Goal: Task Accomplishment & Management: Complete application form

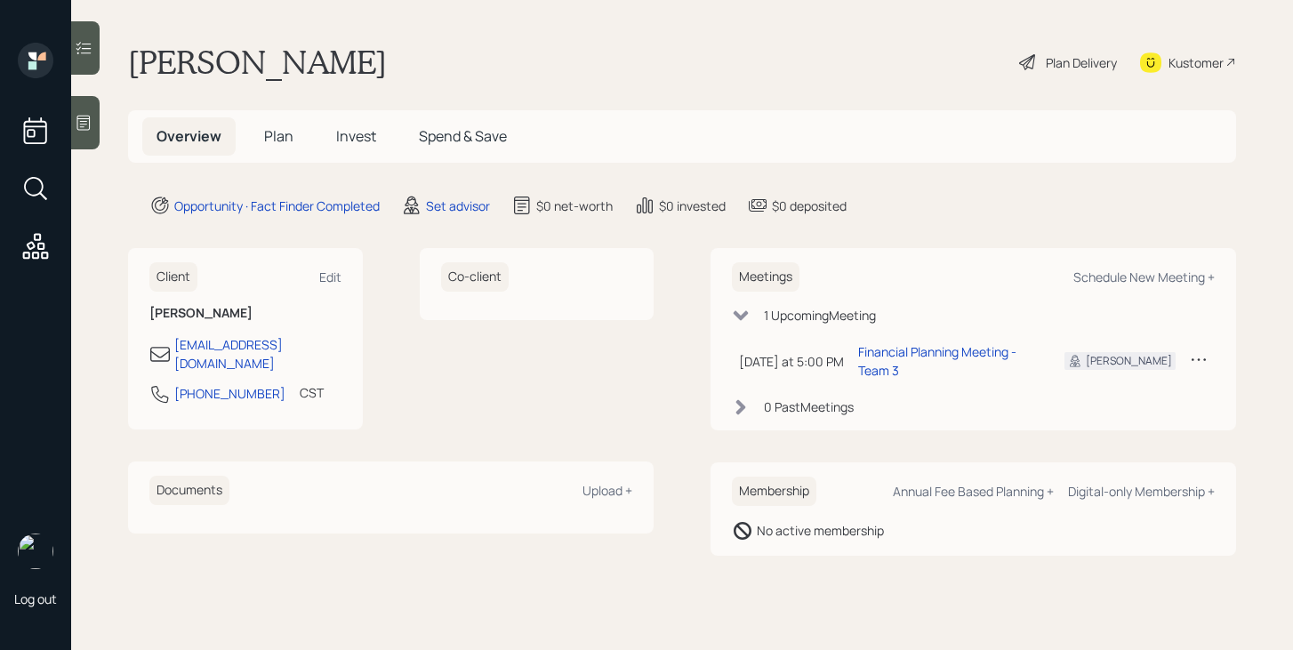
click at [280, 125] on h5 "Plan" at bounding box center [279, 136] width 58 height 38
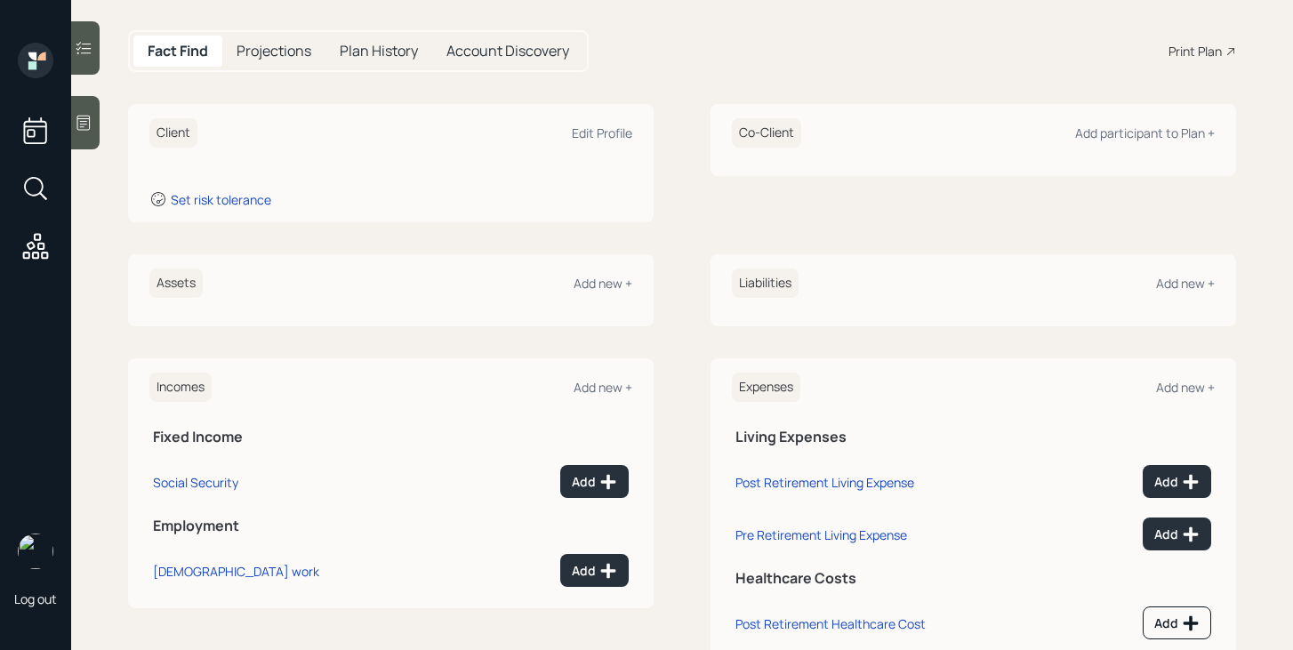
scroll to position [218, 0]
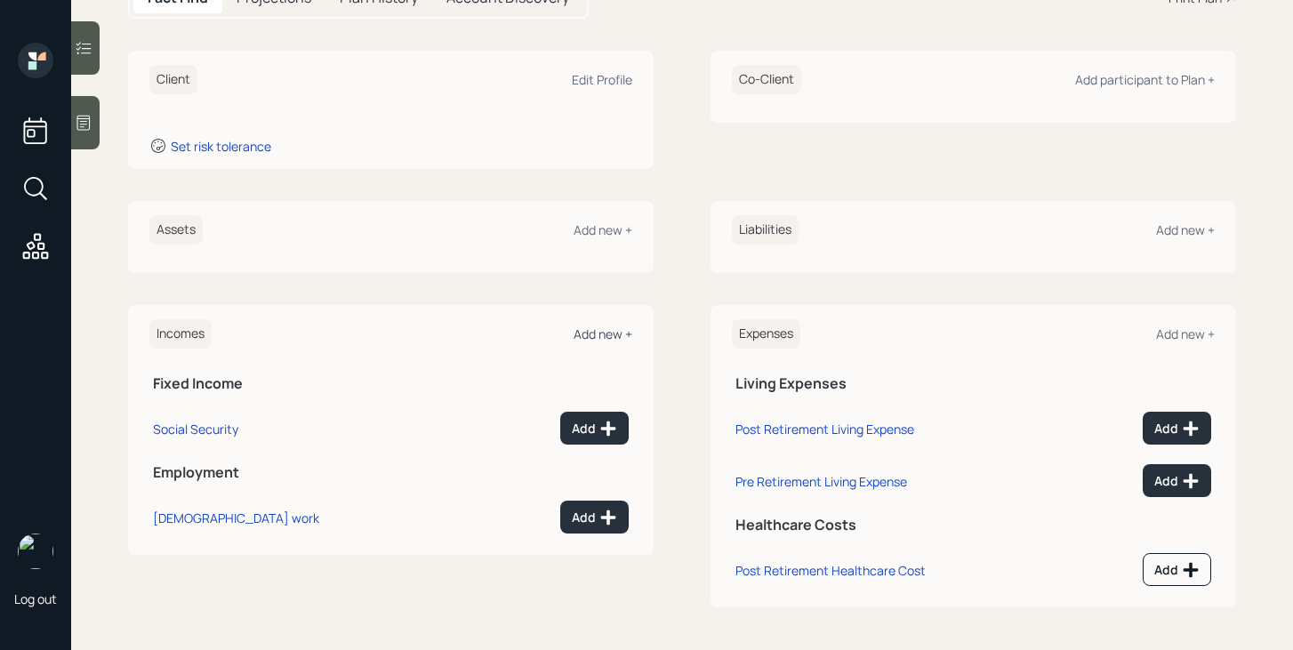
click at [599, 330] on div "Add new +" at bounding box center [603, 333] width 59 height 17
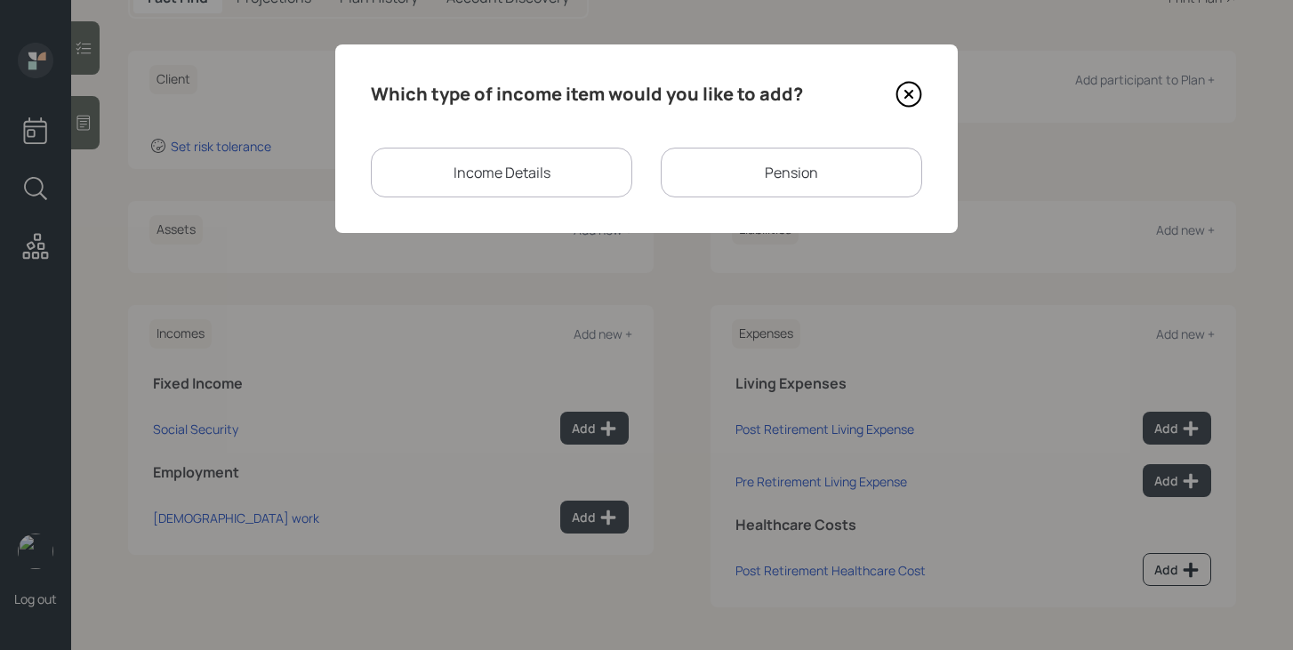
click at [713, 186] on div "Pension" at bounding box center [791, 173] width 261 height 50
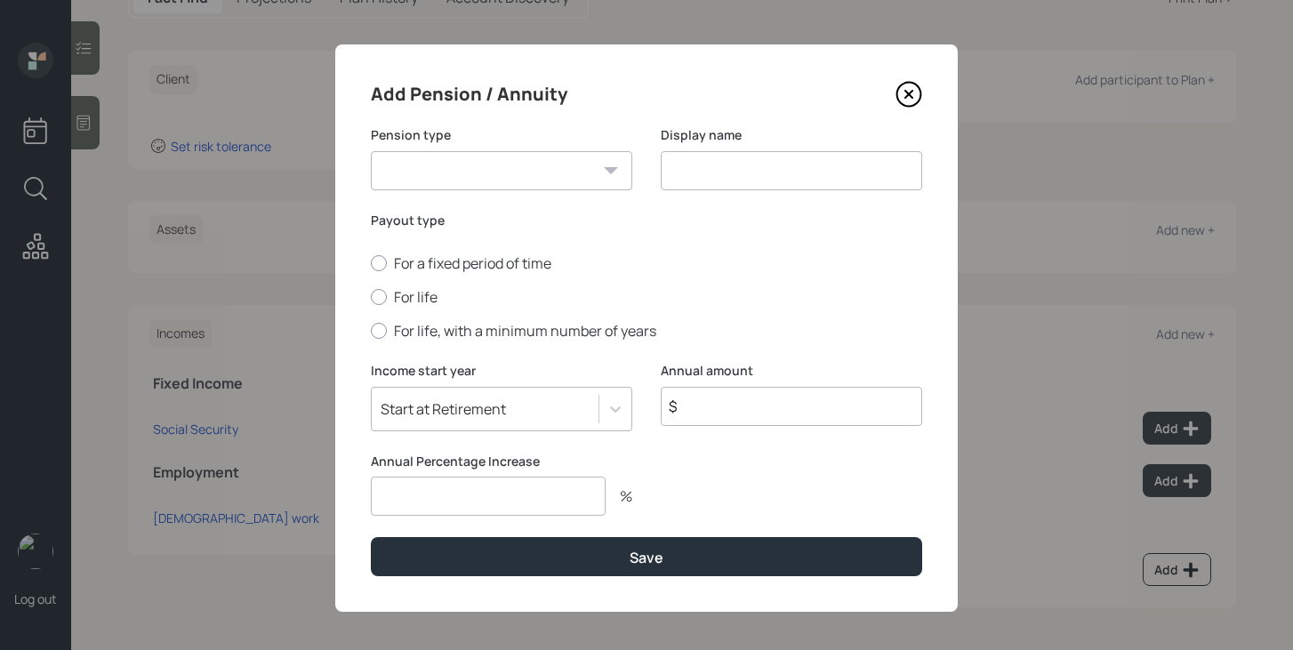
click at [464, 183] on select "Pension Annuity" at bounding box center [501, 170] width 261 height 39
select select "pension"
click at [371, 151] on select "Pension Annuity" at bounding box center [501, 170] width 261 height 39
click at [714, 181] on input at bounding box center [791, 170] width 261 height 39
type input "Pension"
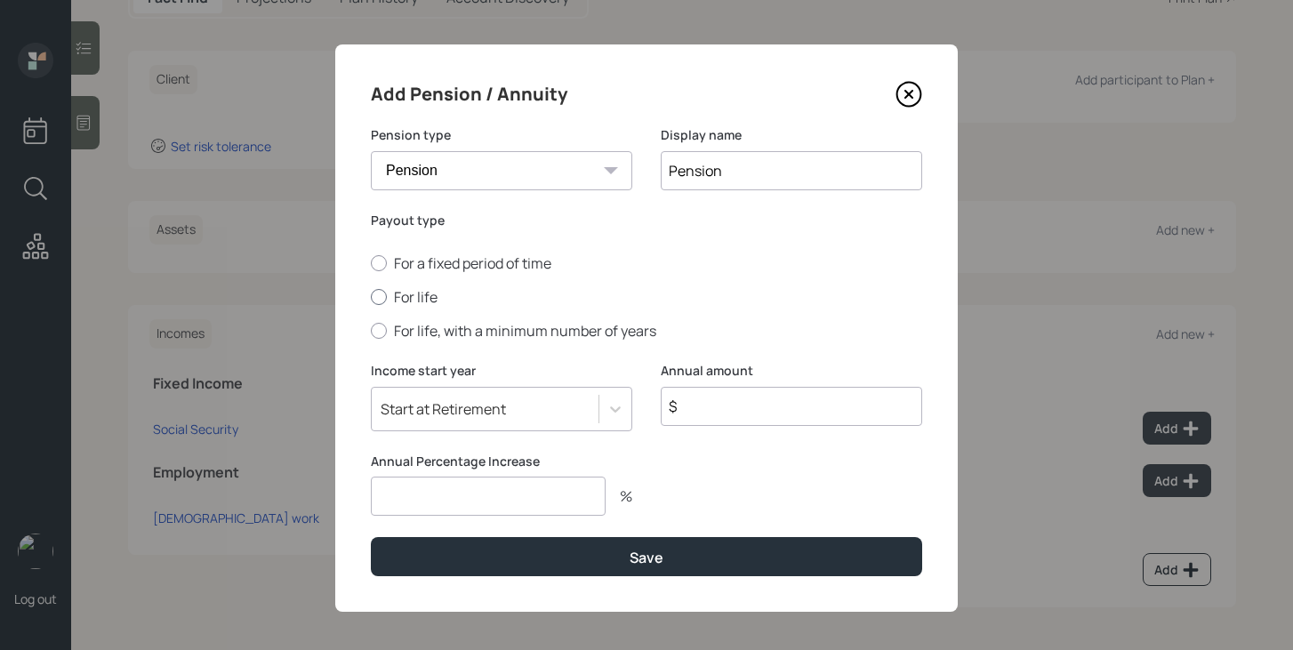
click at [415, 303] on label "For life" at bounding box center [646, 297] width 551 height 20
click at [371, 298] on input "For life" at bounding box center [370, 297] width 1 height 1
radio input "true"
click at [438, 490] on input "number" at bounding box center [488, 496] width 235 height 39
type input "0"
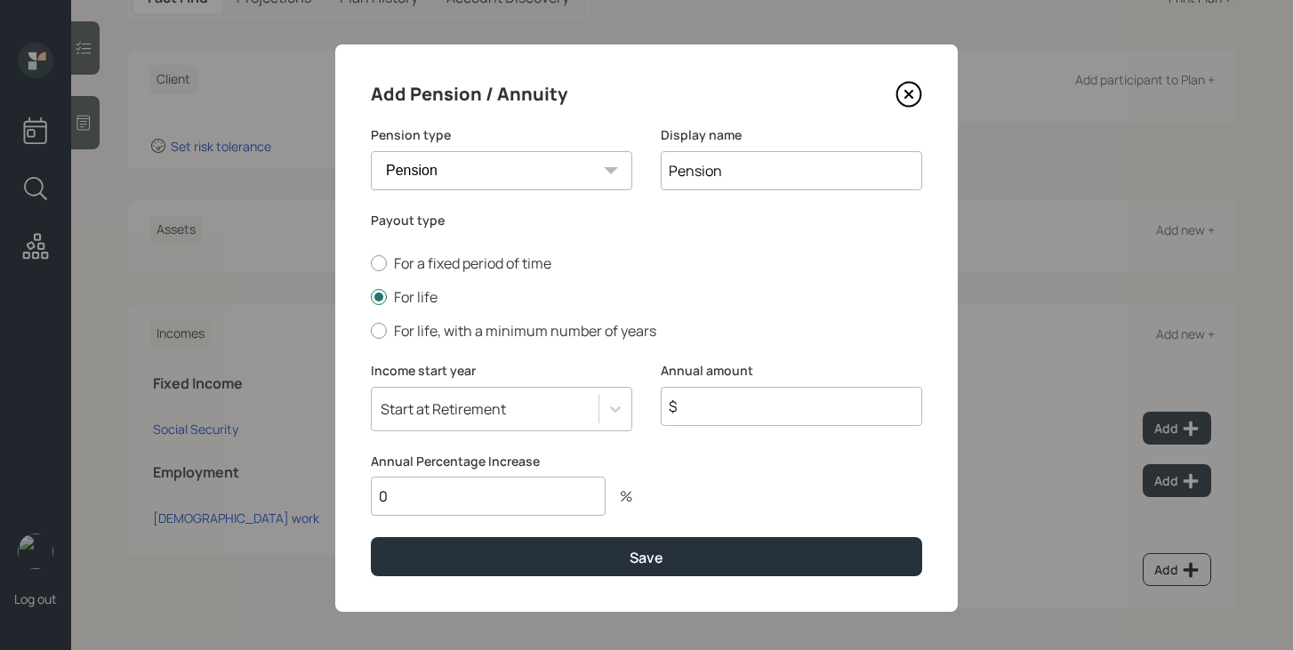
click at [687, 412] on input "$" at bounding box center [791, 406] width 261 height 39
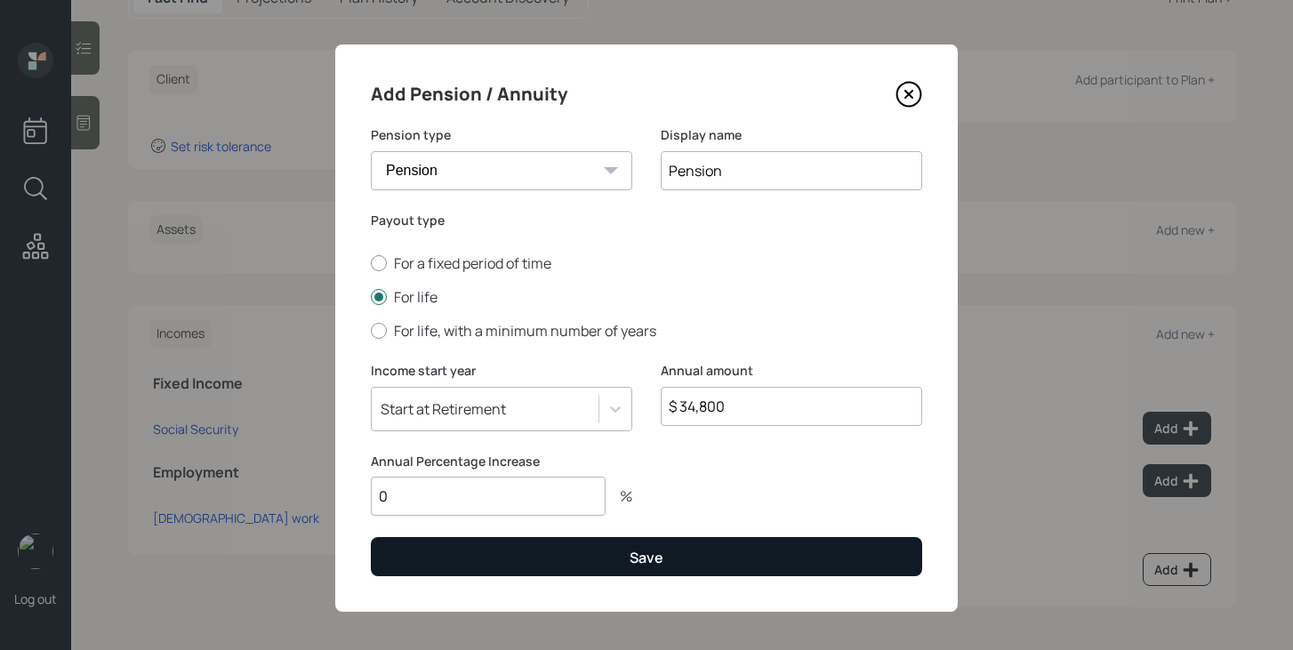
type input "$ 34,800"
click at [734, 558] on button "Save" at bounding box center [646, 556] width 551 height 38
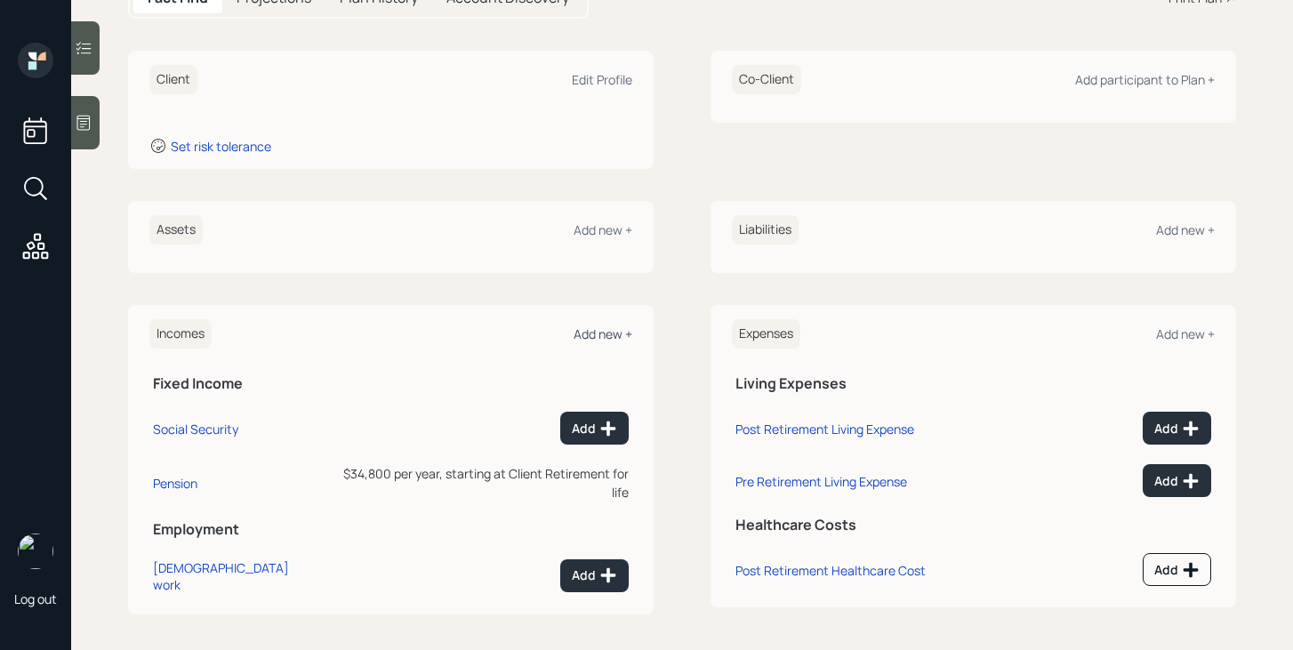
click at [607, 330] on div "Add new +" at bounding box center [603, 333] width 59 height 17
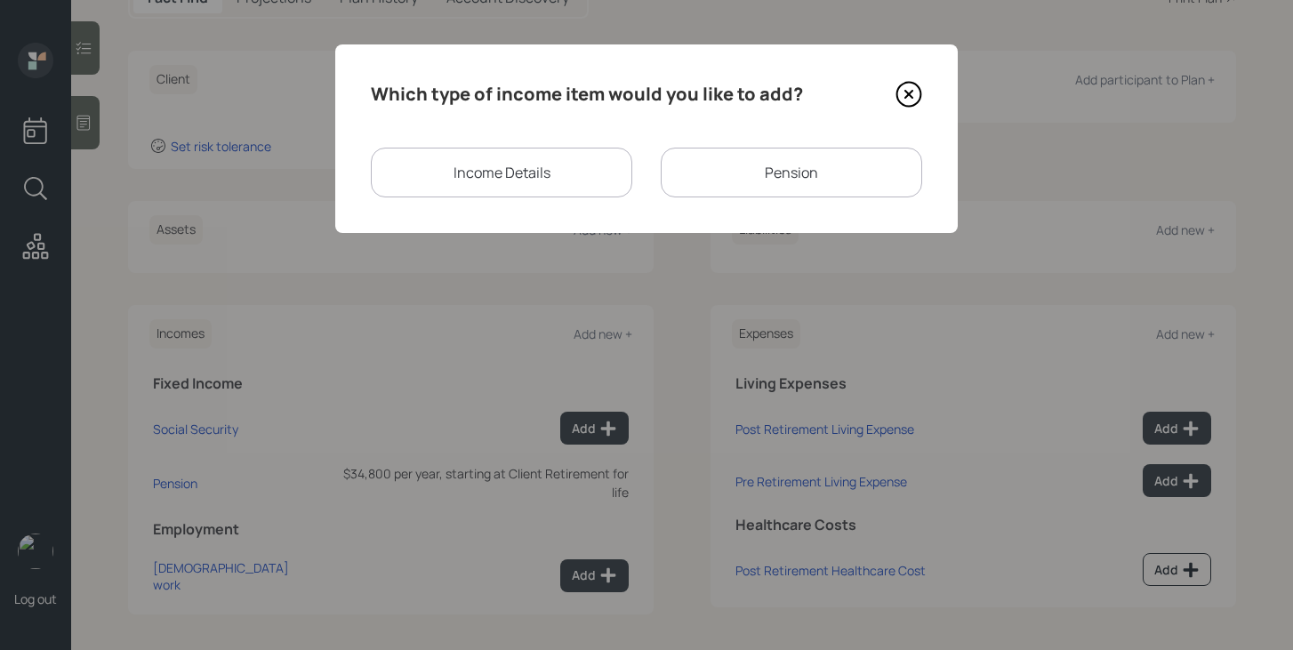
click at [706, 186] on div "Pension" at bounding box center [791, 173] width 261 height 50
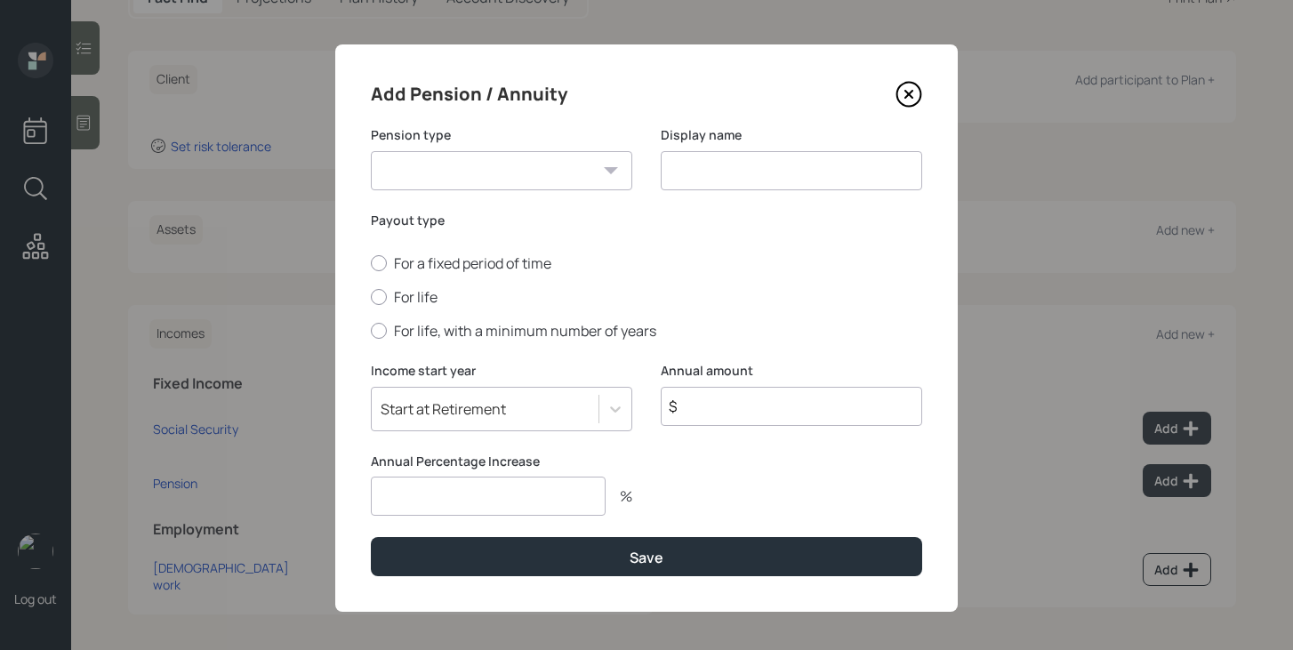
click at [570, 182] on select "Pension Annuity" at bounding box center [501, 170] width 261 height 39
select select "pension"
click at [371, 151] on select "Pension Annuity" at bounding box center [501, 170] width 261 height 39
click at [709, 177] on input at bounding box center [791, 170] width 261 height 39
type input "Pension"
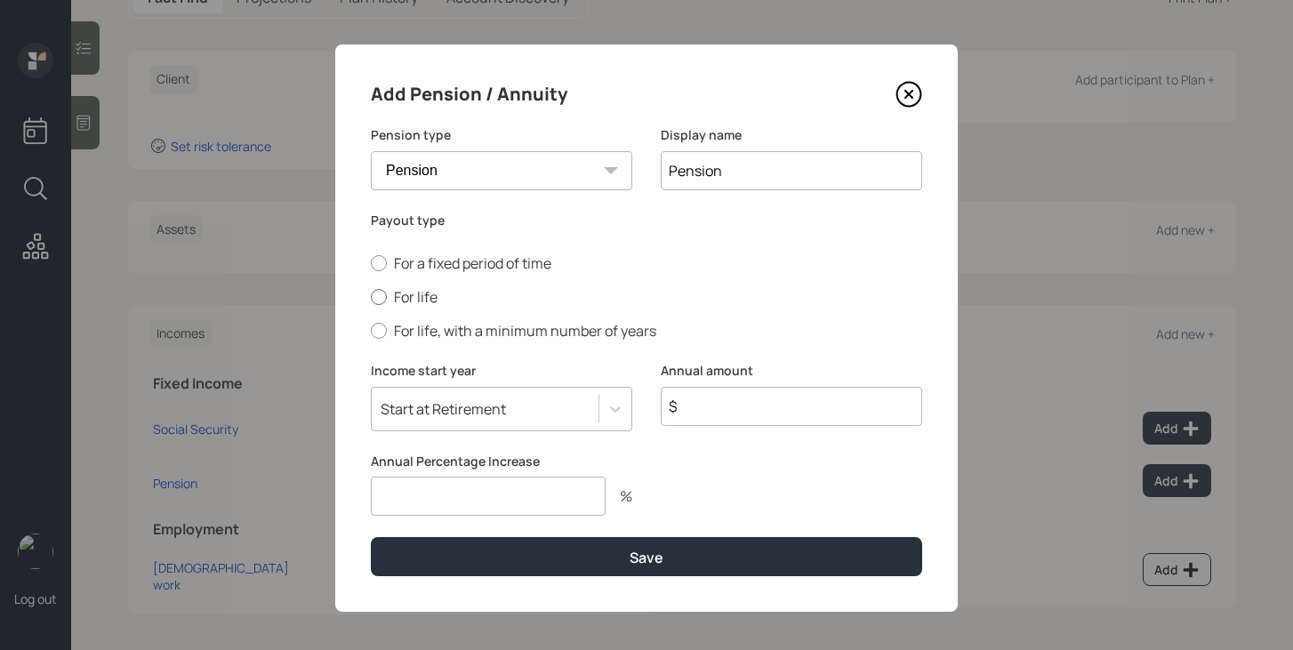
click at [423, 295] on label "For life" at bounding box center [646, 297] width 551 height 20
click at [371, 297] on input "For life" at bounding box center [370, 297] width 1 height 1
radio input "true"
click at [723, 406] on input "$" at bounding box center [791, 406] width 261 height 39
type input "$ 8,400"
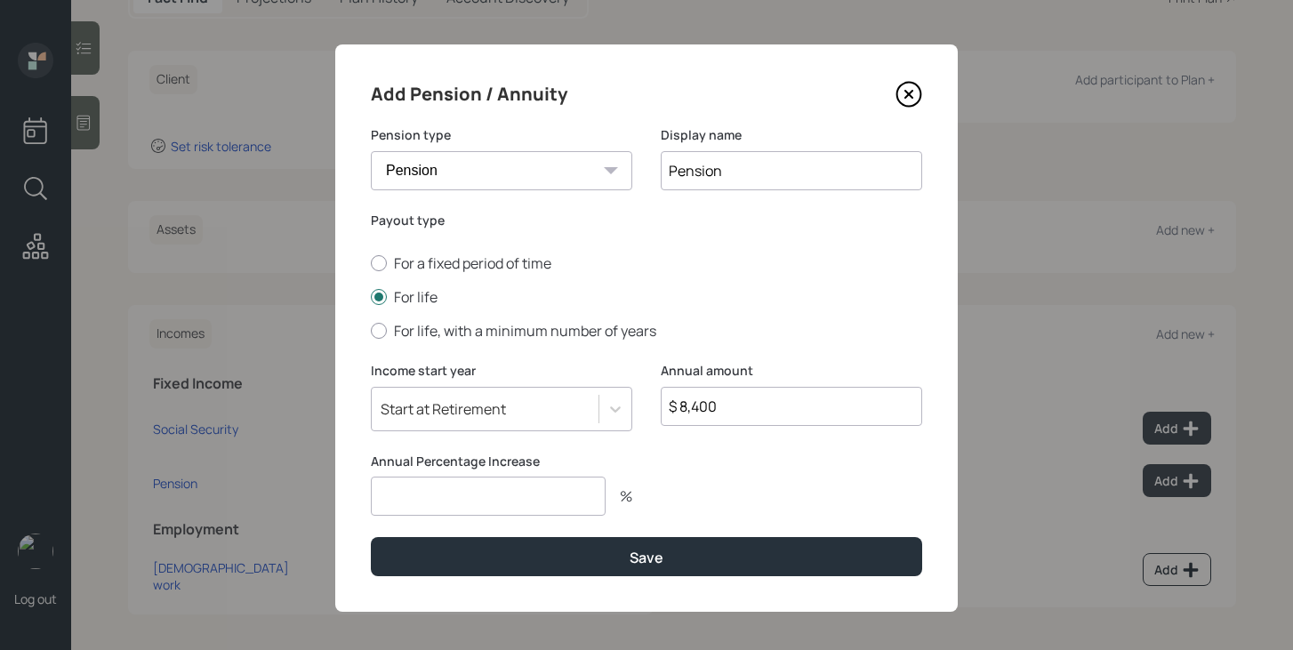
click at [560, 496] on input "number" at bounding box center [488, 496] width 235 height 39
type input "0"
click at [578, 582] on div "Add Pension / Annuity Pension type Pension Annuity Display name Pension Payout …" at bounding box center [646, 327] width 623 height 567
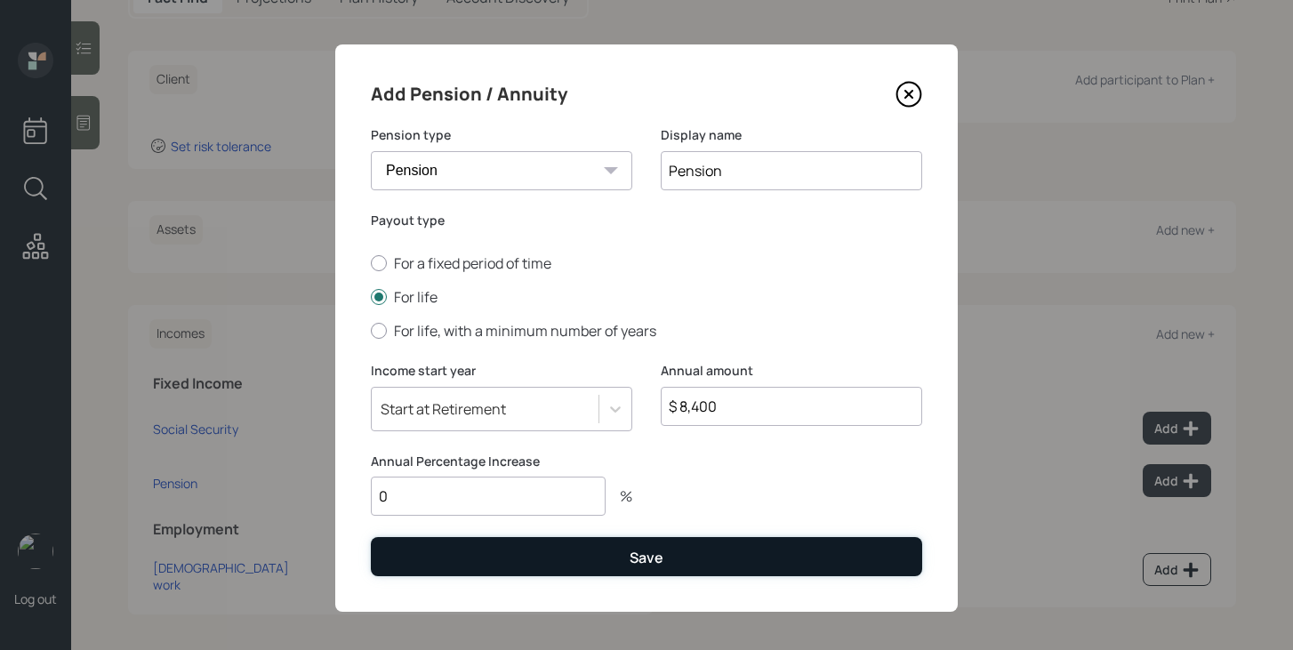
click at [583, 566] on button "Save" at bounding box center [646, 556] width 551 height 38
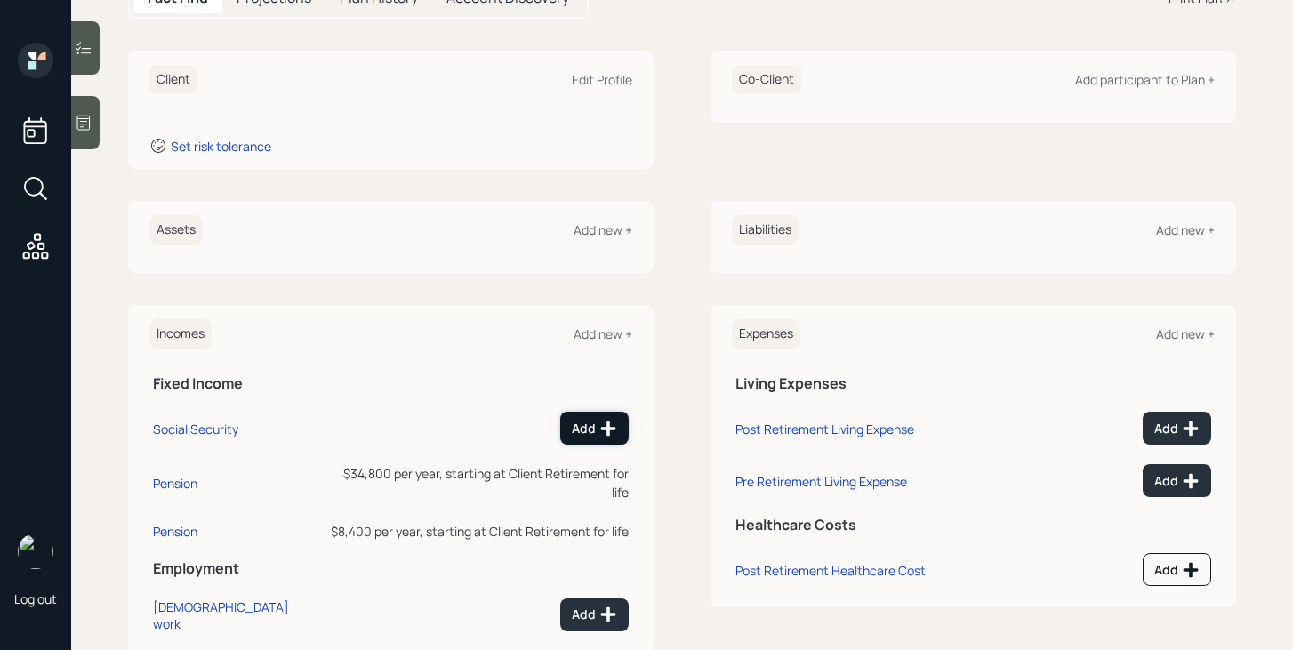
click at [601, 437] on button "Add" at bounding box center [594, 428] width 68 height 33
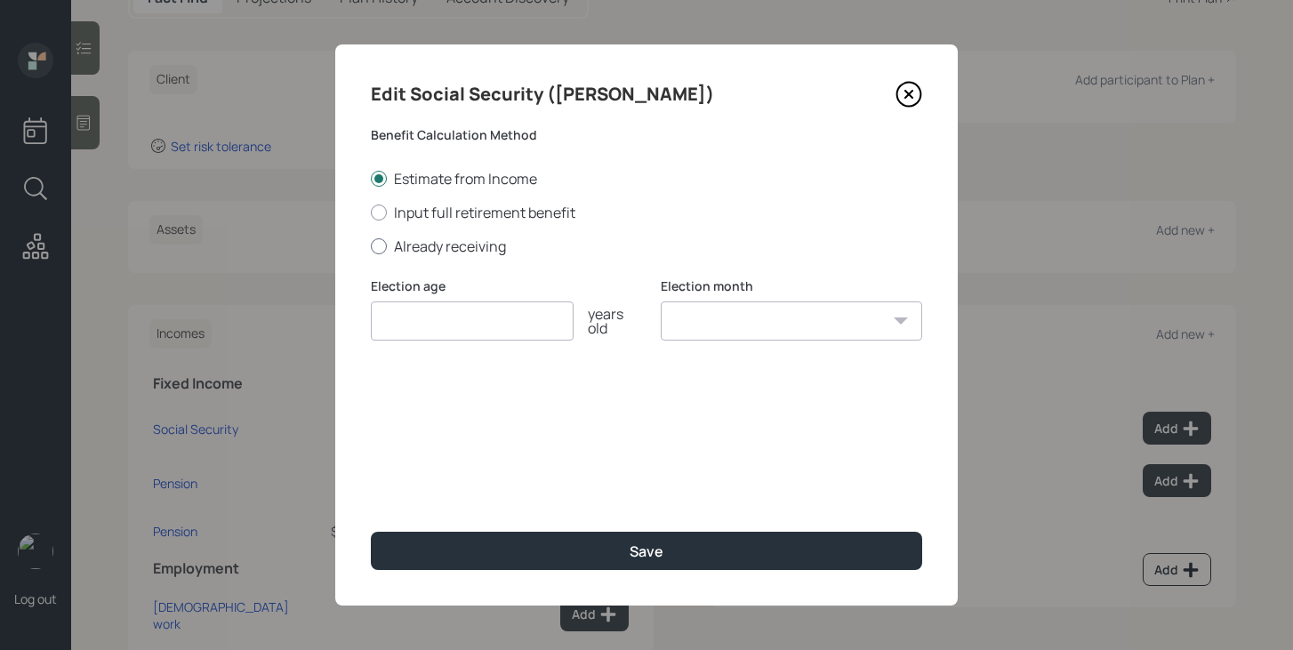
click at [489, 253] on label "Already receiving" at bounding box center [646, 247] width 551 height 20
click at [371, 246] on input "Already receiving" at bounding box center [370, 245] width 1 height 1
radio input "true"
click at [470, 342] on div "Election age years old" at bounding box center [501, 319] width 261 height 85
click at [482, 325] on input "number" at bounding box center [472, 320] width 203 height 39
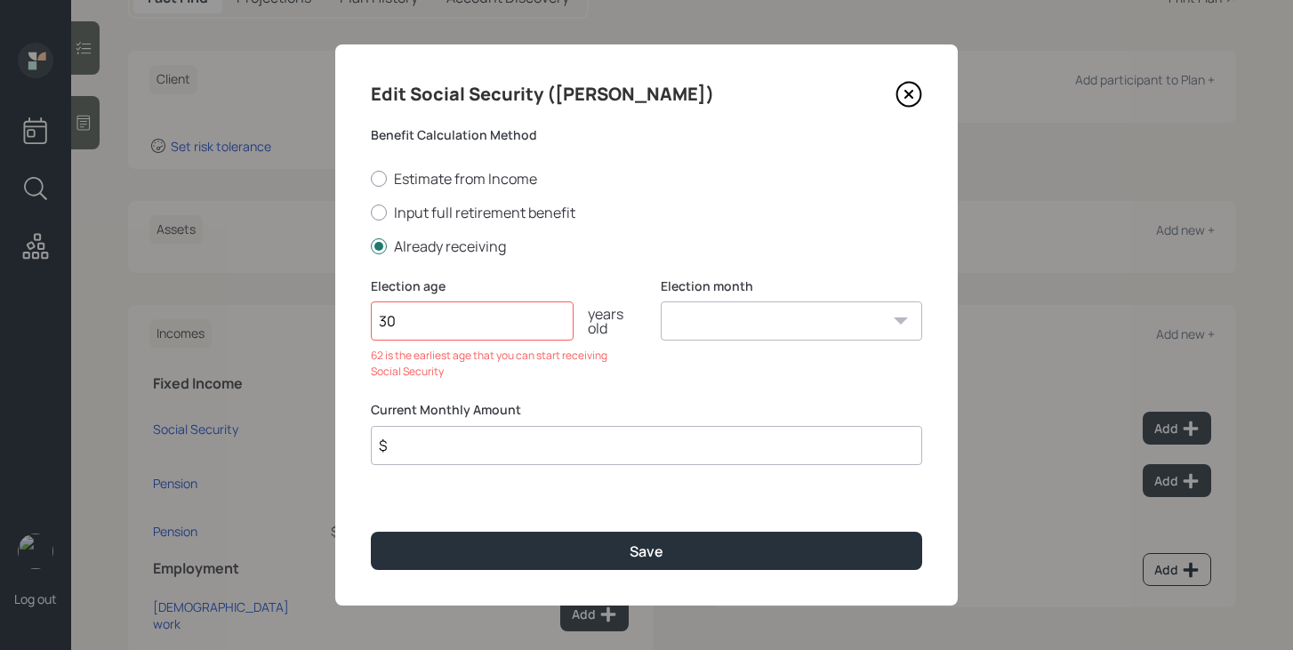
type input "3"
type input "67"
click at [744, 342] on div "Election month January February March April May June July August September Octo…" at bounding box center [791, 319] width 261 height 85
click at [746, 332] on select "January February March April May June July August September October November De…" at bounding box center [791, 320] width 261 height 39
select select "12"
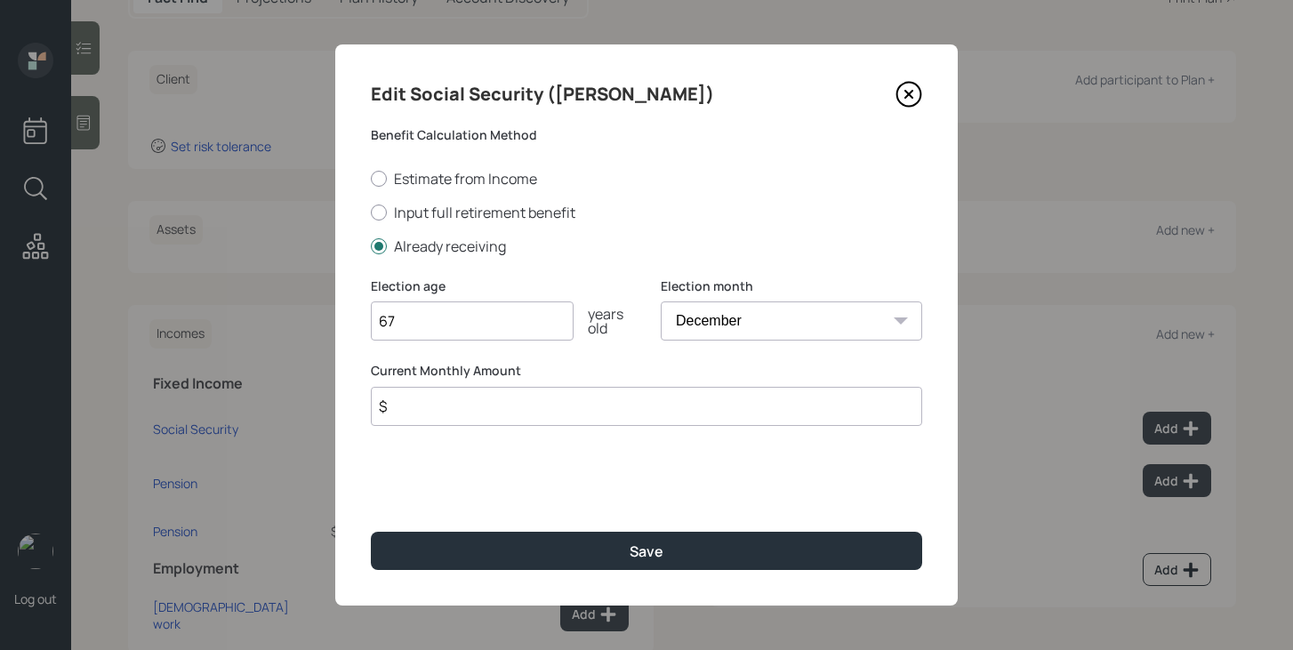
click at [661, 301] on select "January February March April May June July August September October November De…" at bounding box center [791, 320] width 261 height 39
click at [705, 414] on input "$" at bounding box center [646, 406] width 551 height 39
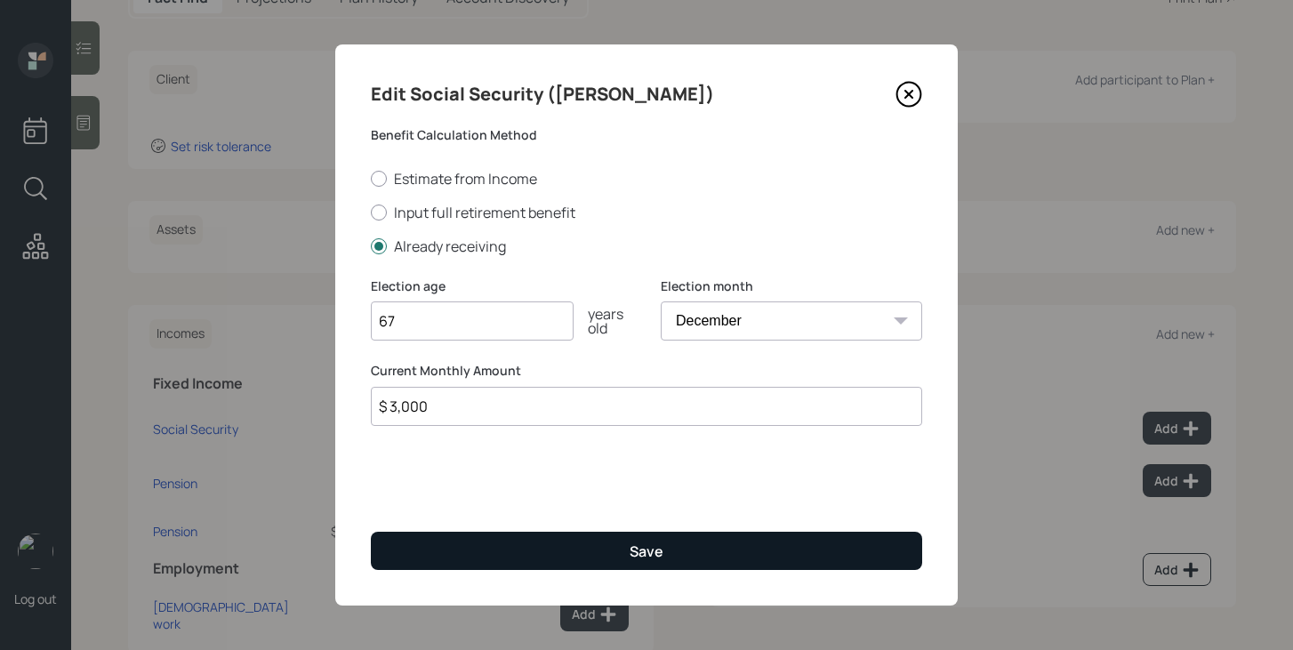
type input "$ 3,000"
click at [695, 552] on button "Save" at bounding box center [646, 551] width 551 height 38
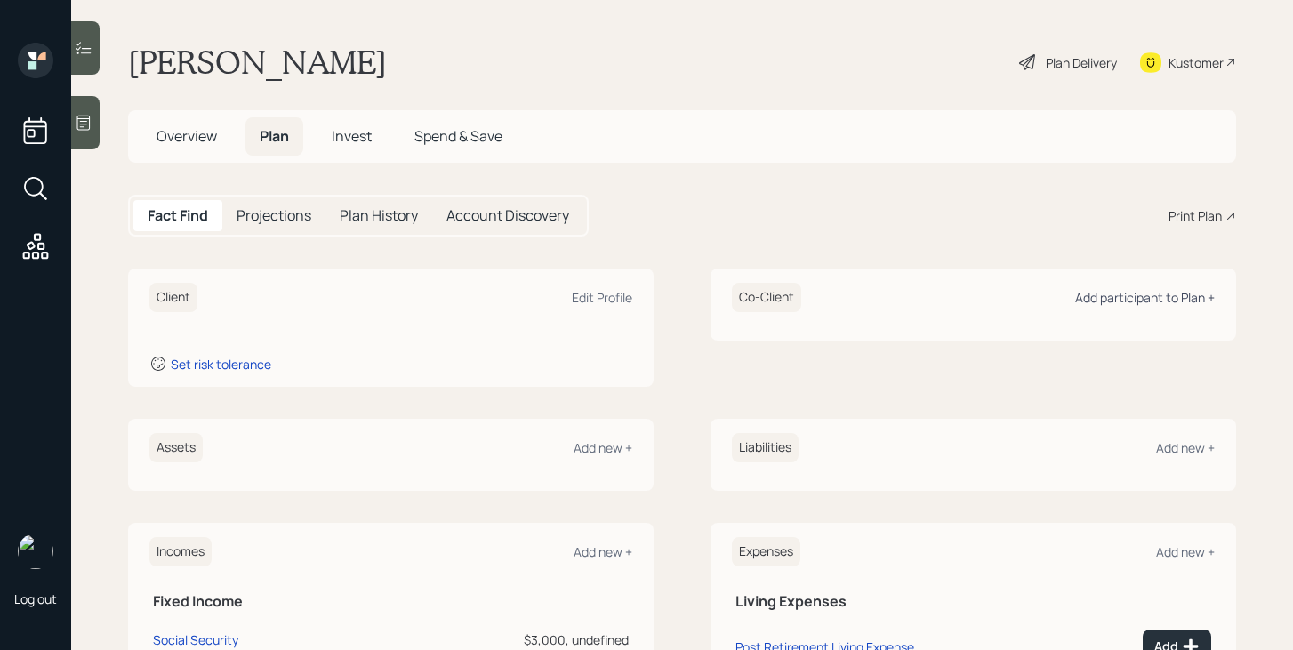
click at [1140, 294] on div "Add participant to Plan +" at bounding box center [1145, 297] width 140 height 17
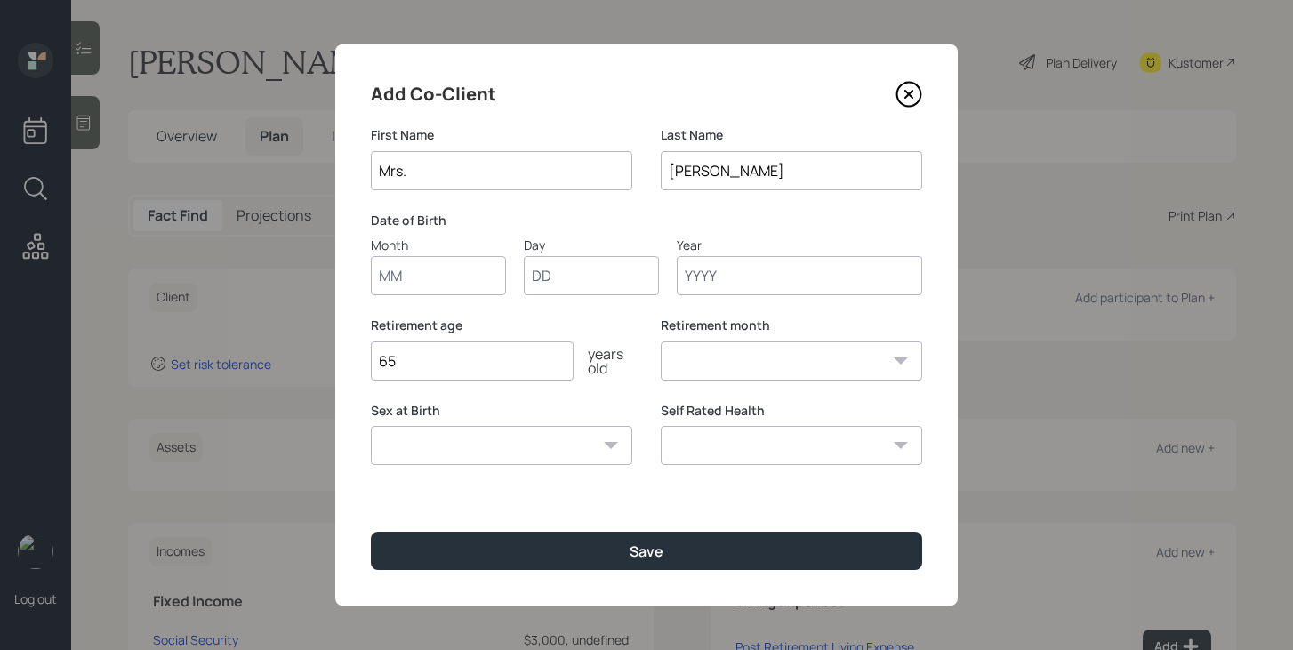
type input "Mrs."
click at [911, 92] on icon at bounding box center [909, 94] width 27 height 27
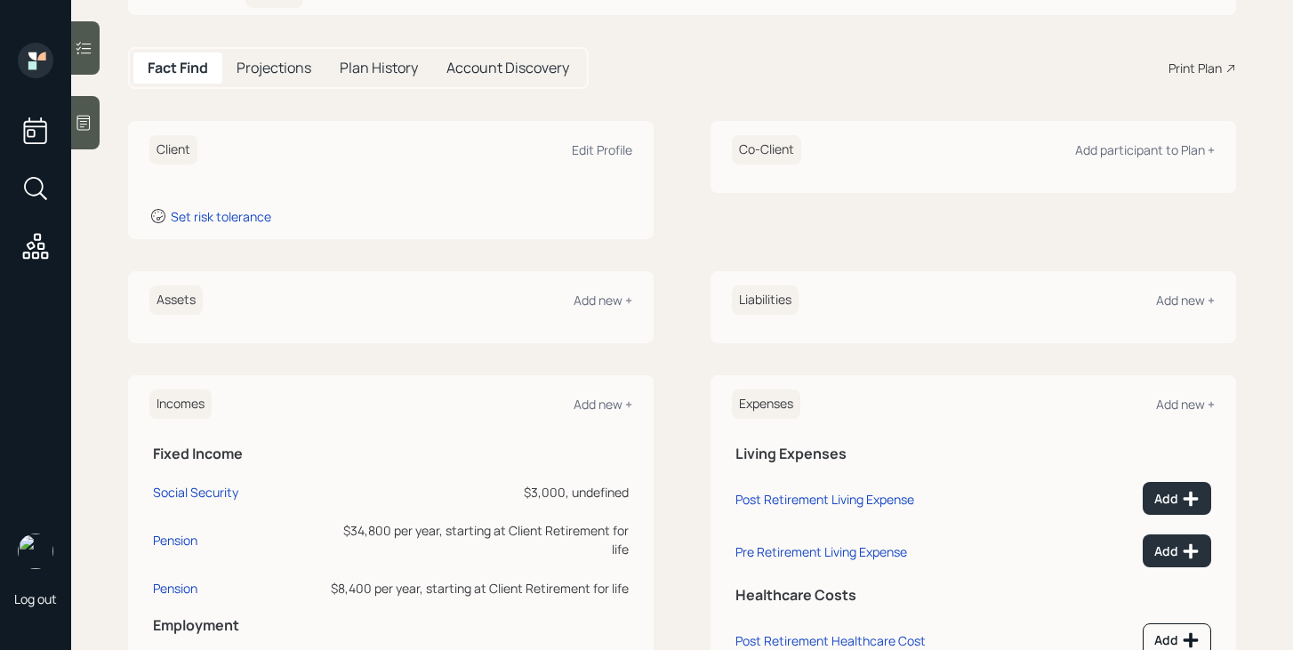
scroll to position [197, 0]
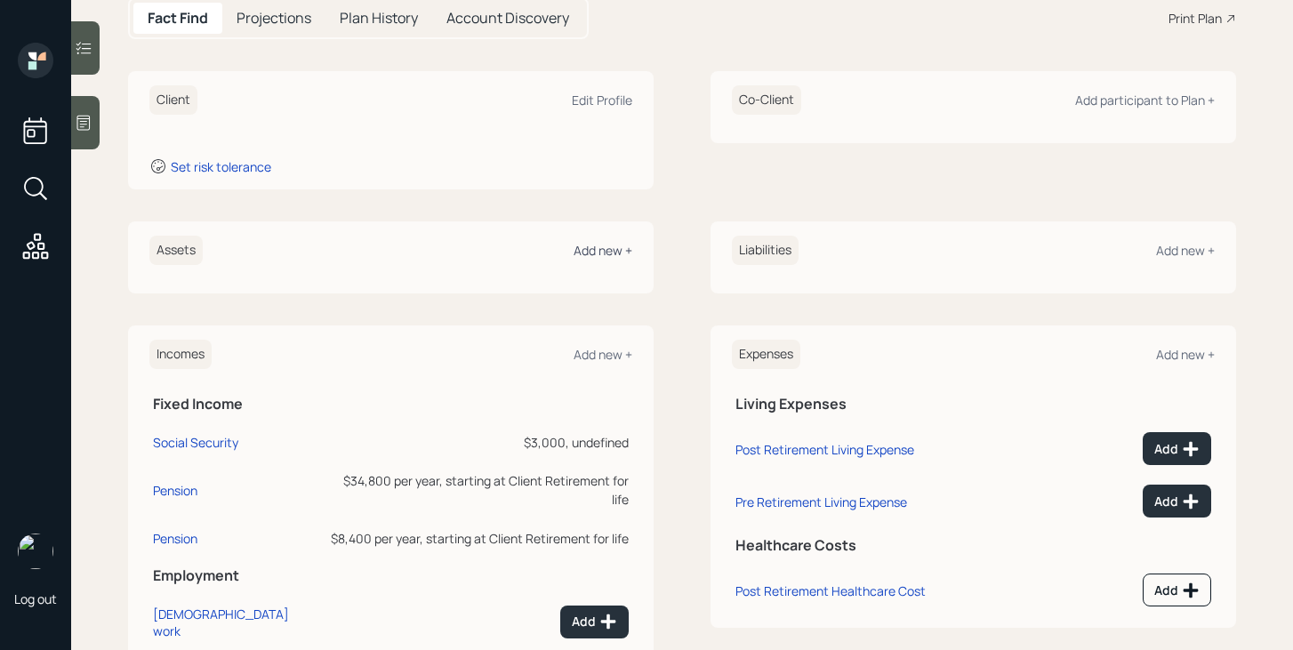
click at [614, 243] on div "Add new +" at bounding box center [603, 250] width 59 height 17
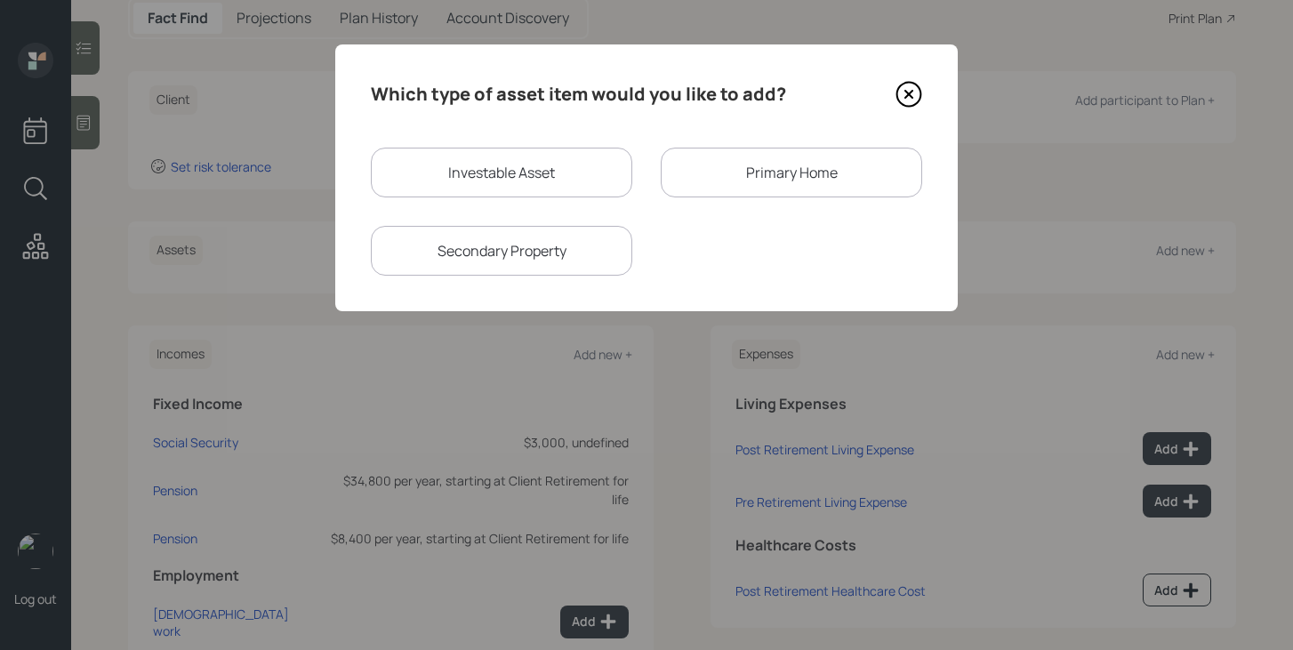
click at [532, 195] on div "Investable Asset" at bounding box center [501, 173] width 261 height 50
select select "taxable"
select select "balanced"
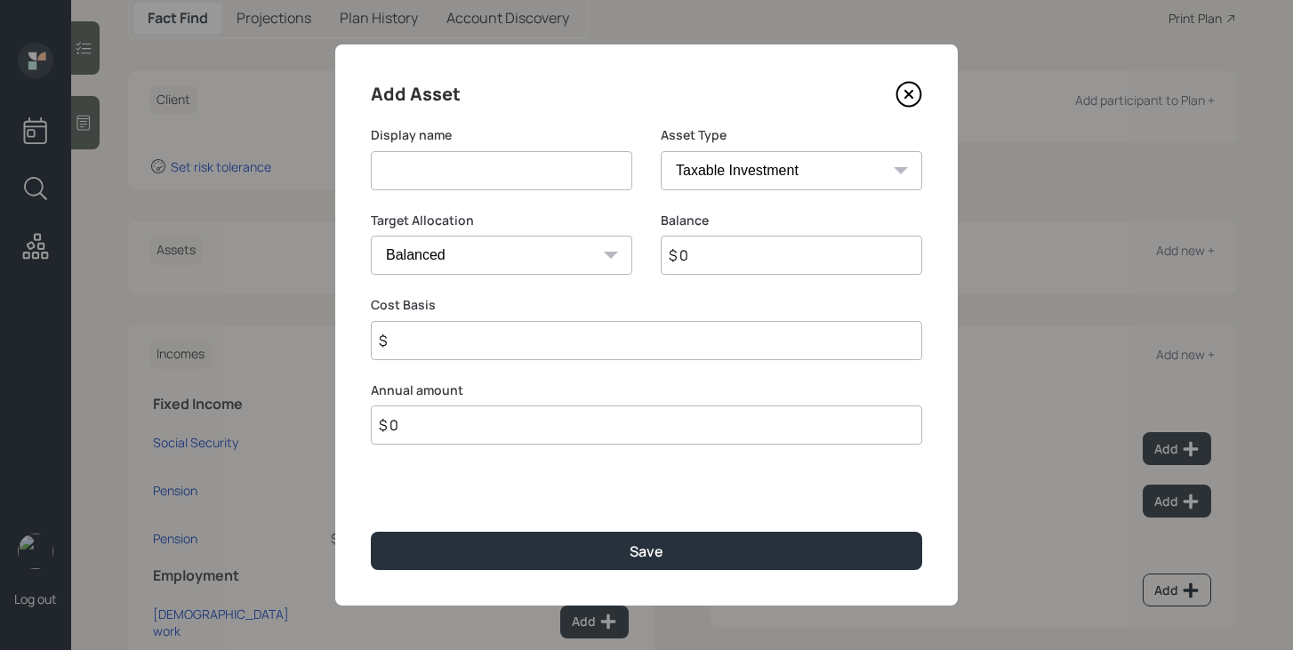
click at [531, 168] on input at bounding box center [501, 170] width 261 height 39
type input "CD 4/2027"
click at [767, 253] on input "$ 0" at bounding box center [791, 255] width 261 height 39
click at [684, 340] on input "$" at bounding box center [646, 340] width 551 height 39
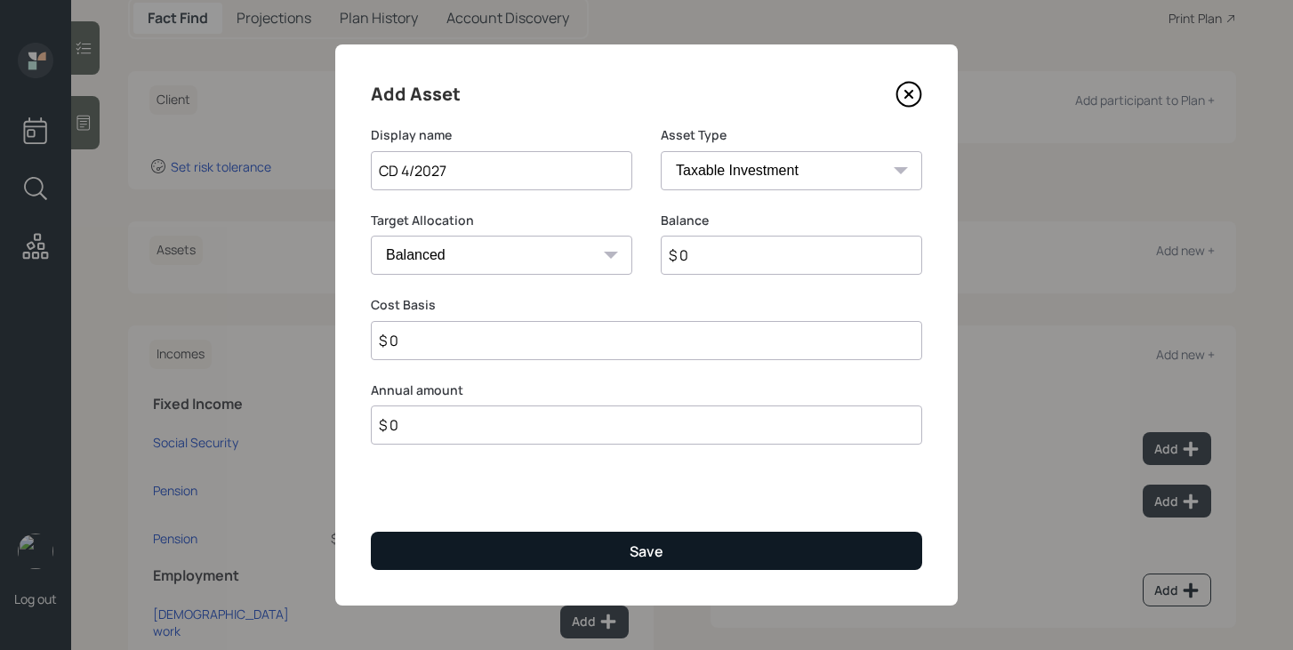
type input "$ 0"
click at [652, 554] on div "Save" at bounding box center [647, 552] width 34 height 20
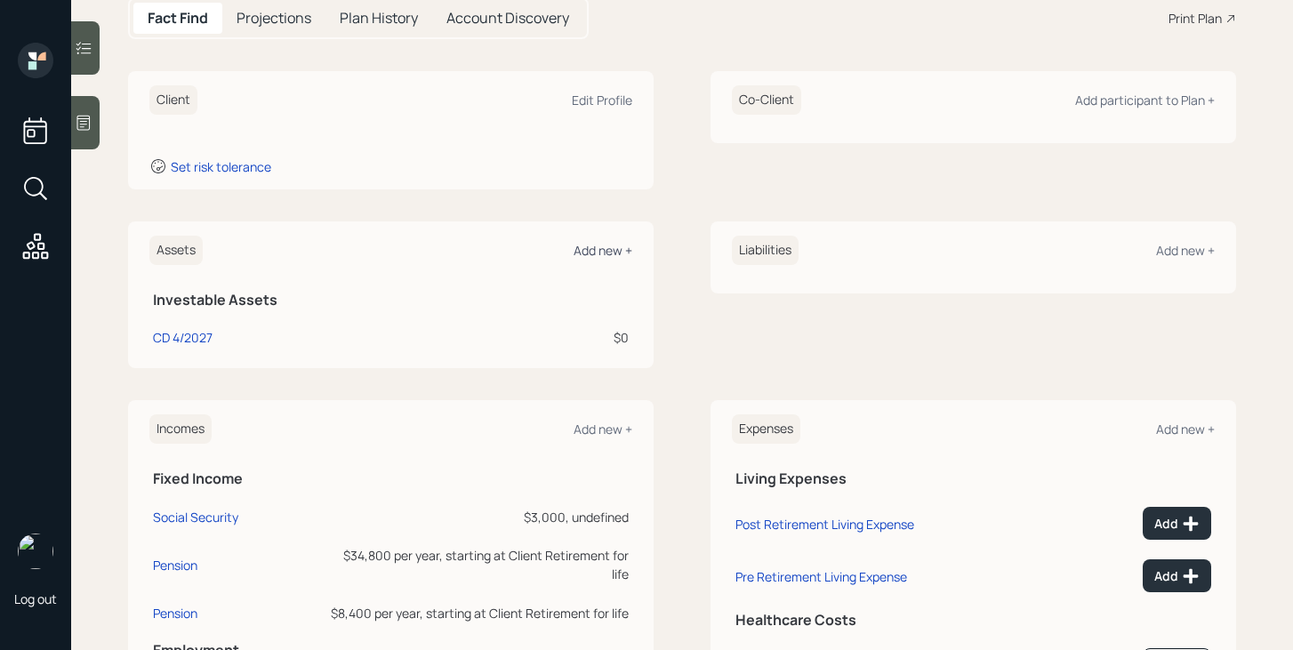
click at [614, 253] on div "Add new +" at bounding box center [603, 250] width 59 height 17
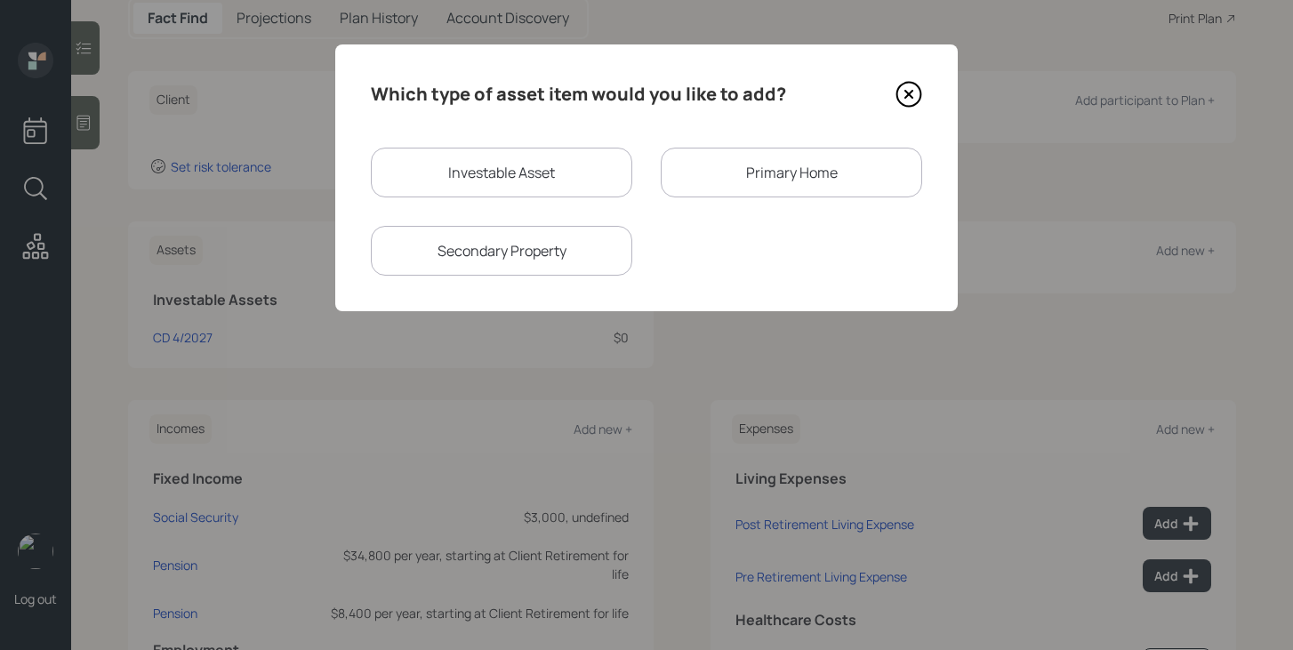
click at [561, 182] on div "Investable Asset" at bounding box center [501, 173] width 261 height 50
select select "taxable"
select select "balanced"
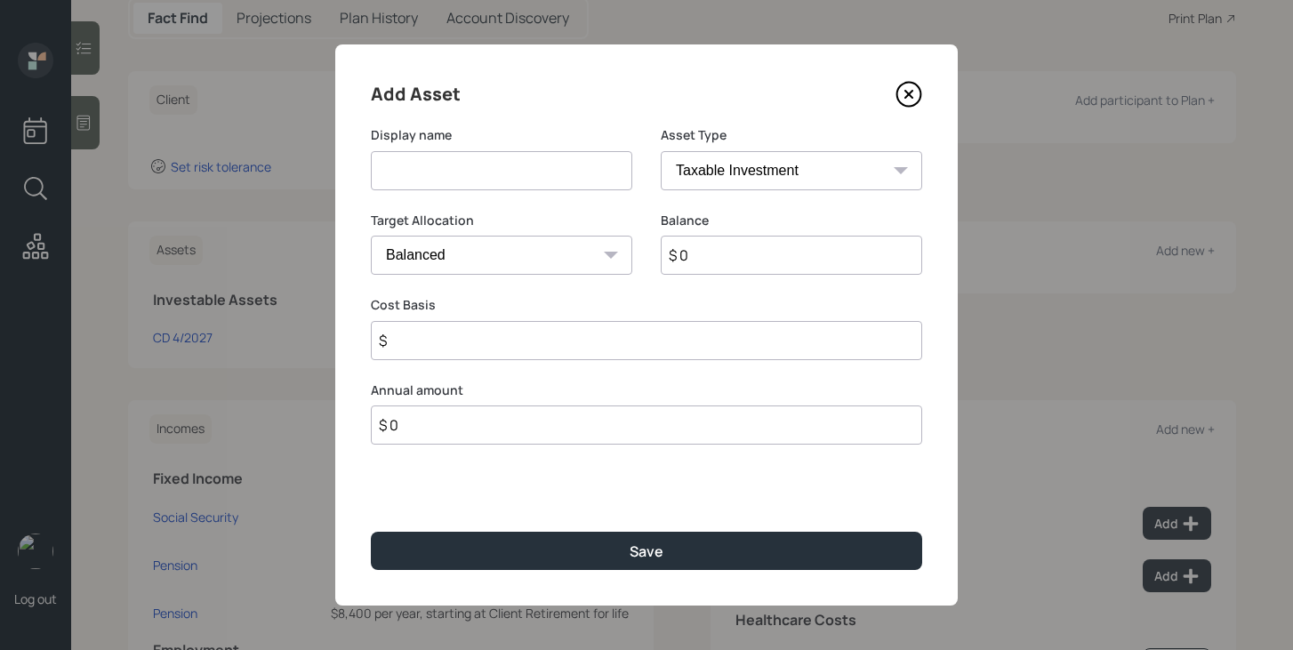
click at [558, 178] on input at bounding box center [501, 170] width 261 height 39
type input "CD 5/2026"
click at [643, 353] on input "$" at bounding box center [646, 340] width 551 height 39
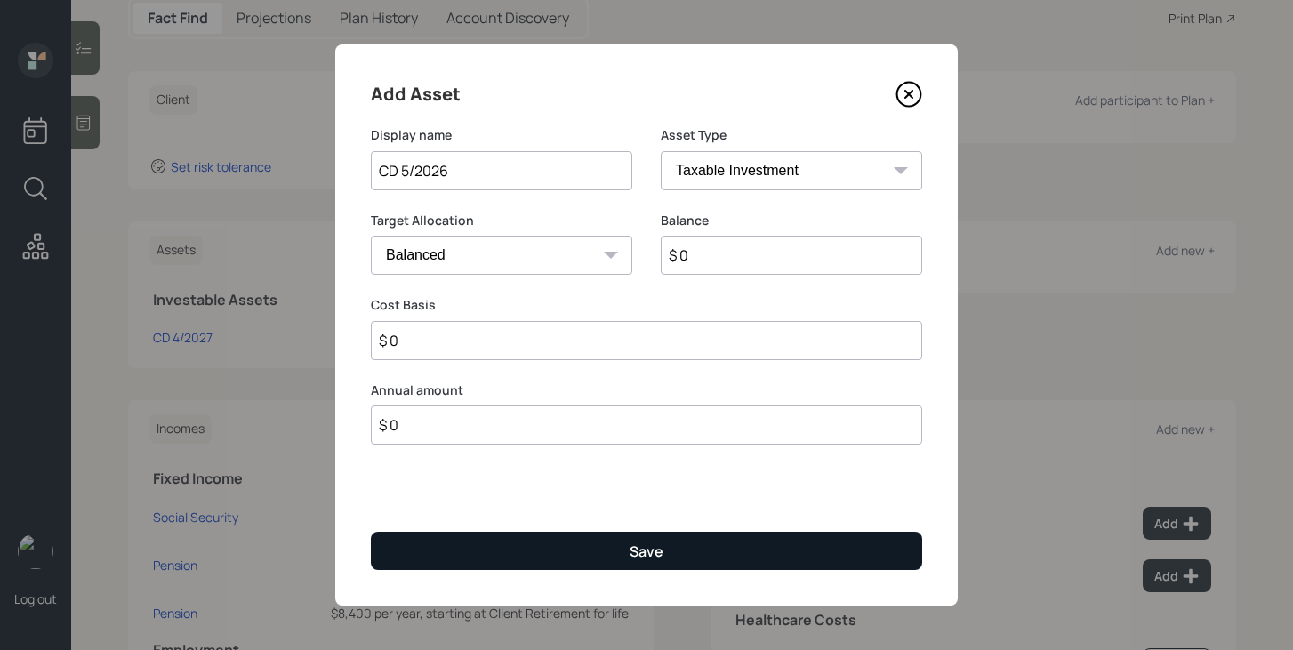
type input "$ 0"
click at [651, 544] on div "Save" at bounding box center [647, 552] width 34 height 20
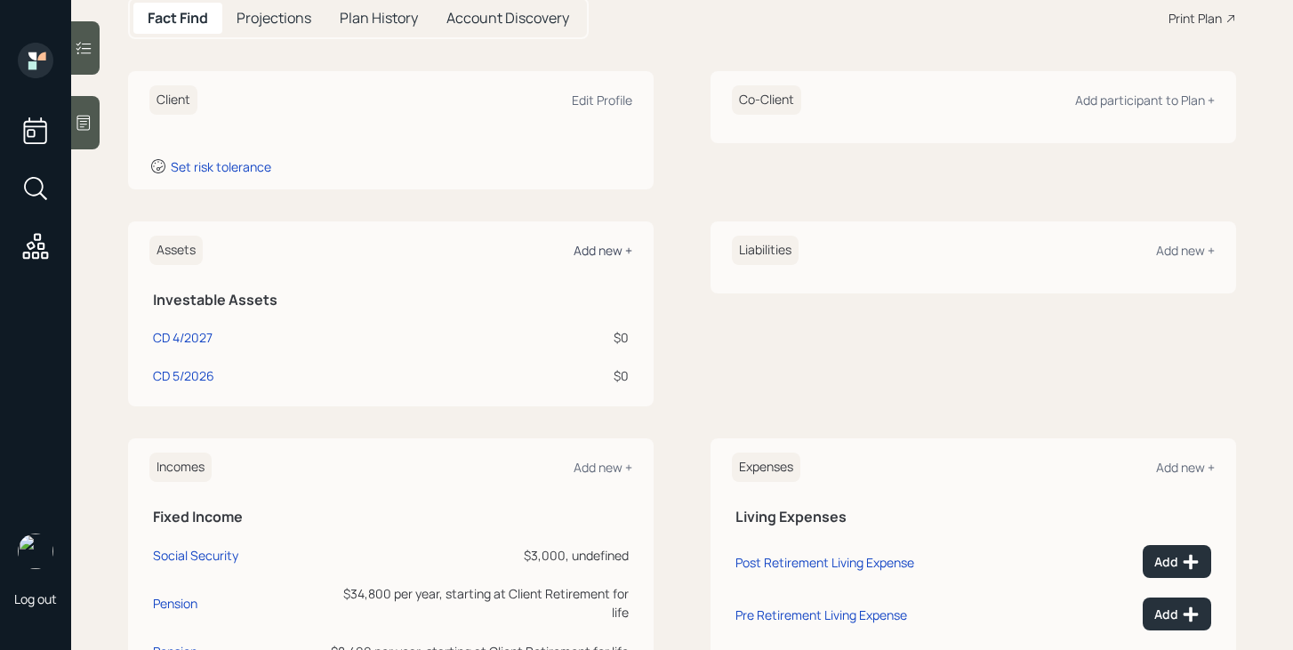
click at [599, 251] on div "Add new +" at bounding box center [603, 250] width 59 height 17
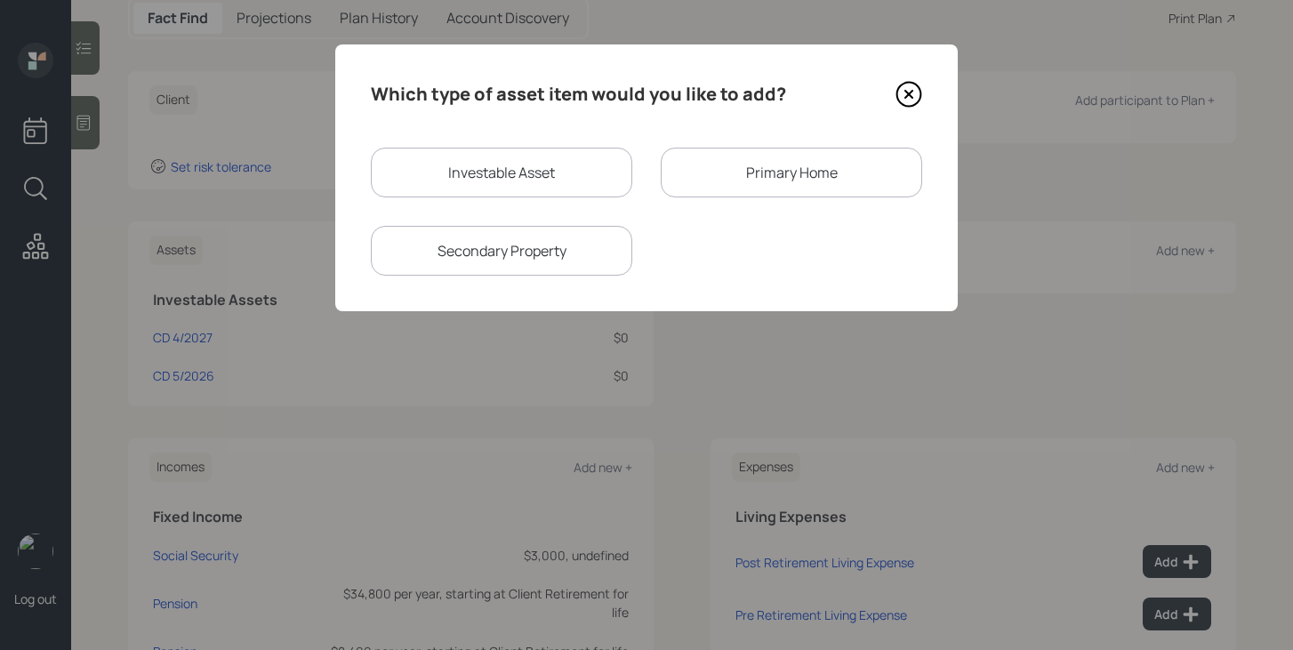
click at [479, 180] on div "Investable Asset" at bounding box center [501, 173] width 261 height 50
select select "taxable"
select select "balanced"
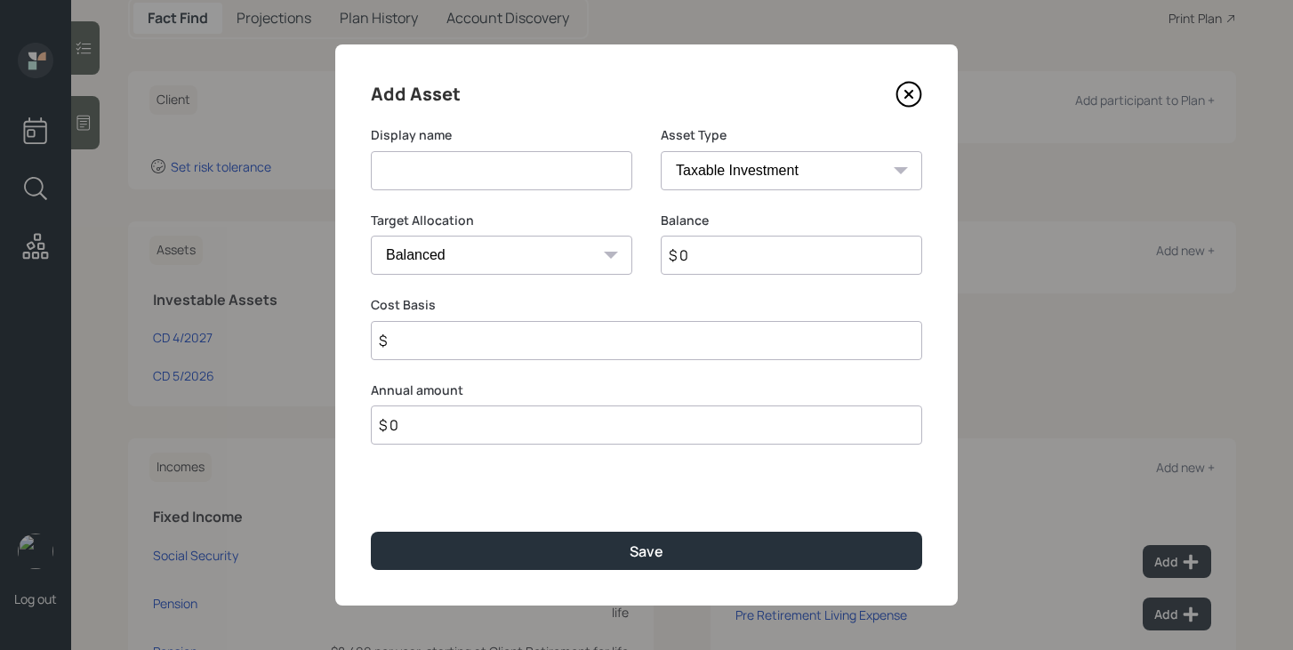
click at [479, 180] on input at bounding box center [501, 170] width 261 height 39
type input "CD 2/26"
click at [704, 336] on input "$" at bounding box center [646, 340] width 551 height 39
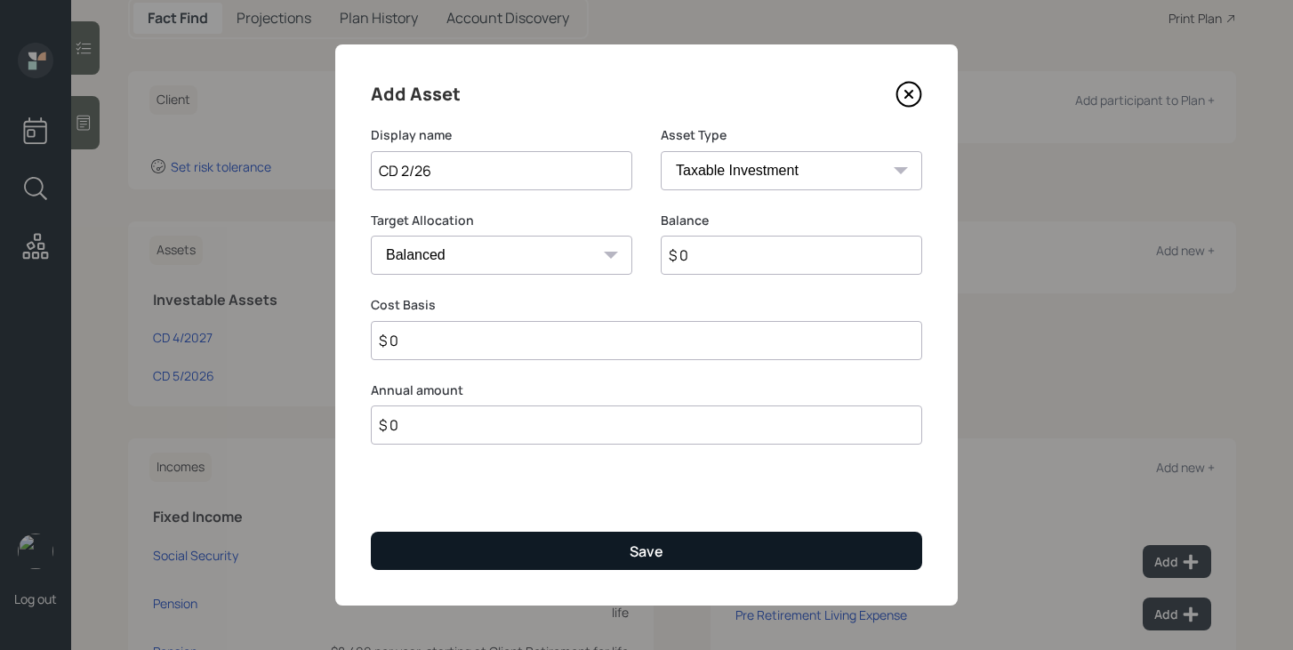
type input "$ 0"
click at [690, 541] on button "Save" at bounding box center [646, 551] width 551 height 38
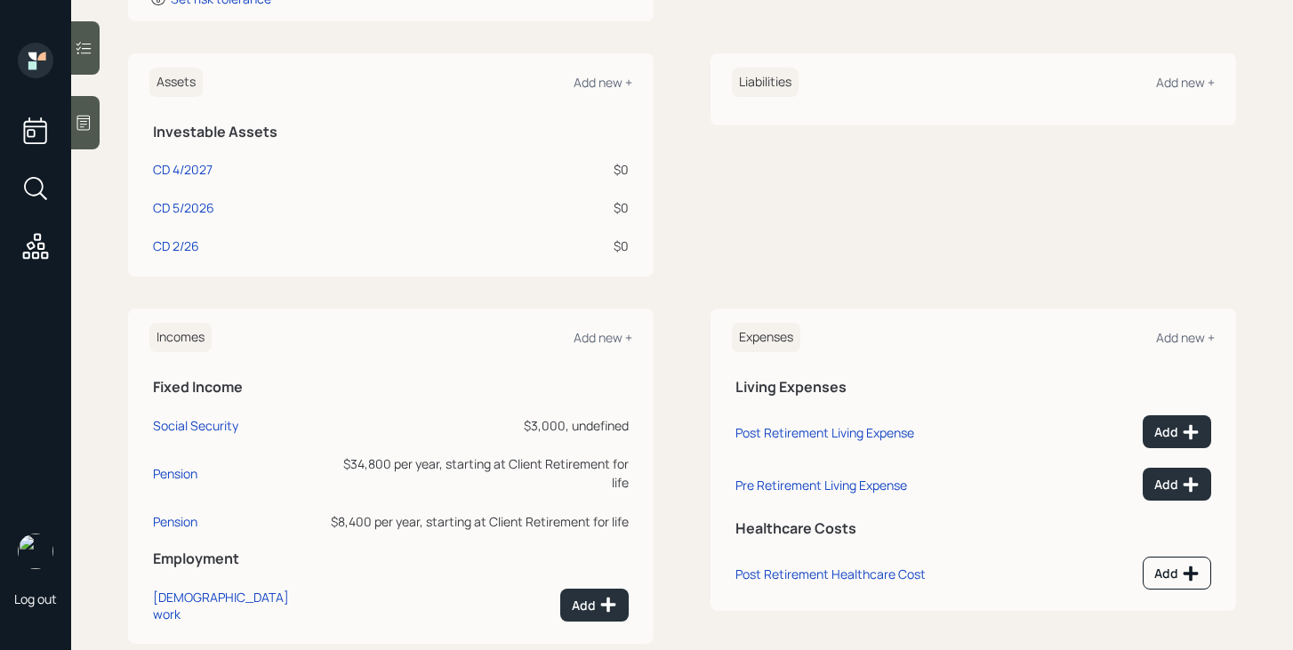
scroll to position [382, 0]
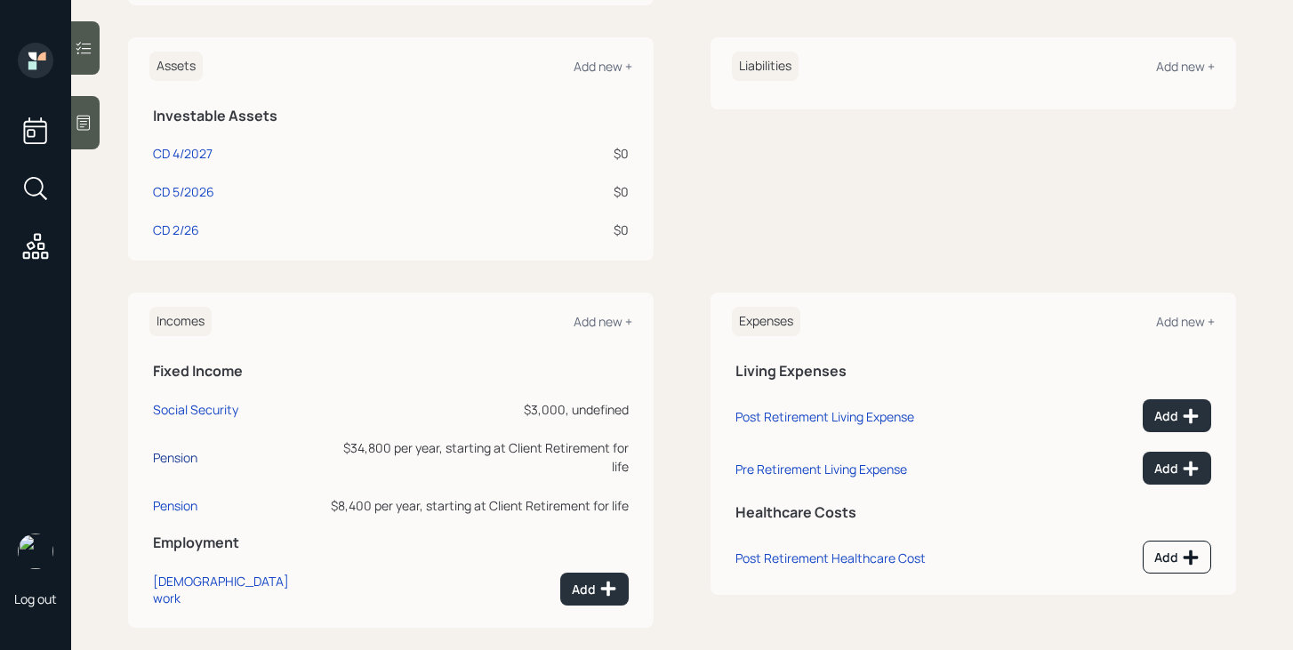
click at [182, 449] on div "Pension" at bounding box center [175, 457] width 44 height 17
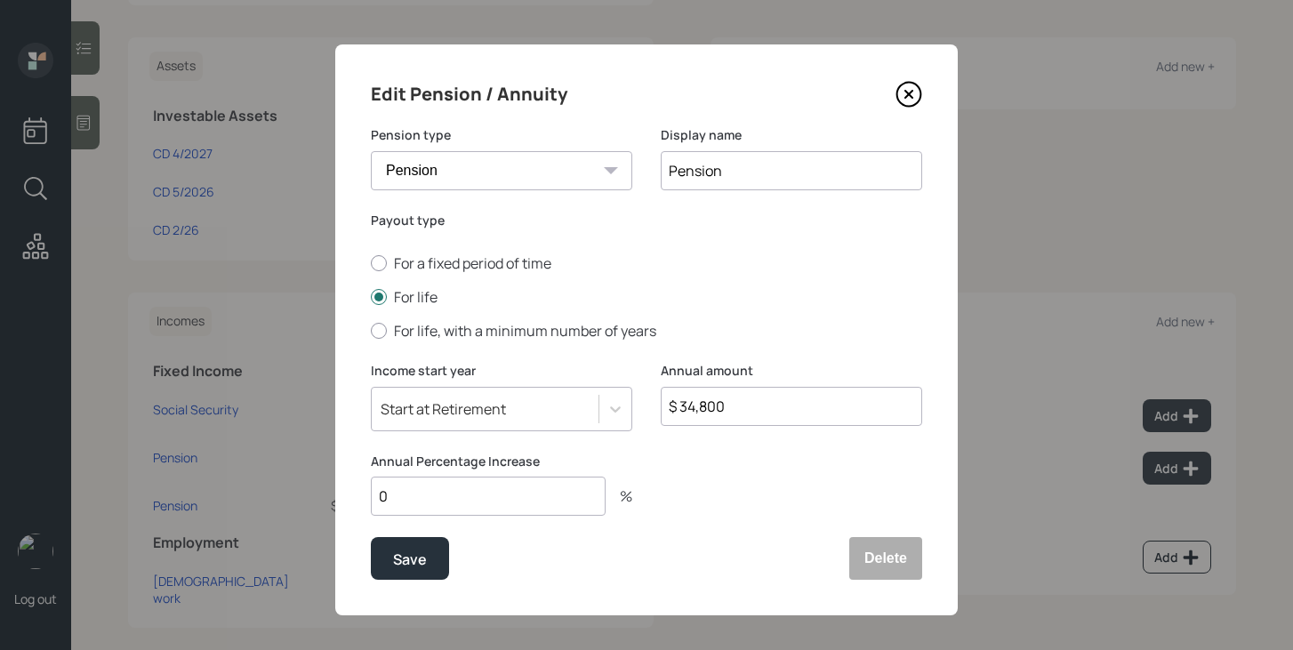
click at [784, 414] on input "$ 34,800" at bounding box center [791, 406] width 261 height 39
type input "$ 33,600"
click at [380, 558] on button "Save" at bounding box center [410, 558] width 78 height 43
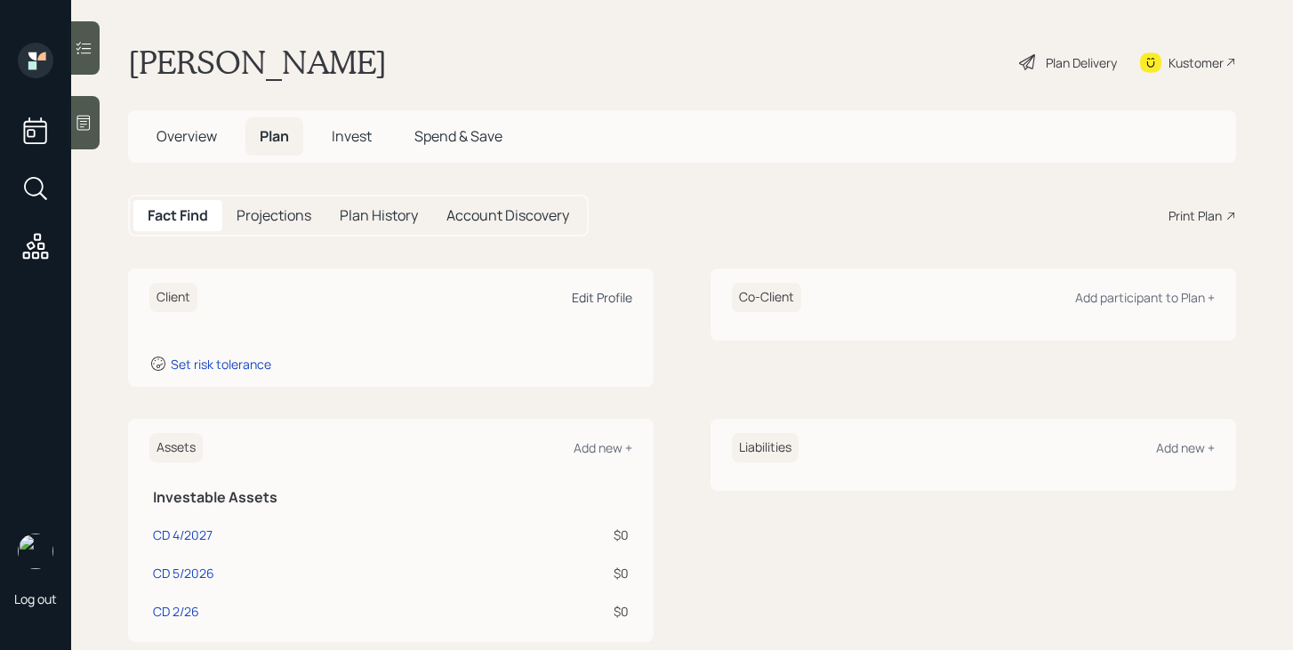
click at [599, 301] on div "Edit Profile" at bounding box center [602, 297] width 60 height 17
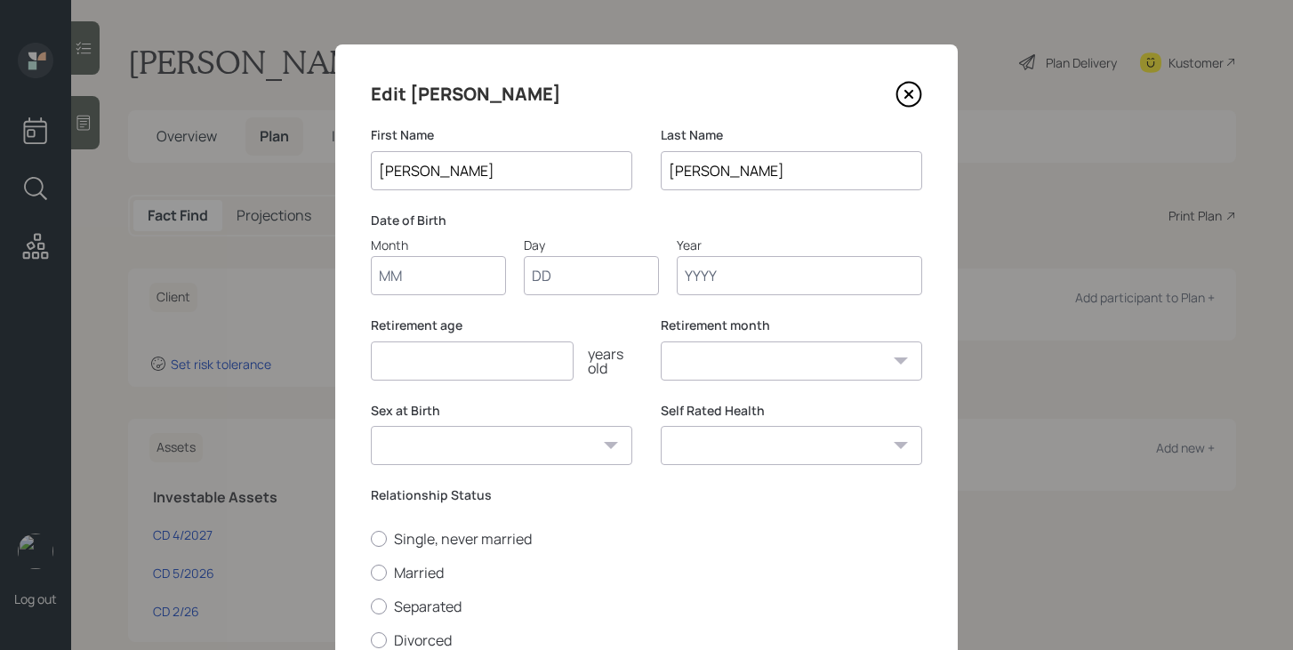
click at [915, 92] on icon at bounding box center [909, 94] width 27 height 27
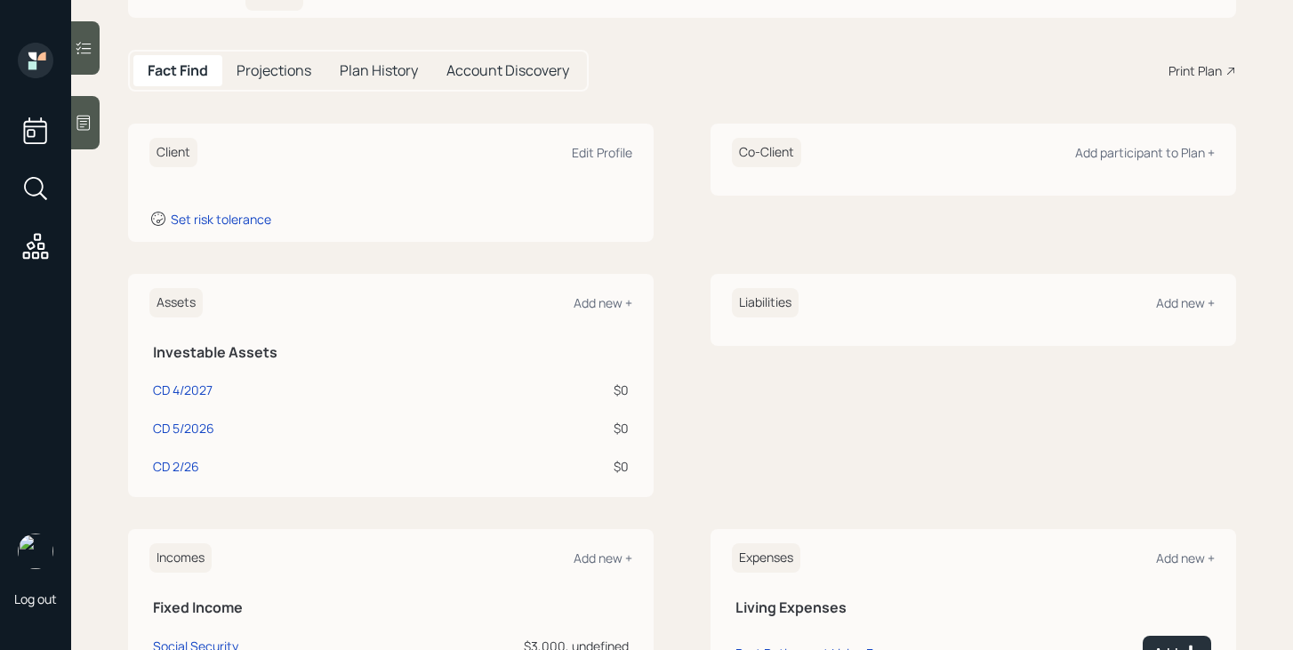
scroll to position [149, 0]
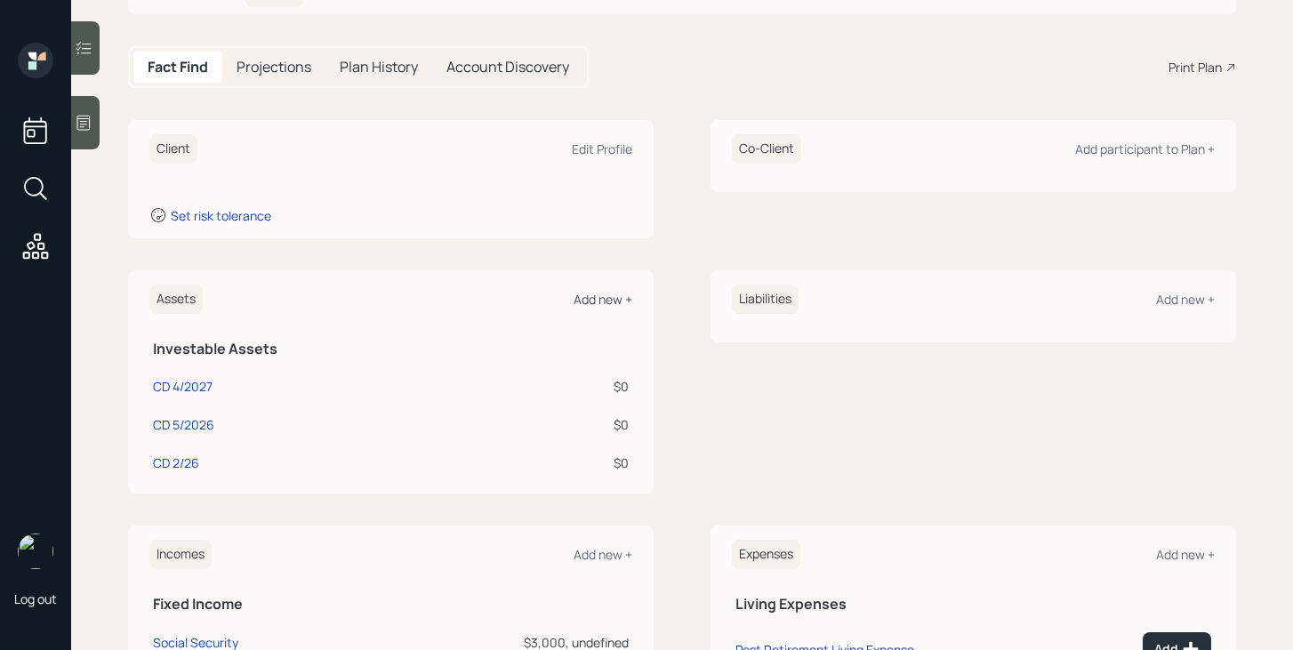
click at [591, 300] on div "Add new +" at bounding box center [603, 299] width 59 height 17
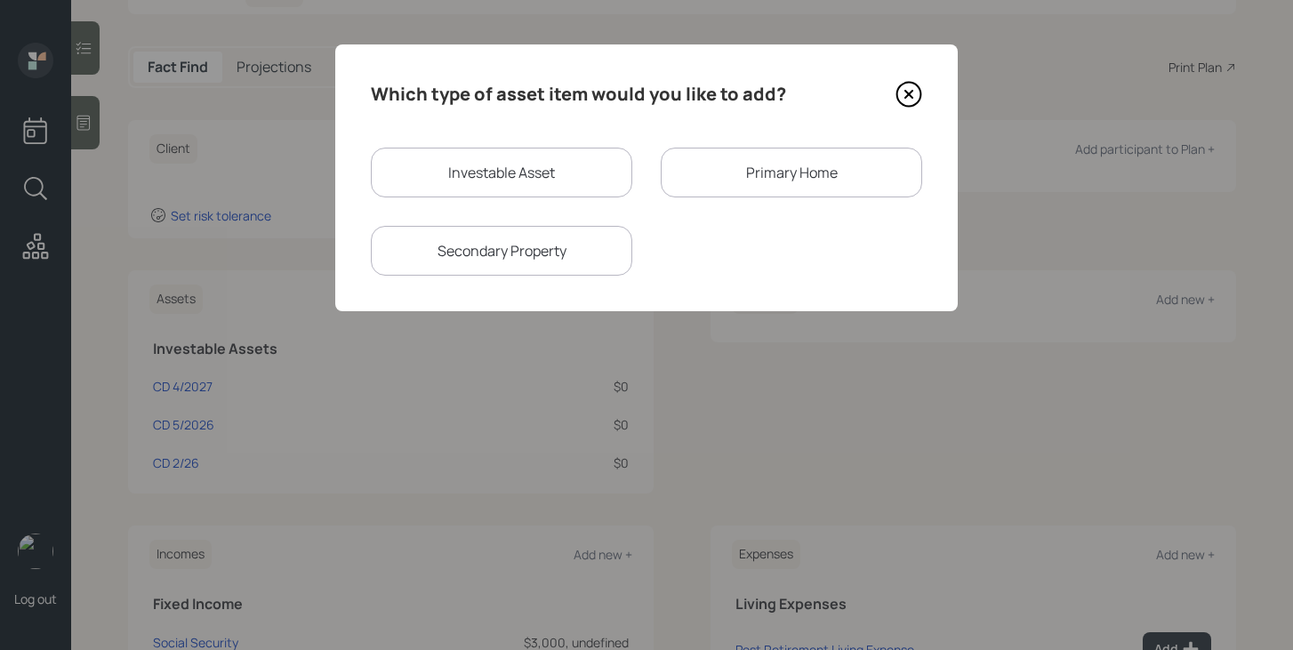
click at [911, 95] on icon at bounding box center [908, 94] width 7 height 7
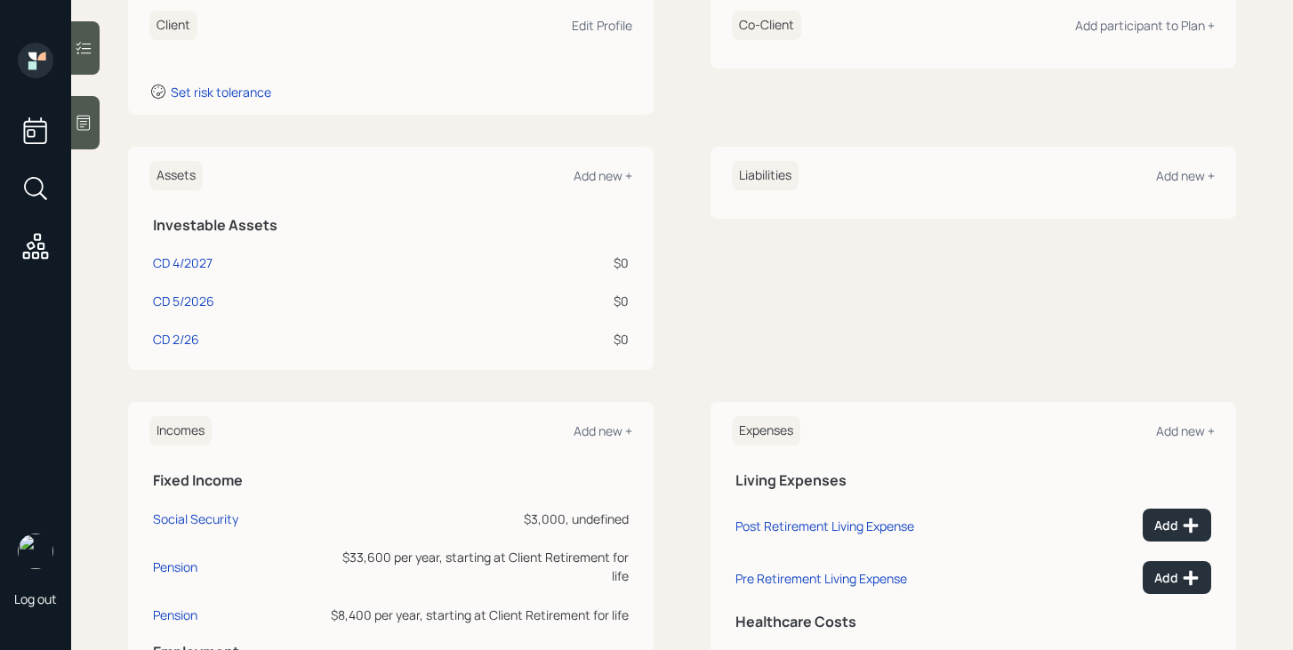
scroll to position [382, 0]
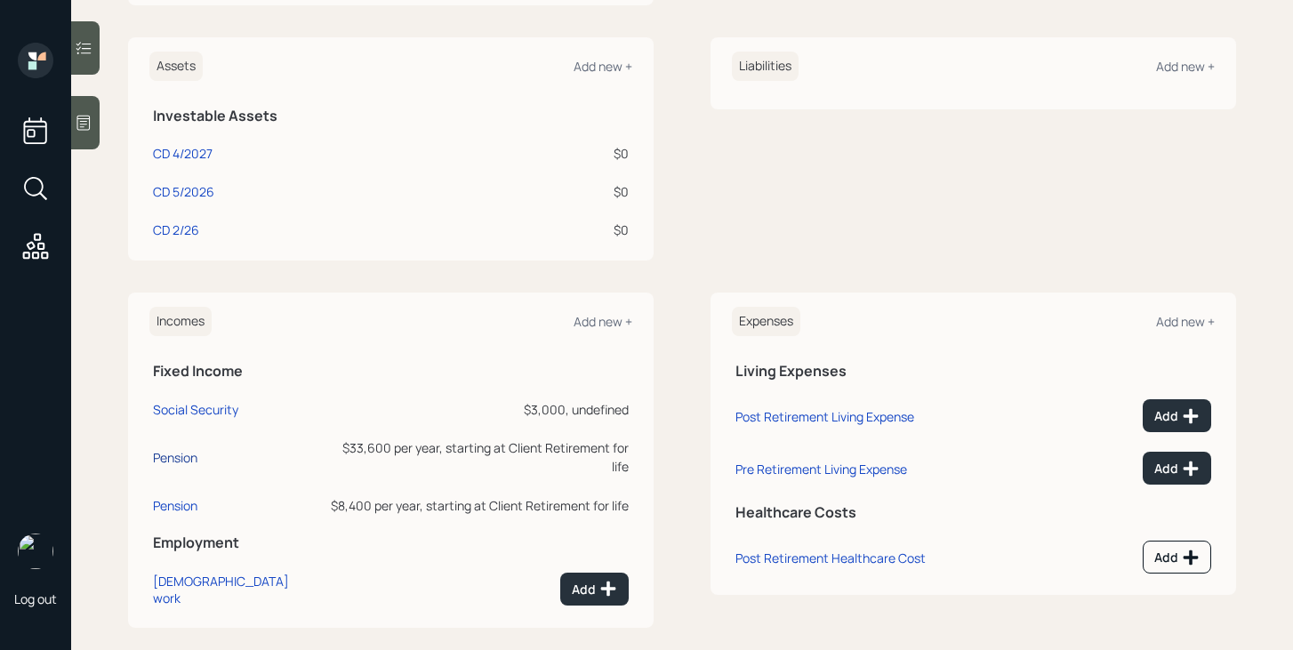
click at [183, 449] on div "Pension" at bounding box center [175, 457] width 44 height 17
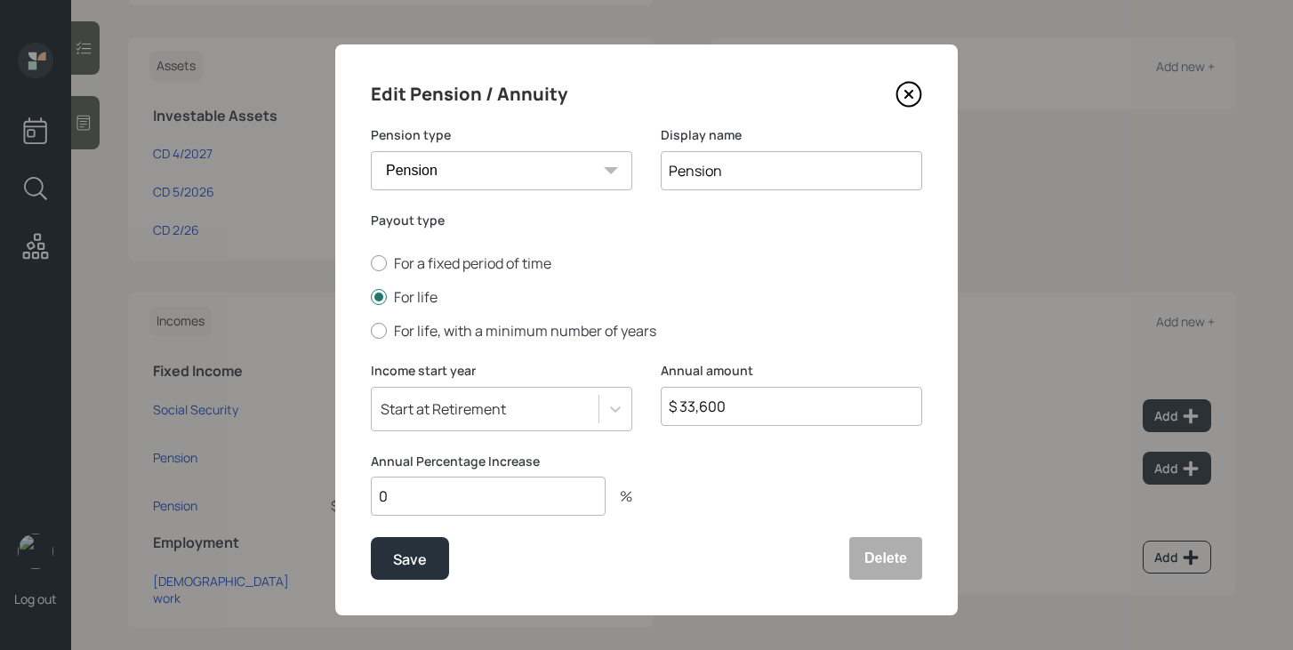
click at [905, 100] on icon at bounding box center [909, 94] width 27 height 27
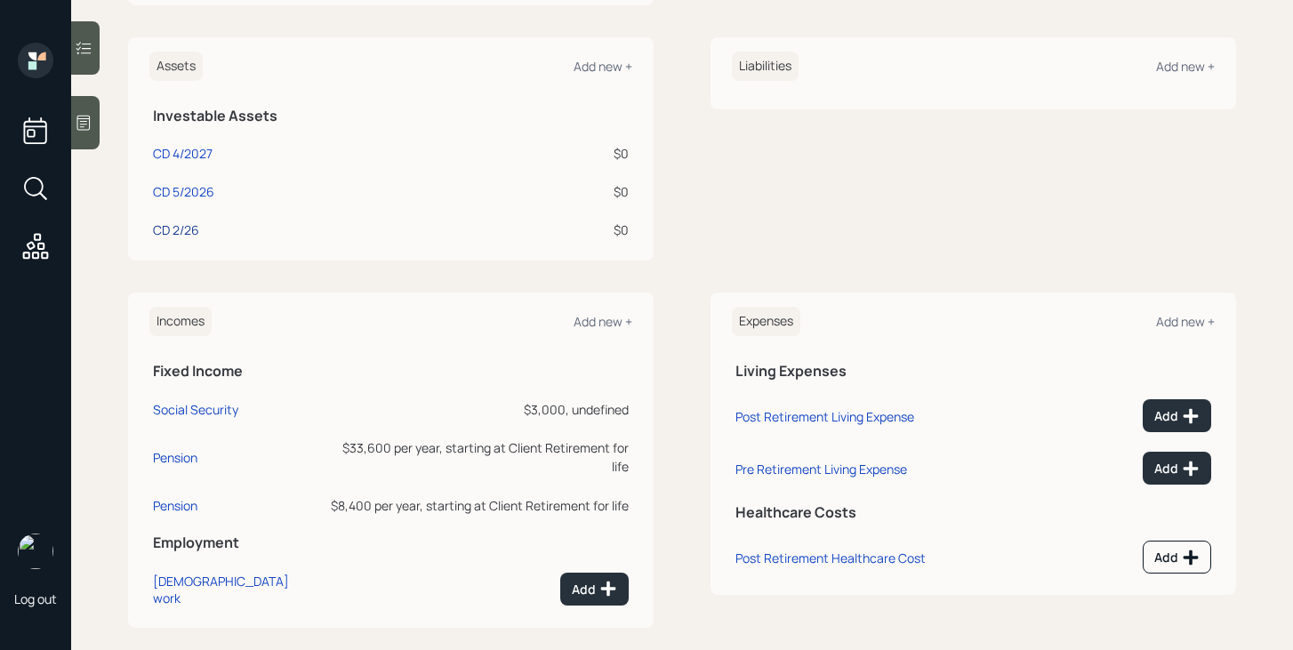
click at [193, 233] on div "CD 2/26" at bounding box center [176, 230] width 46 height 19
select select "taxable"
select select "balanced"
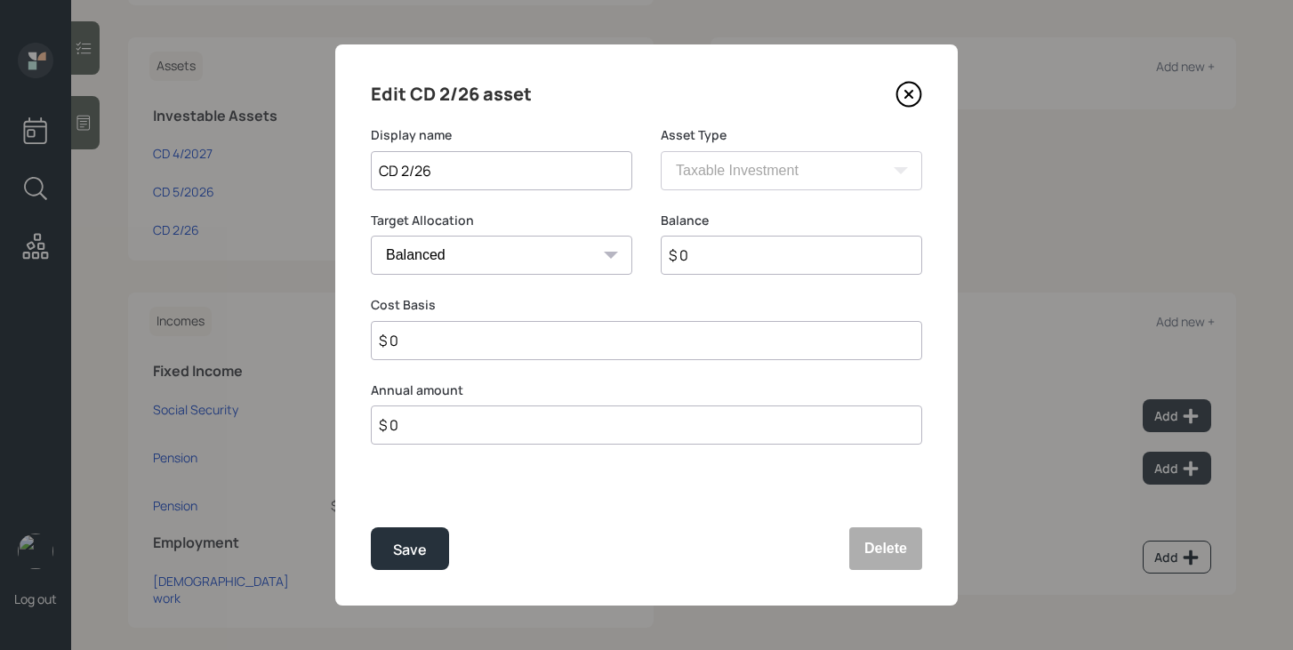
click at [422, 167] on input "CD 2/26" at bounding box center [501, 170] width 261 height 39
type input "CD 2/2026"
click at [734, 251] on input "$ 0" at bounding box center [791, 255] width 261 height 39
type input "$ 30,000"
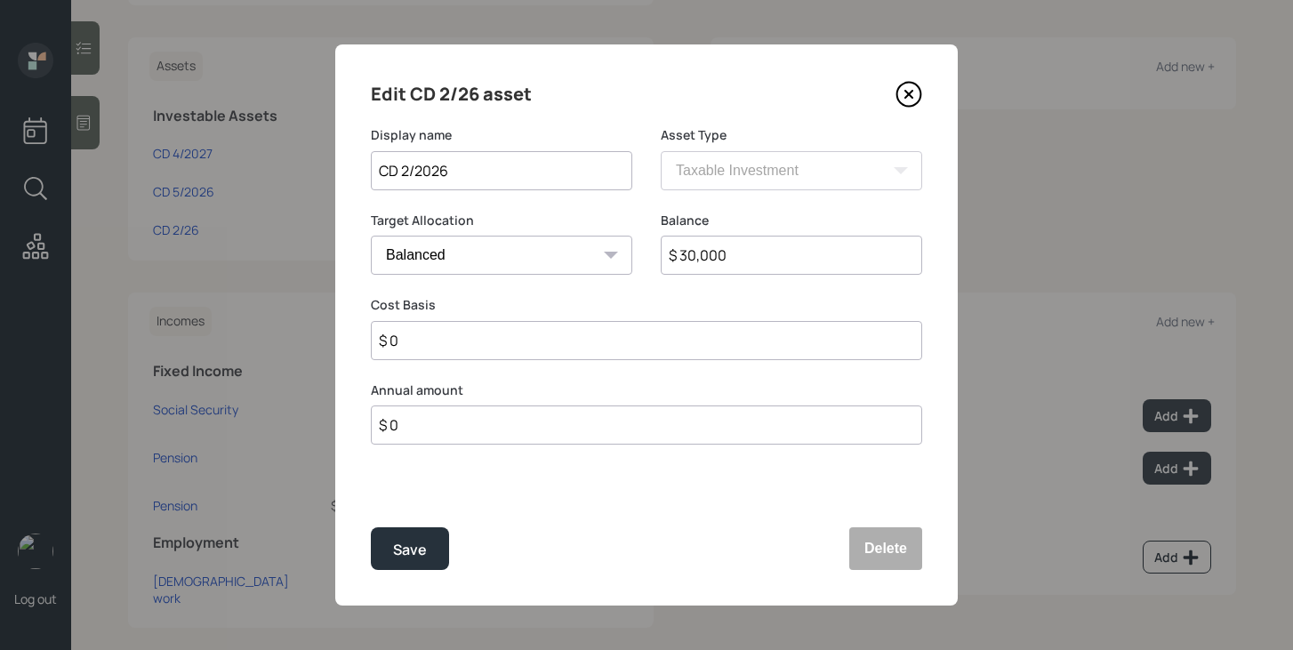
click at [480, 346] on input "$ 0" at bounding box center [646, 340] width 551 height 39
type input "$ 30,000"
click at [413, 555] on div "Save" at bounding box center [410, 550] width 34 height 24
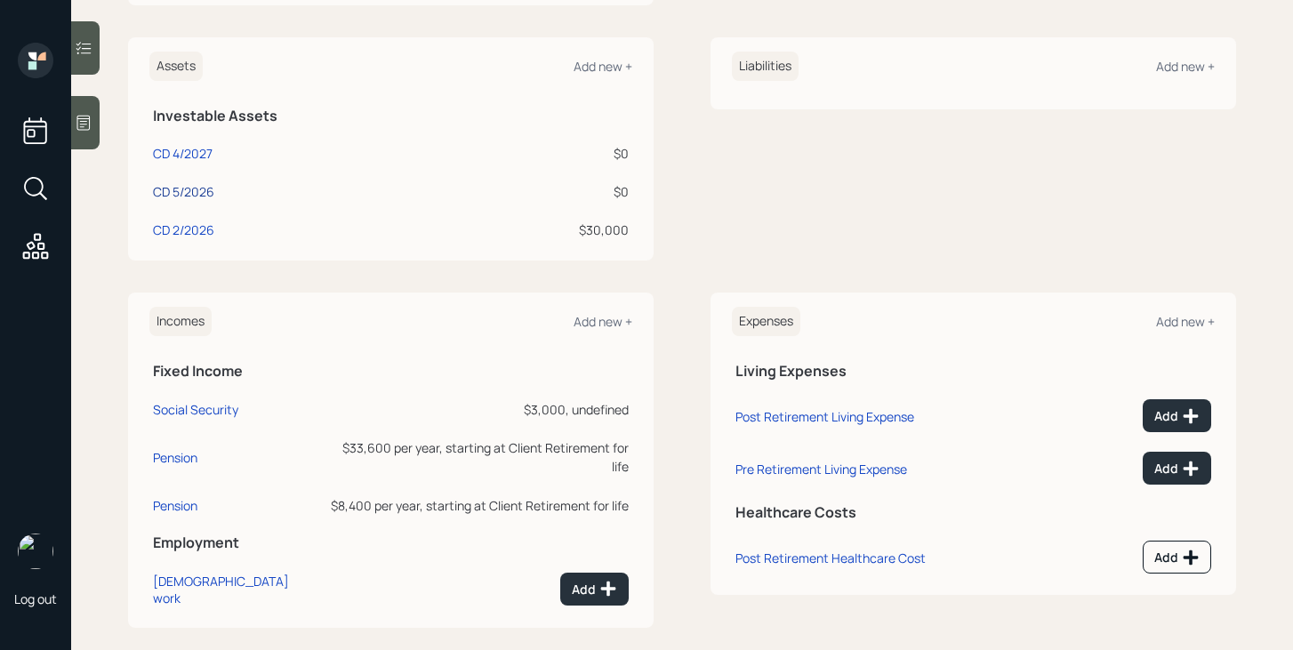
click at [197, 194] on div "CD 5/2026" at bounding box center [183, 191] width 61 height 19
select select "taxable"
select select "balanced"
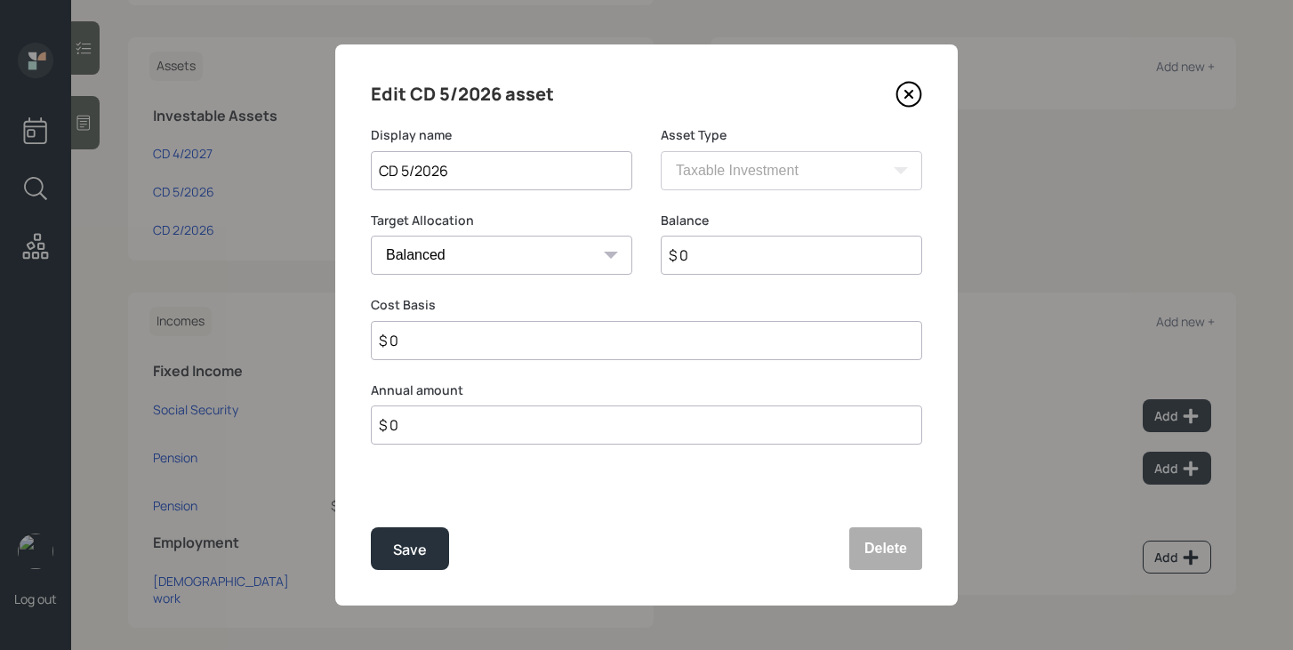
click at [704, 260] on input "$ 0" at bounding box center [791, 255] width 261 height 39
type input "$ 10,000"
click at [652, 349] on input "$ 0" at bounding box center [646, 340] width 551 height 39
type input "$ 10,000"
click at [428, 550] on button "Save" at bounding box center [410, 548] width 78 height 43
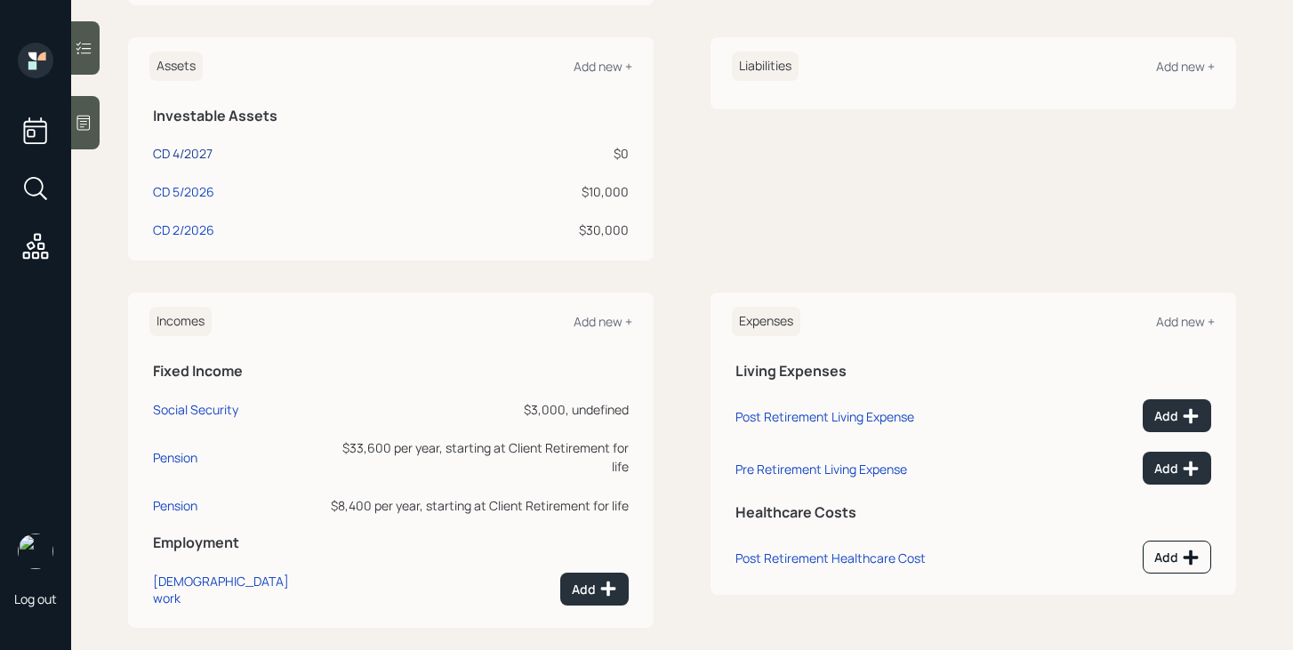
click at [204, 152] on div "CD 4/2027" at bounding box center [183, 153] width 60 height 19
select select "taxable"
select select "balanced"
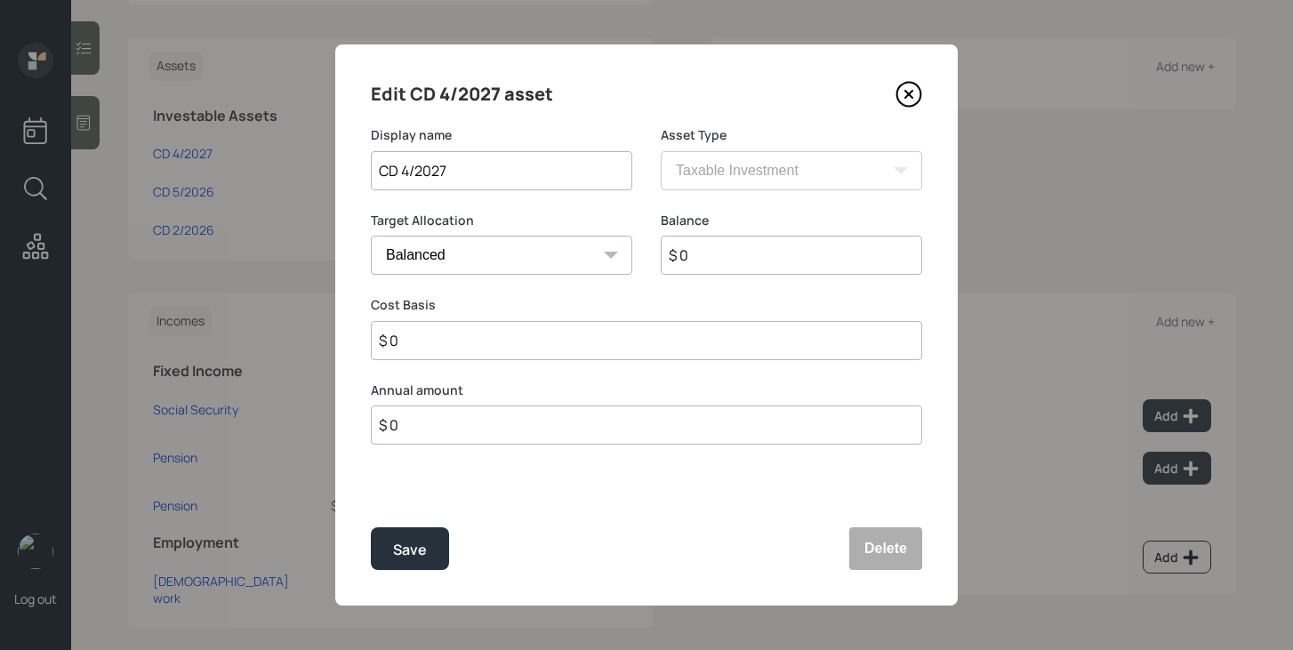
click at [727, 255] on input "$ 0" at bounding box center [791, 255] width 261 height 39
type input "$ 10,000"
click at [661, 332] on input "$ 0" at bounding box center [646, 340] width 551 height 39
type input "$ 10,000"
click at [418, 548] on div "Save" at bounding box center [410, 550] width 34 height 24
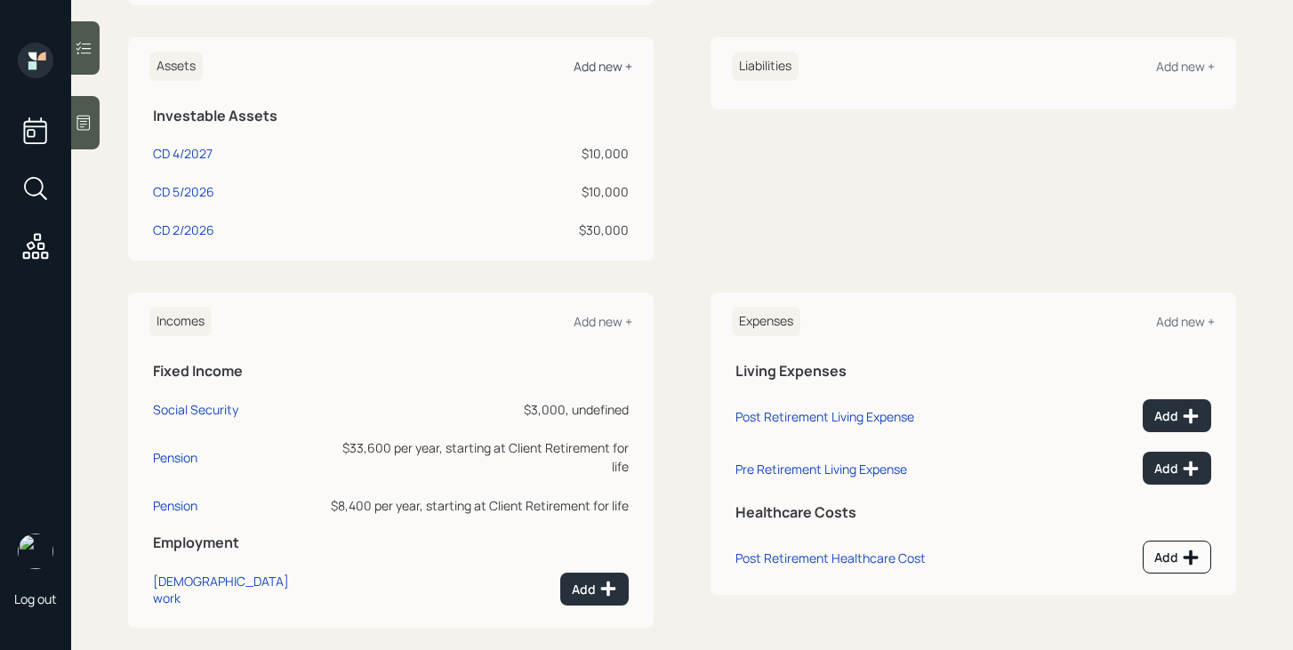
click at [609, 64] on div "Add new +" at bounding box center [603, 66] width 59 height 17
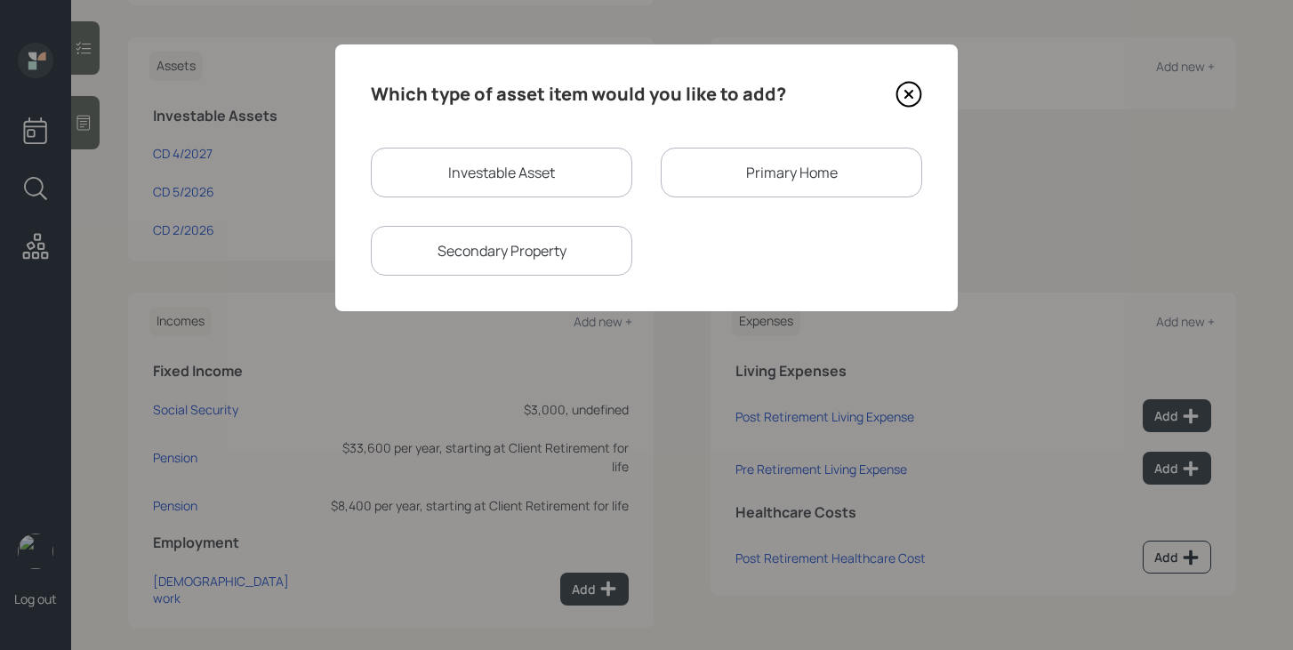
click at [523, 180] on div "Investable Asset" at bounding box center [501, 173] width 261 height 50
select select "taxable"
select select "balanced"
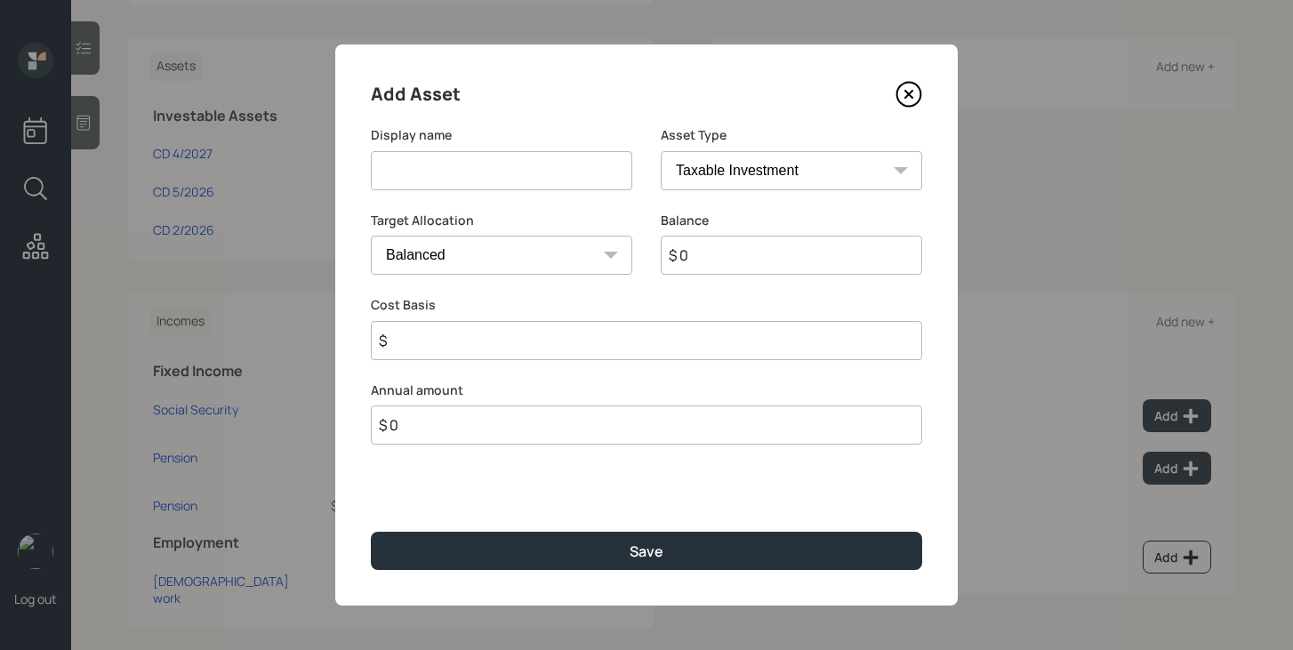
click at [523, 180] on input at bounding box center [501, 170] width 261 height 39
type input "Ibonds"
click at [717, 266] on input "$ 0" at bounding box center [791, 255] width 261 height 39
type input "$ 50,000"
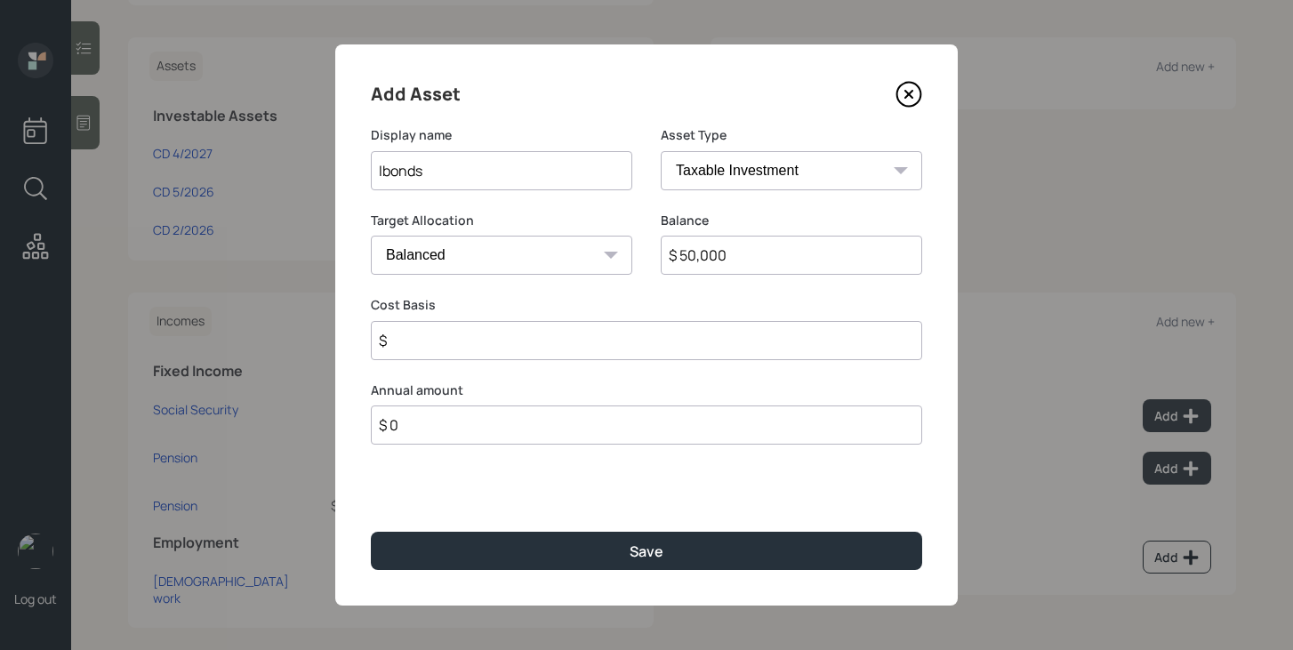
click at [676, 349] on input "$" at bounding box center [646, 340] width 551 height 39
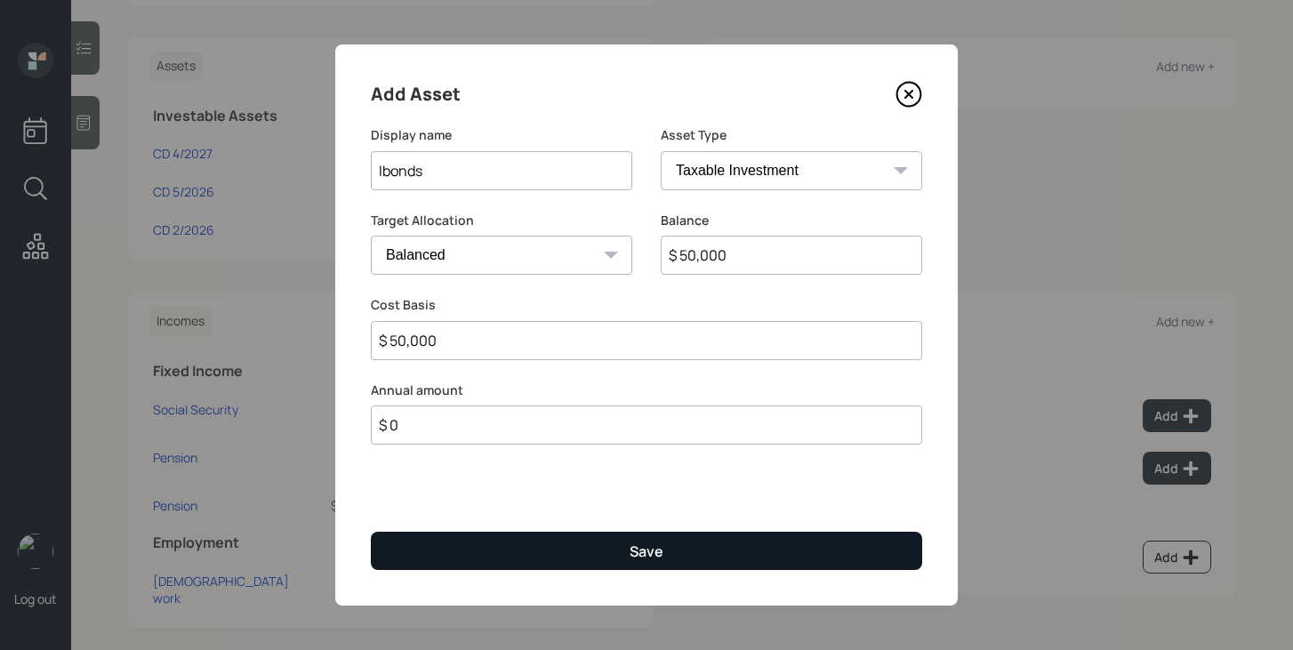
type input "$ 50,000"
click at [592, 546] on button "Save" at bounding box center [646, 551] width 551 height 38
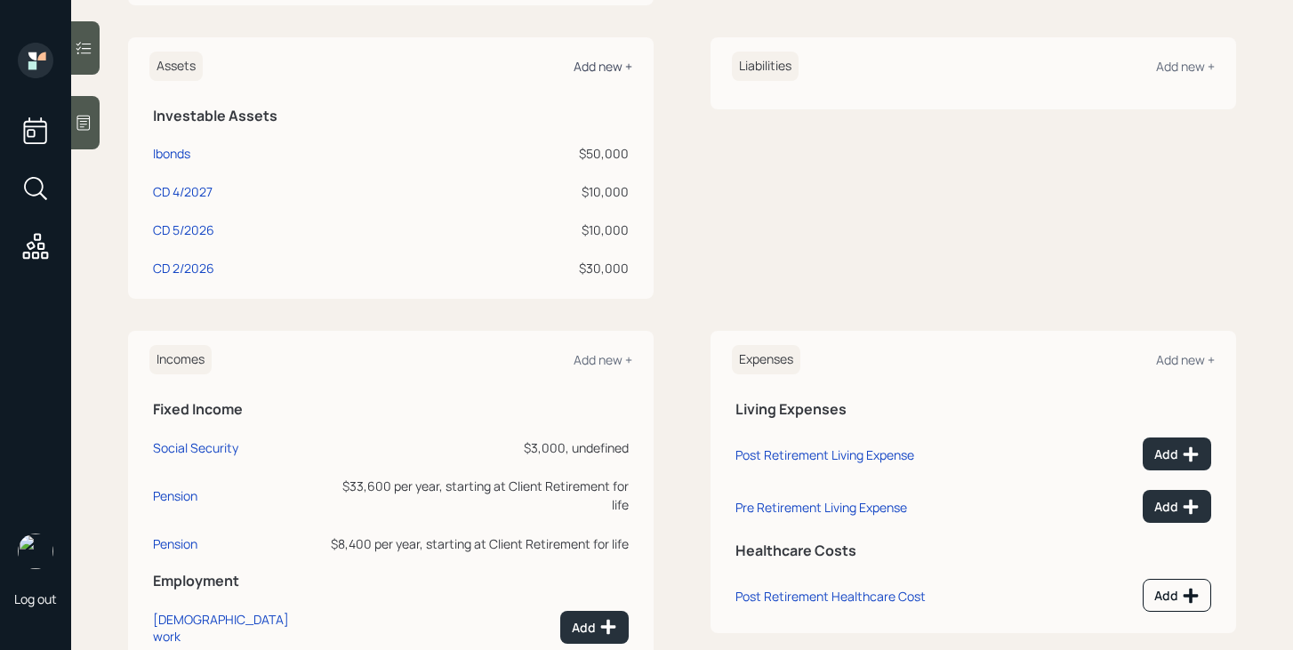
click at [626, 65] on div "Add new +" at bounding box center [603, 66] width 59 height 17
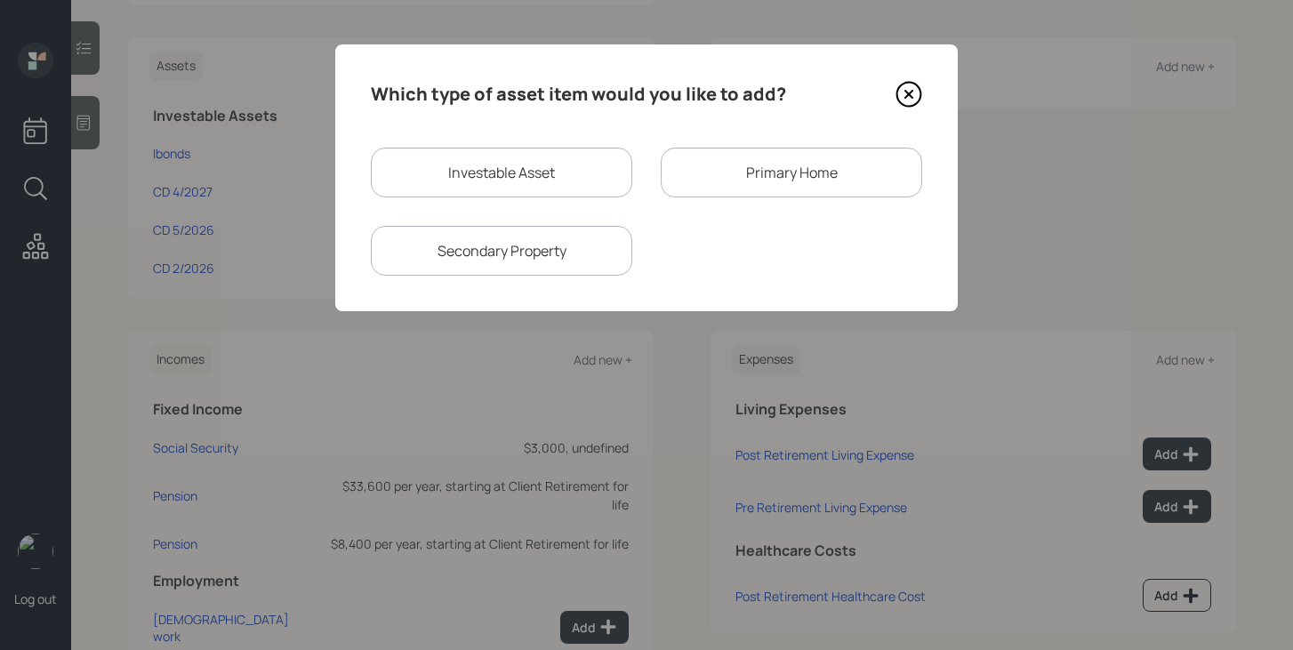
click at [711, 176] on div "Primary Home" at bounding box center [791, 173] width 261 height 50
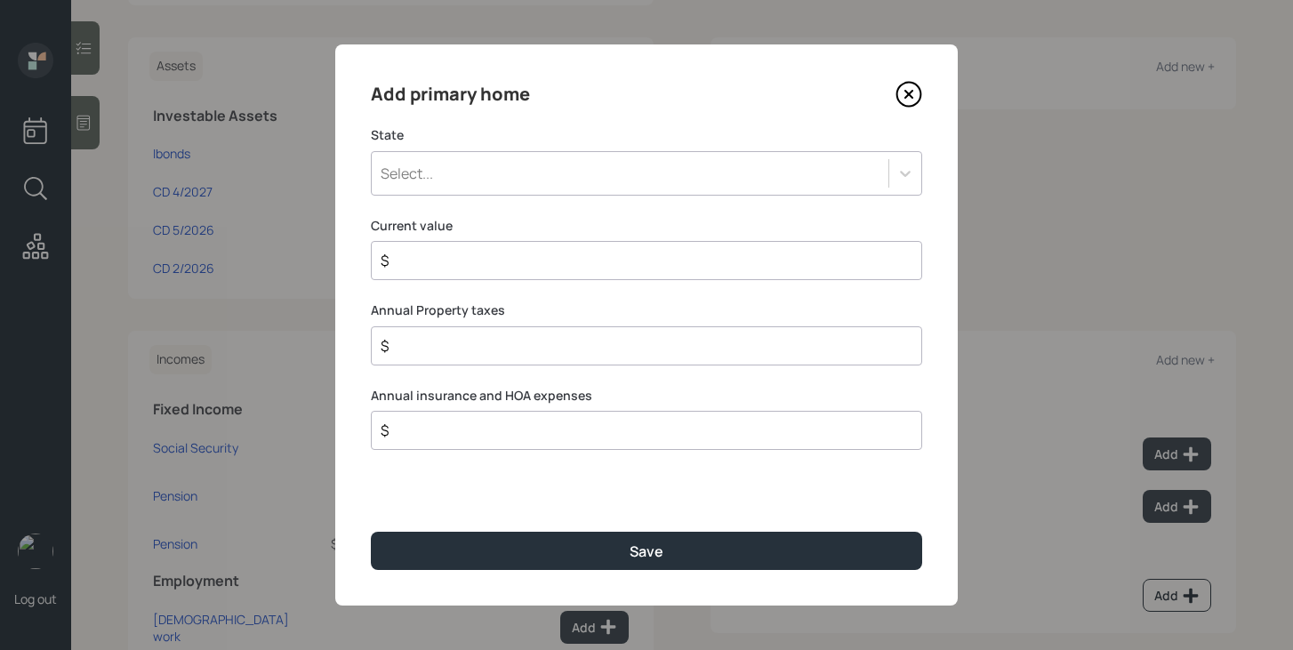
click at [604, 176] on div "Select..." at bounding box center [630, 173] width 517 height 30
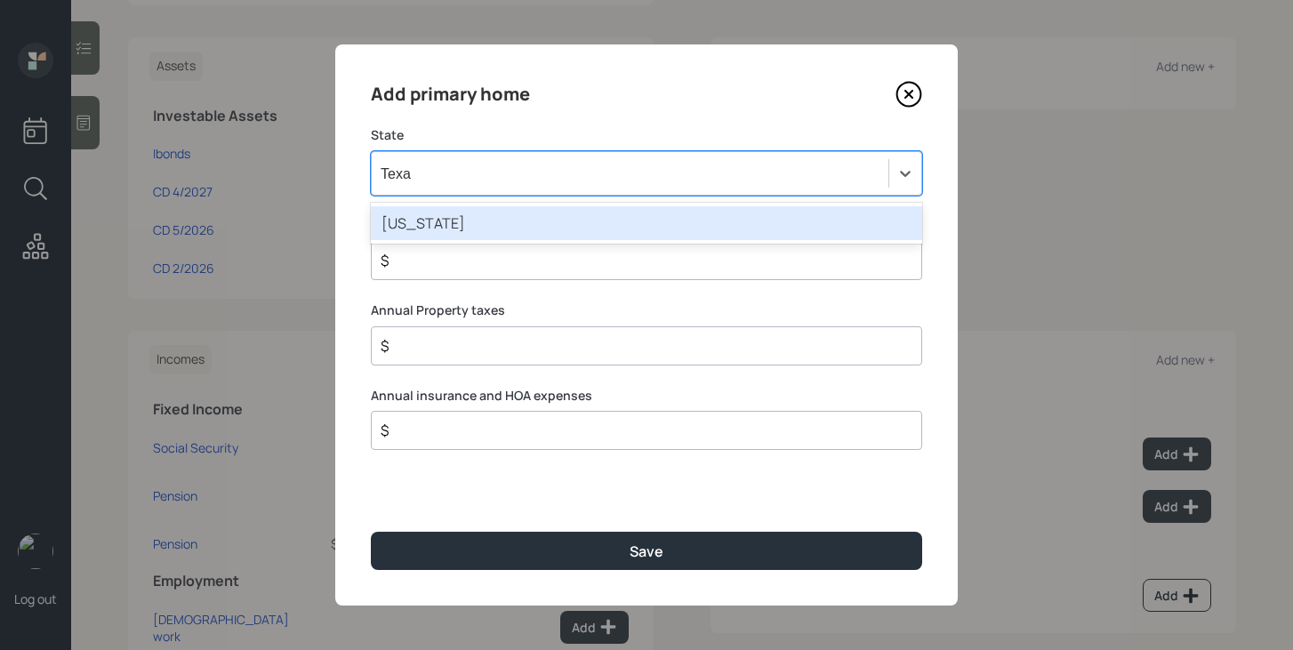
type input "[US_STATE]"
click at [585, 230] on div "[US_STATE]" at bounding box center [646, 223] width 551 height 34
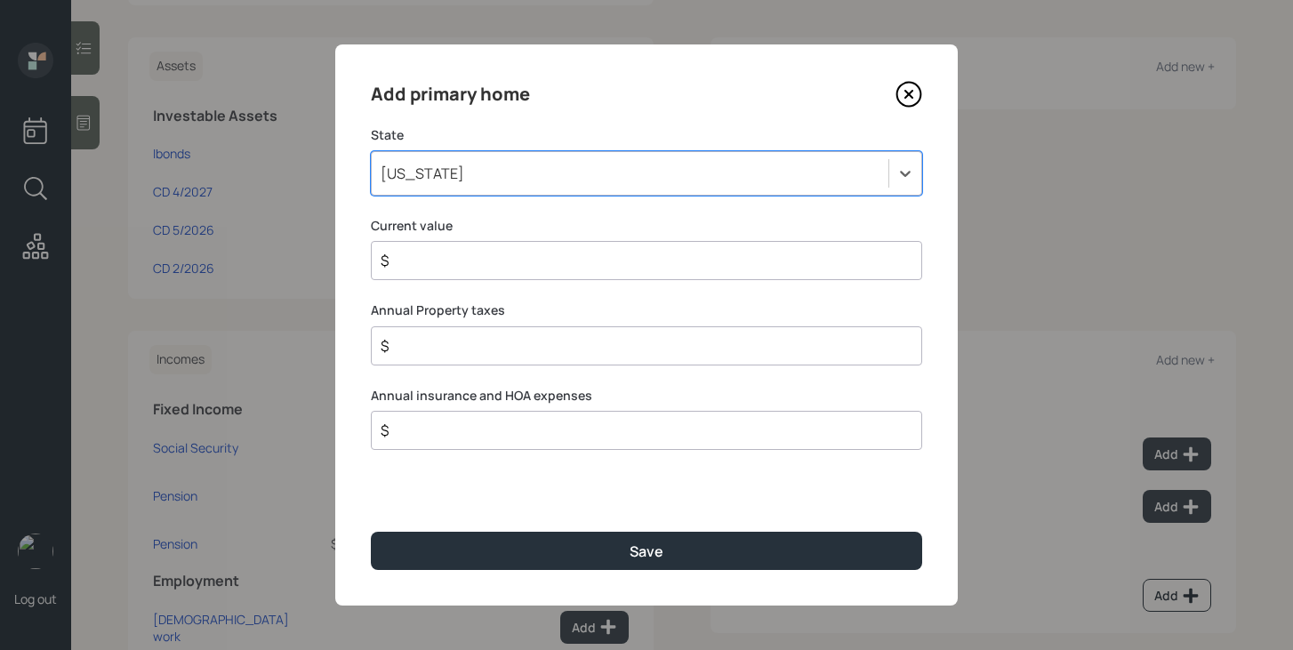
click at [578, 269] on input "$" at bounding box center [639, 260] width 521 height 21
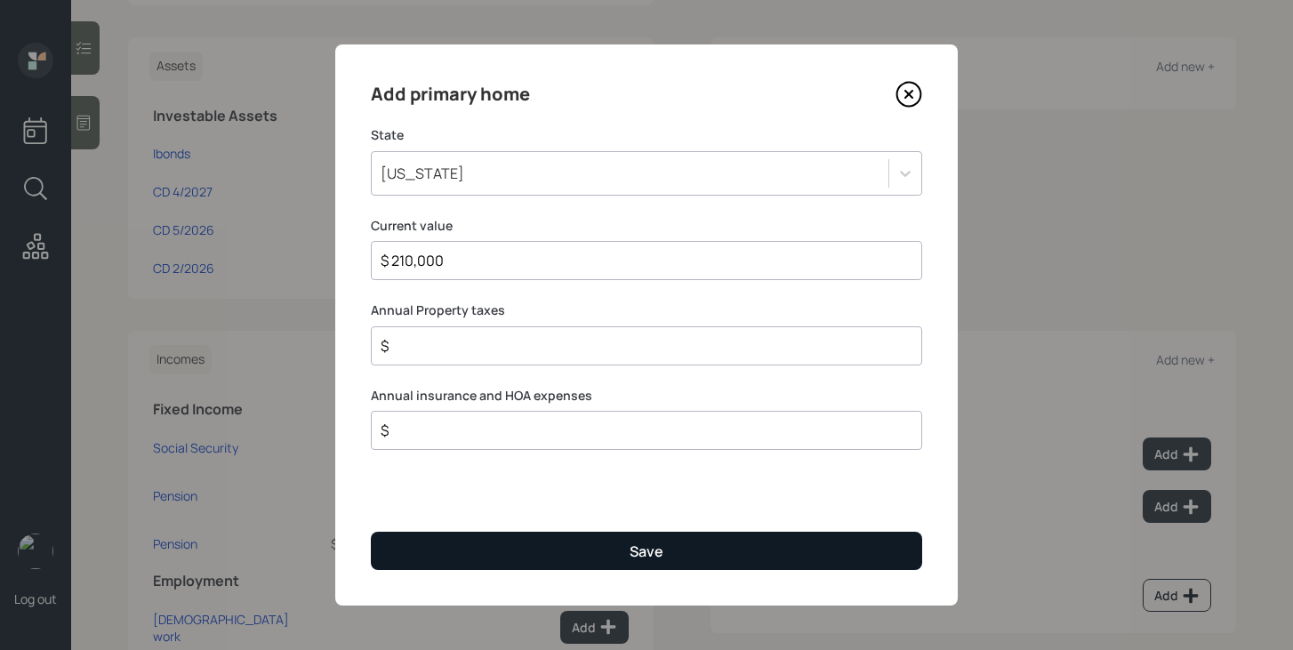
type input "$ 210,000"
click at [623, 559] on button "Save" at bounding box center [646, 551] width 551 height 38
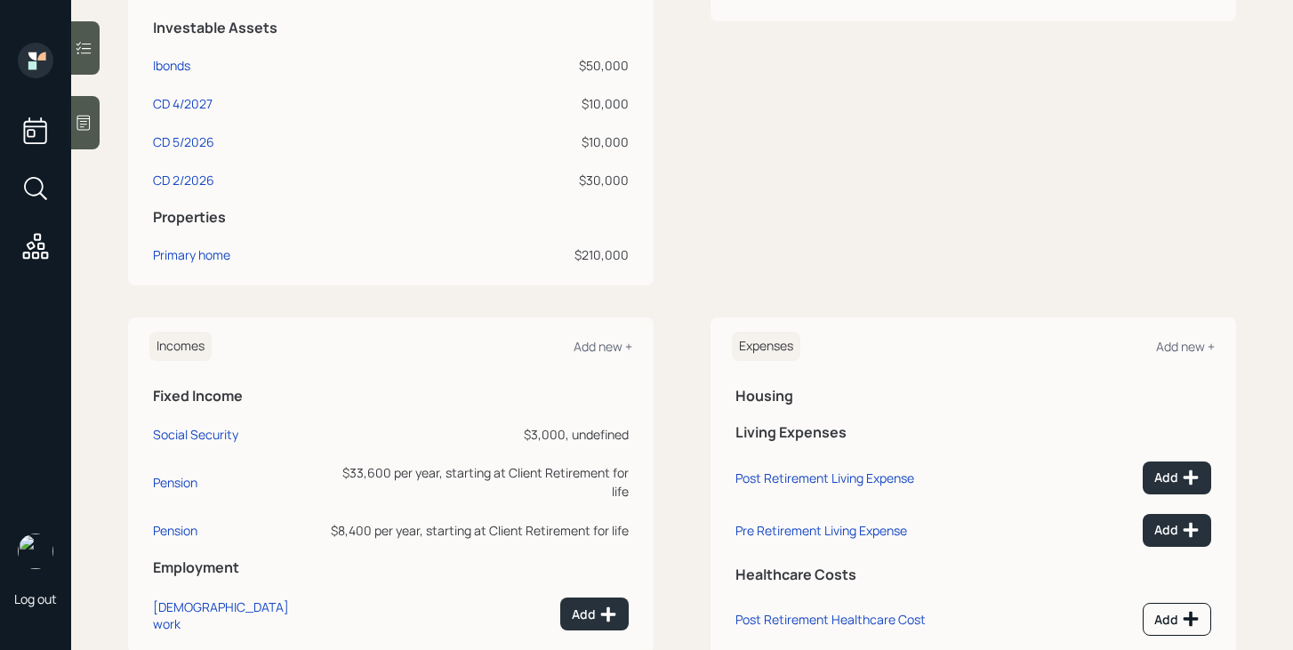
scroll to position [469, 0]
click at [1184, 528] on icon at bounding box center [1191, 531] width 18 height 18
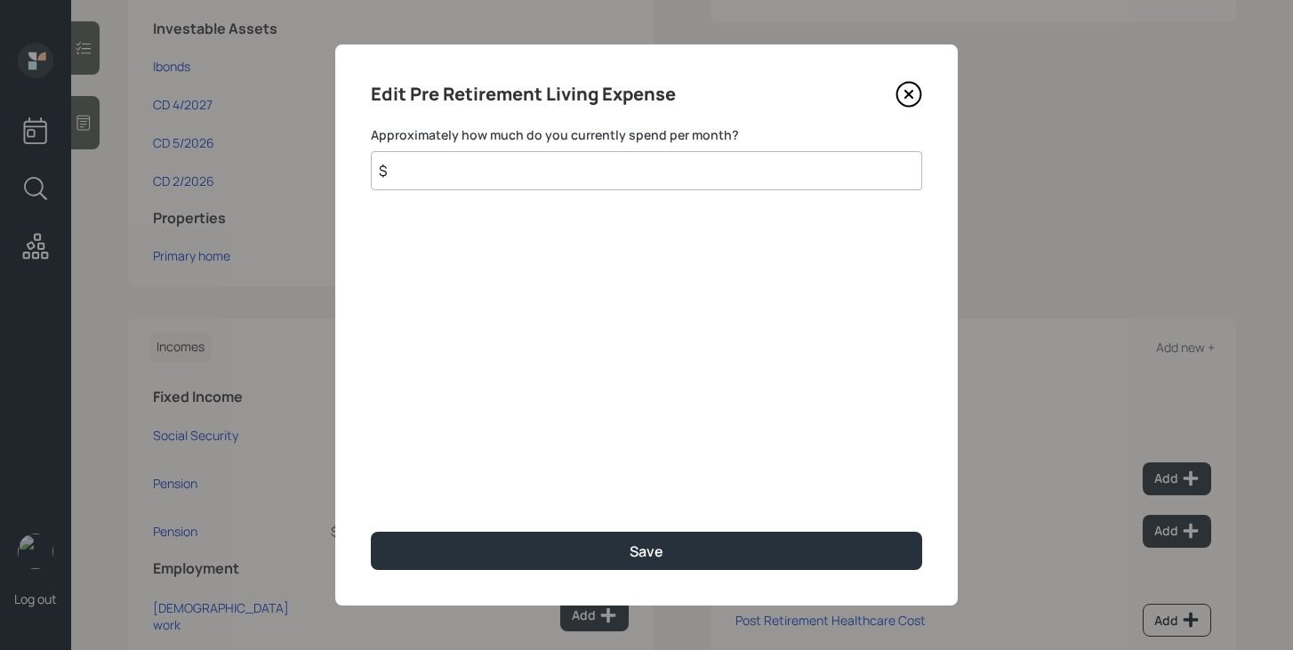
click at [790, 180] on input "$" at bounding box center [646, 170] width 551 height 39
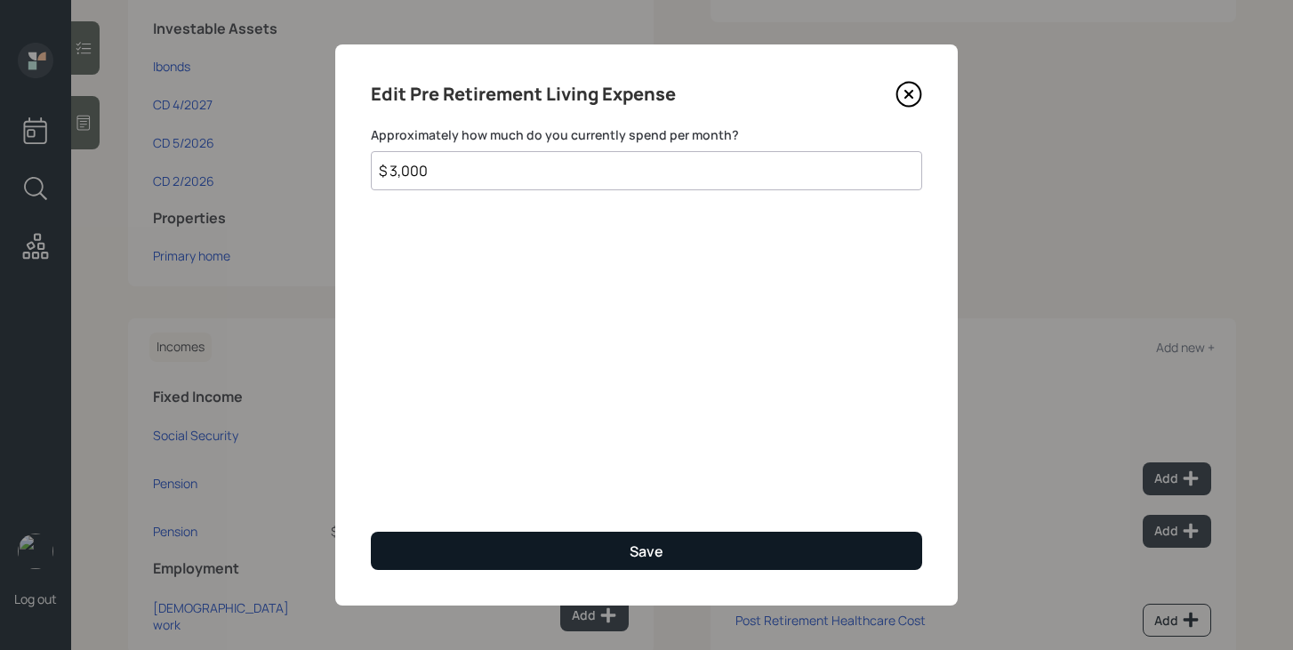
type input "$ 3,000"
click at [779, 545] on button "Save" at bounding box center [646, 551] width 551 height 38
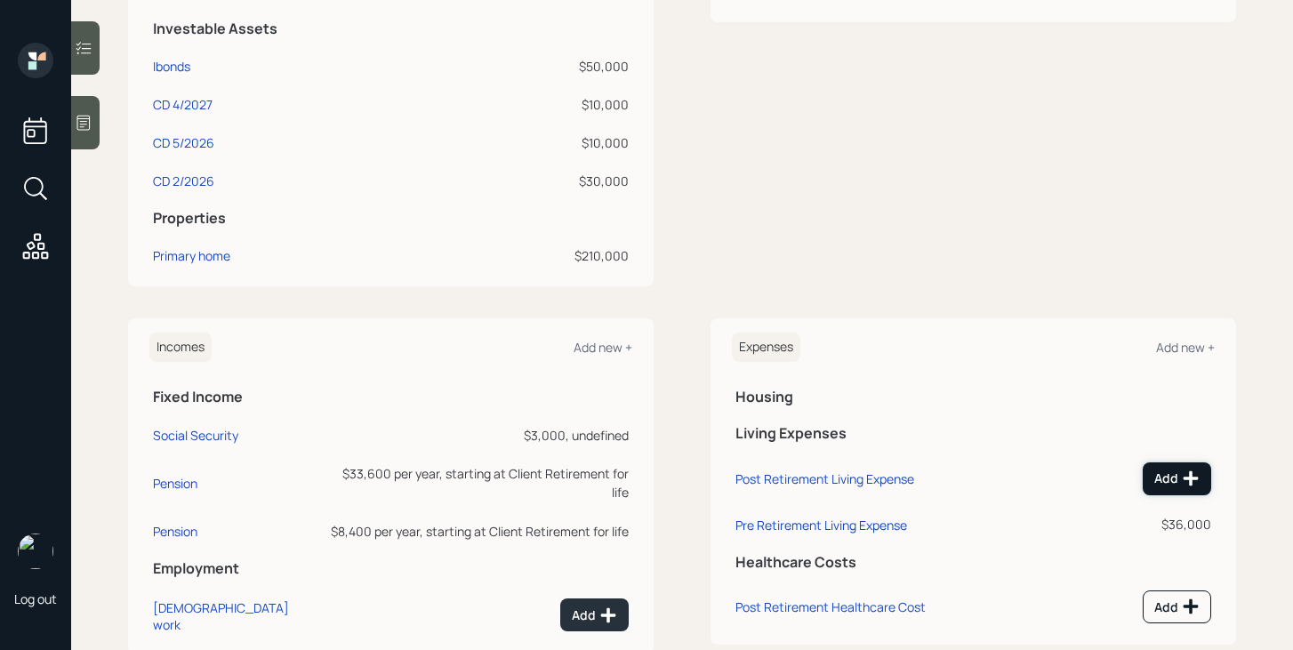
click at [1182, 478] on icon at bounding box center [1191, 479] width 18 height 18
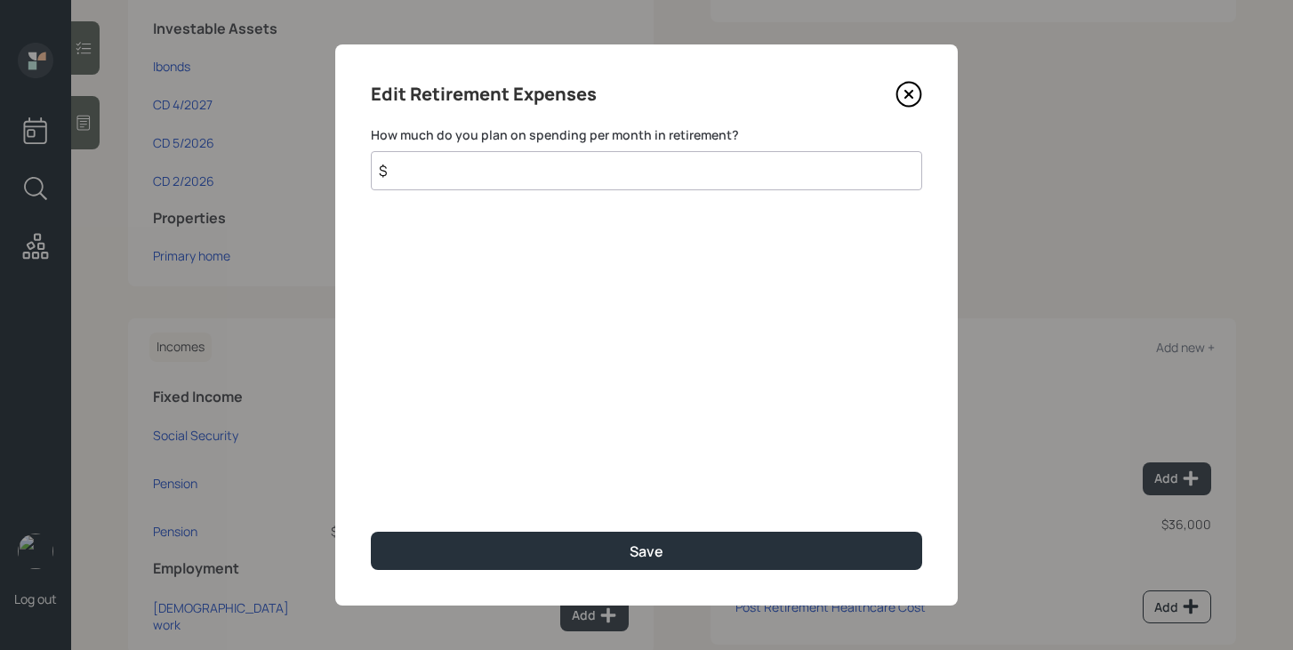
click at [718, 175] on input "$" at bounding box center [646, 170] width 551 height 39
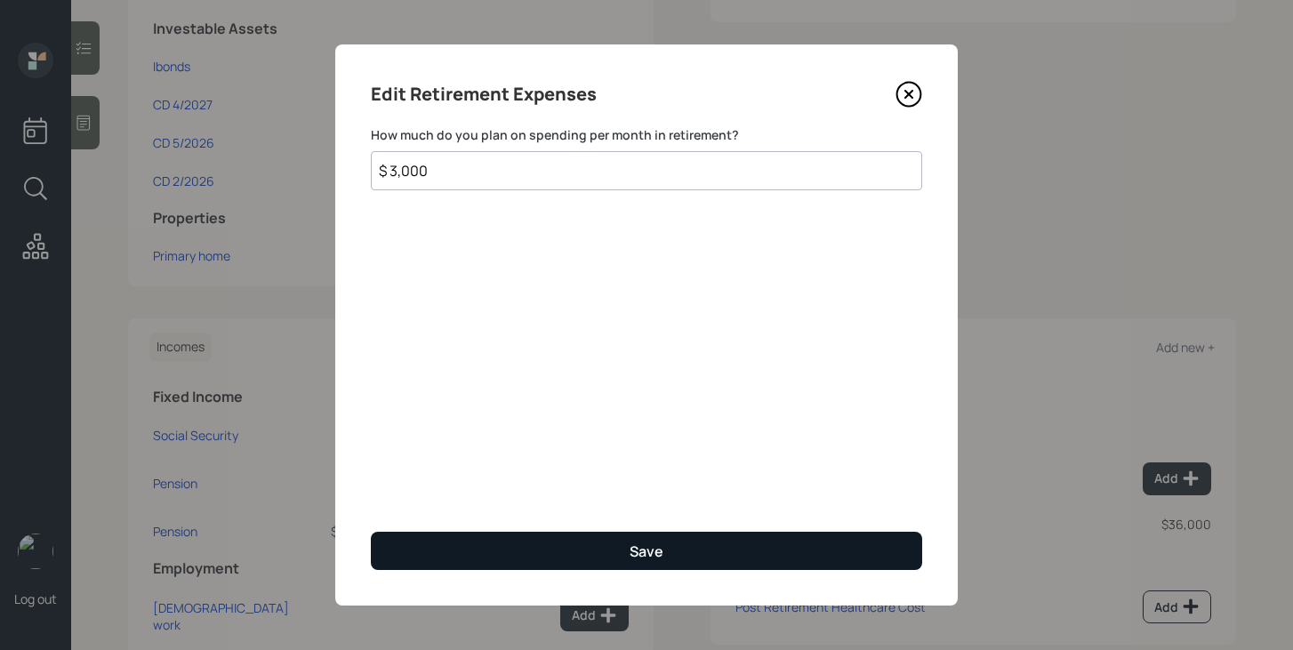
type input "$ 3,000"
click at [619, 556] on button "Save" at bounding box center [646, 551] width 551 height 38
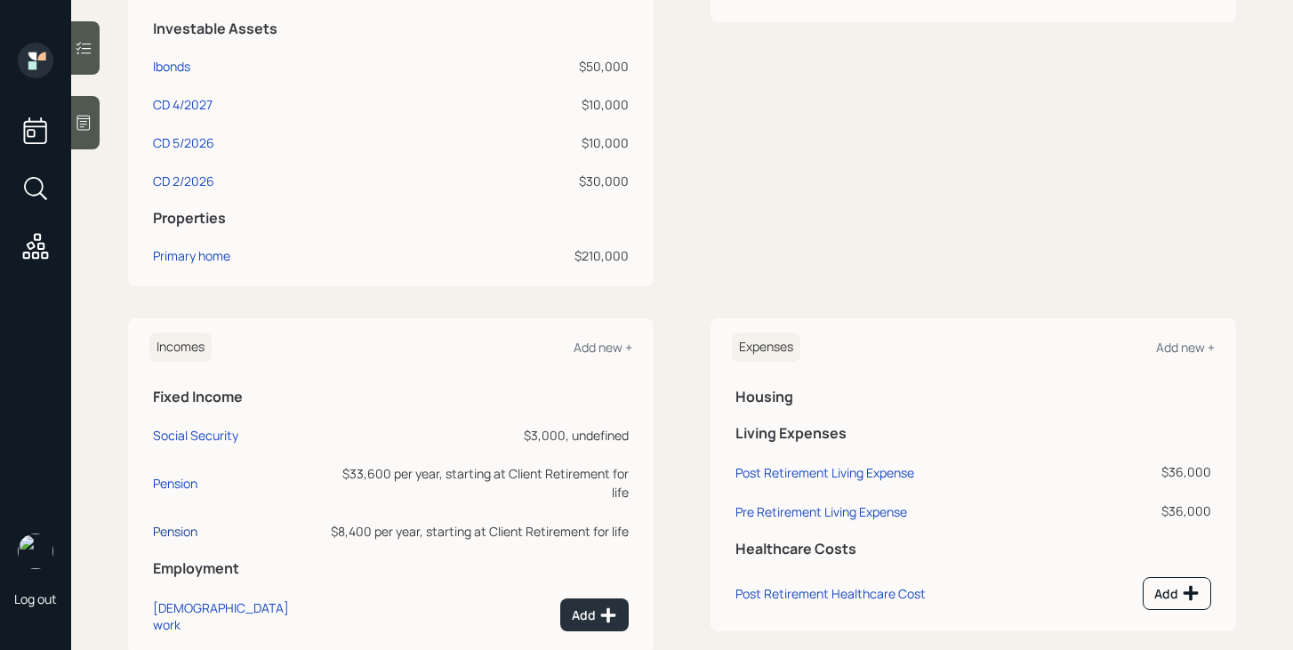
click at [178, 523] on div "Pension" at bounding box center [175, 531] width 44 height 17
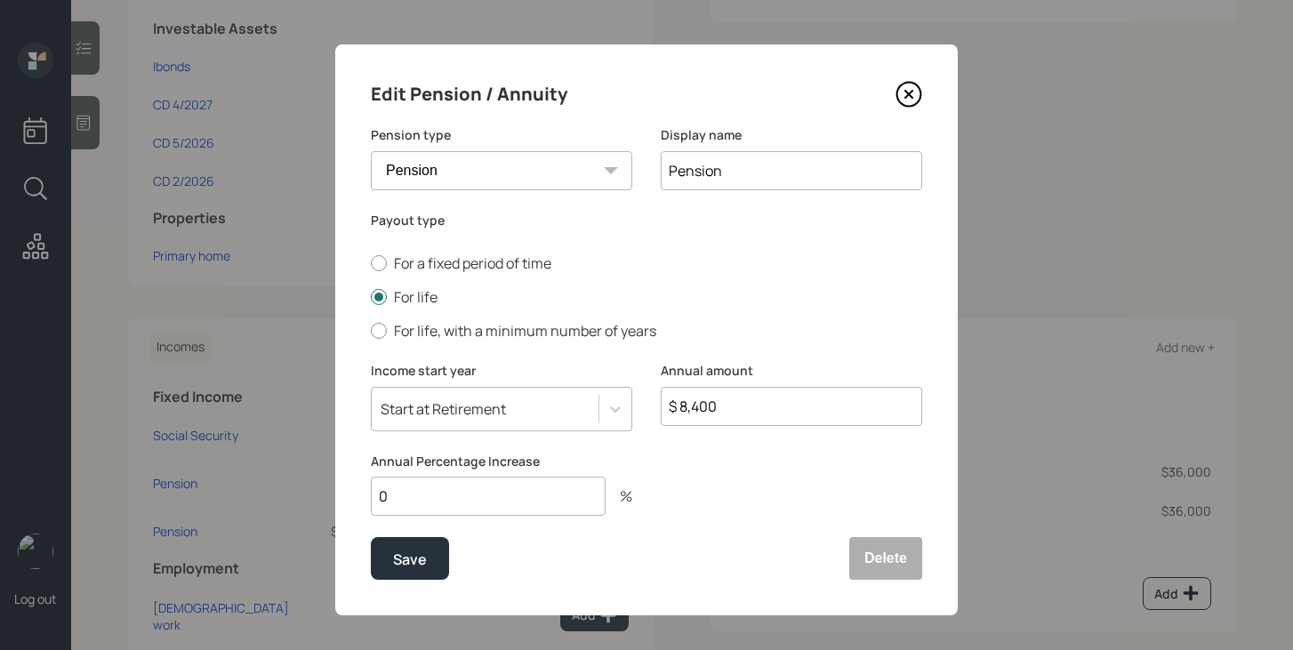
click at [914, 96] on icon at bounding box center [909, 94] width 27 height 27
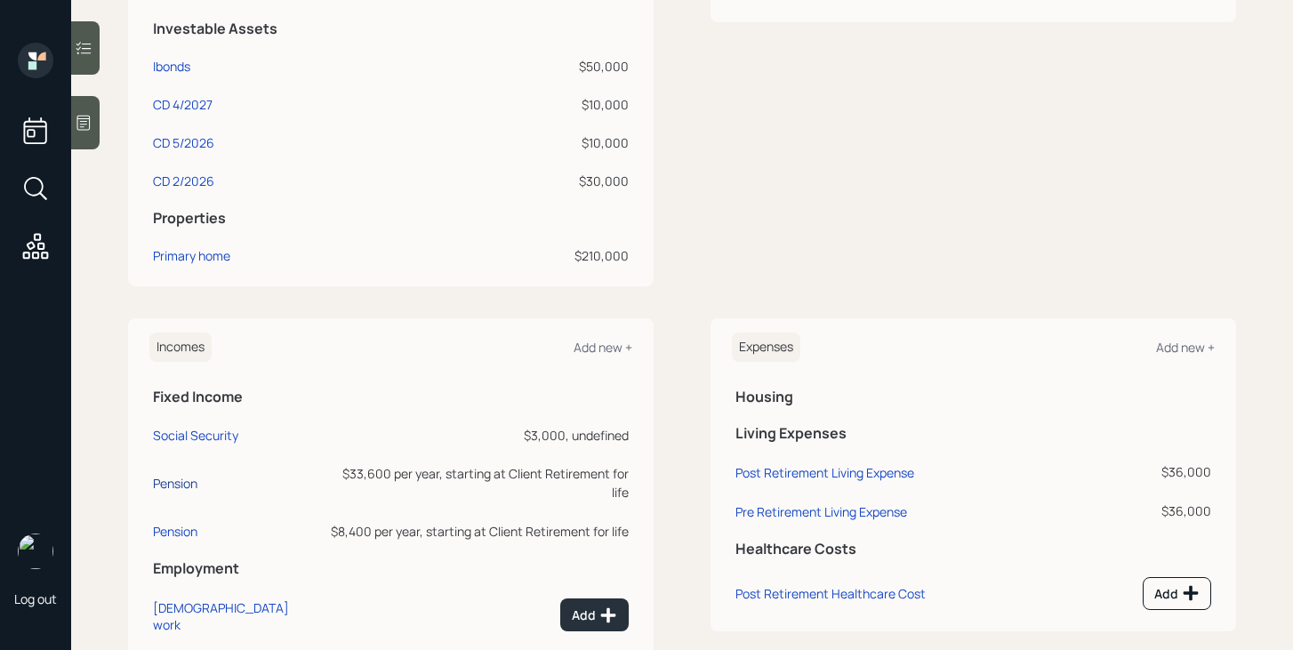
click at [196, 475] on div "Pension" at bounding box center [175, 483] width 44 height 17
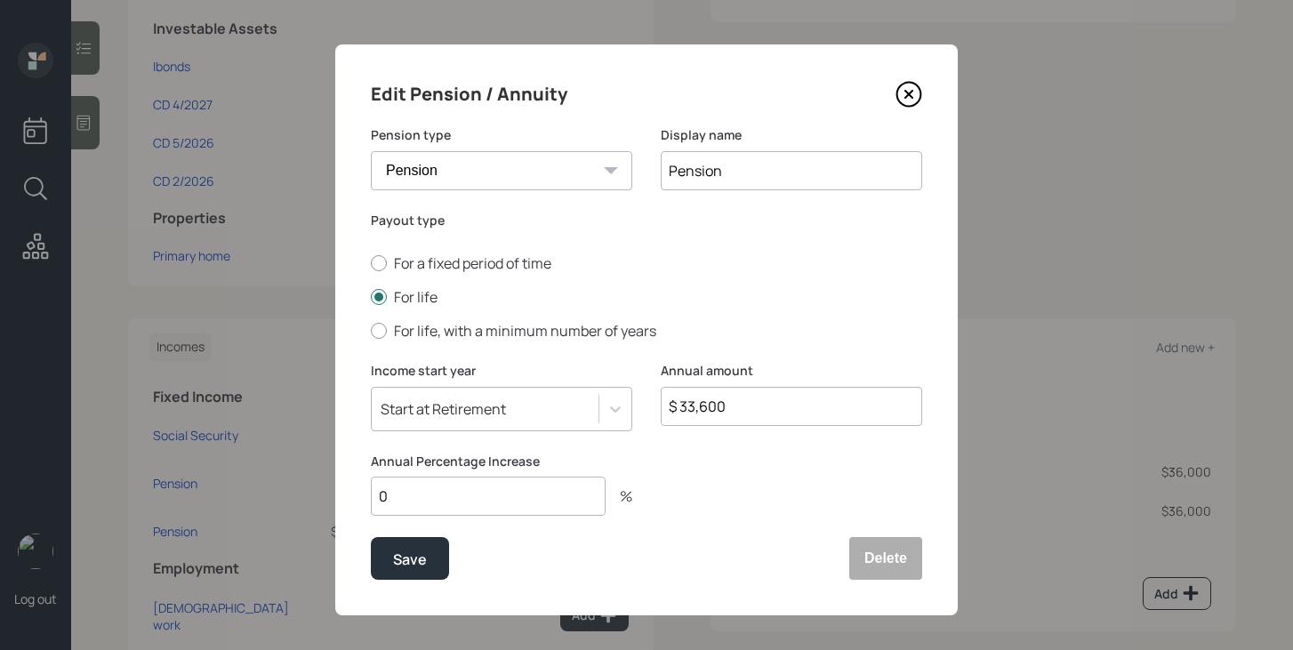
click at [914, 89] on icon at bounding box center [909, 94] width 27 height 27
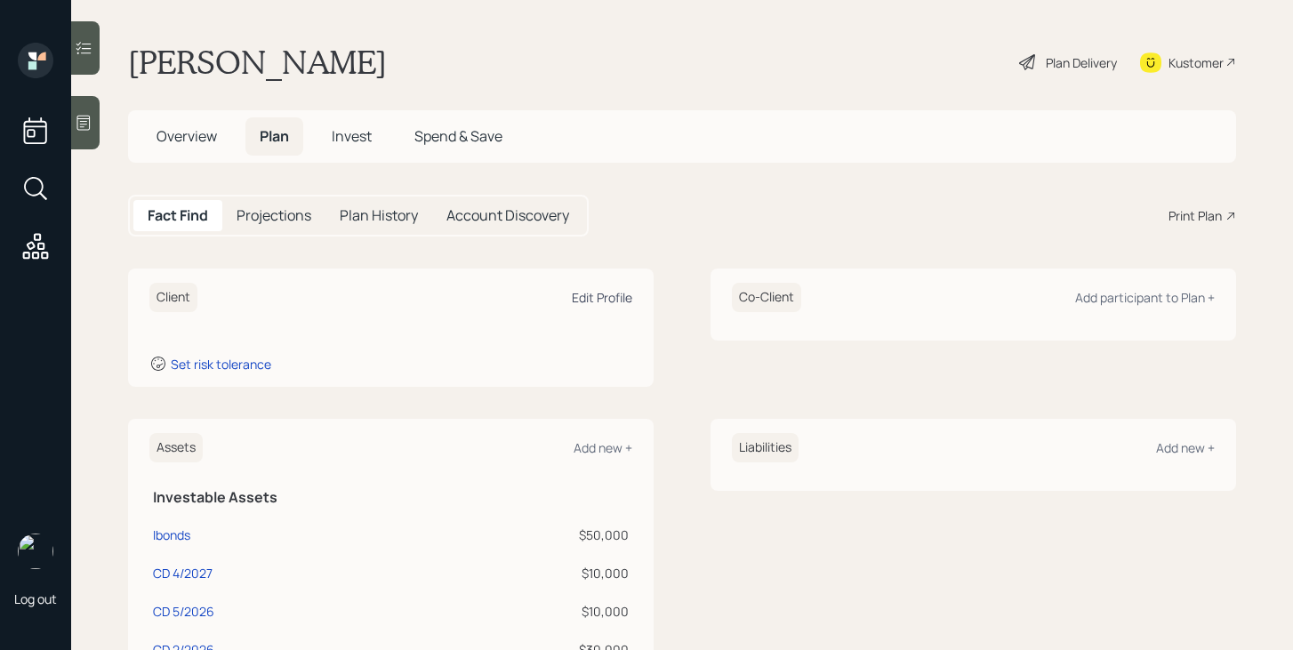
click at [602, 293] on div "Edit Profile" at bounding box center [602, 297] width 60 height 17
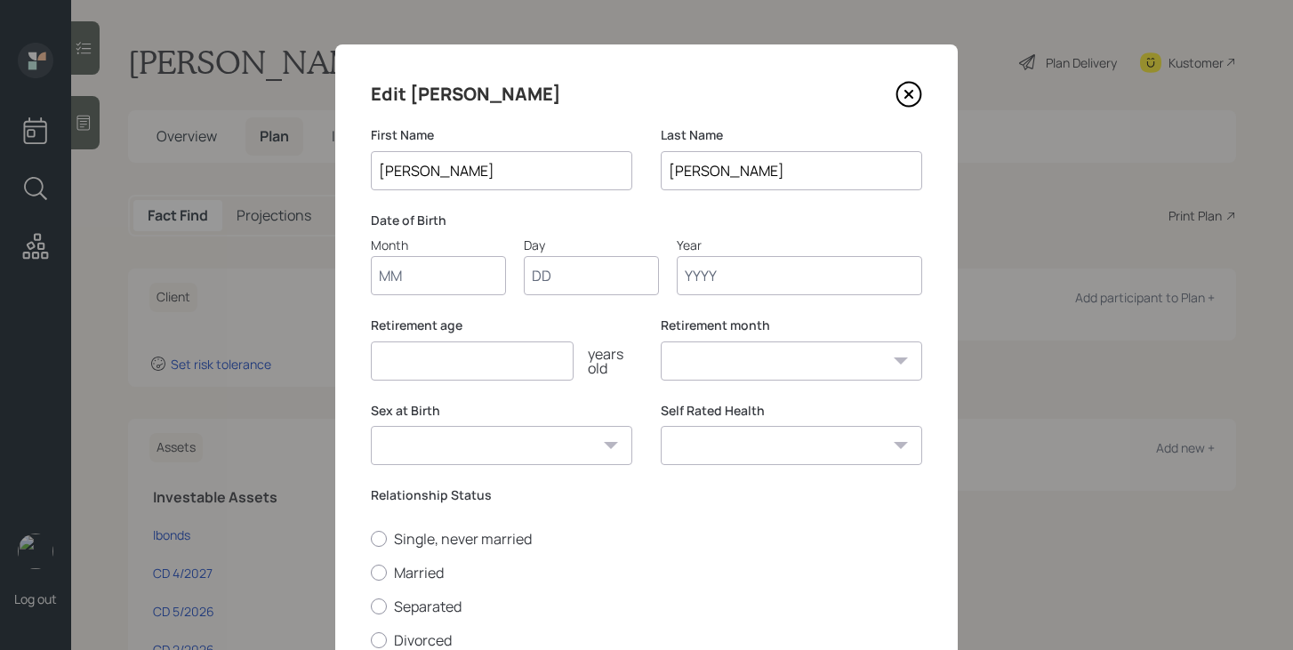
click at [446, 273] on input "Month" at bounding box center [438, 275] width 135 height 39
type input "01"
type input "1955"
select select "1"
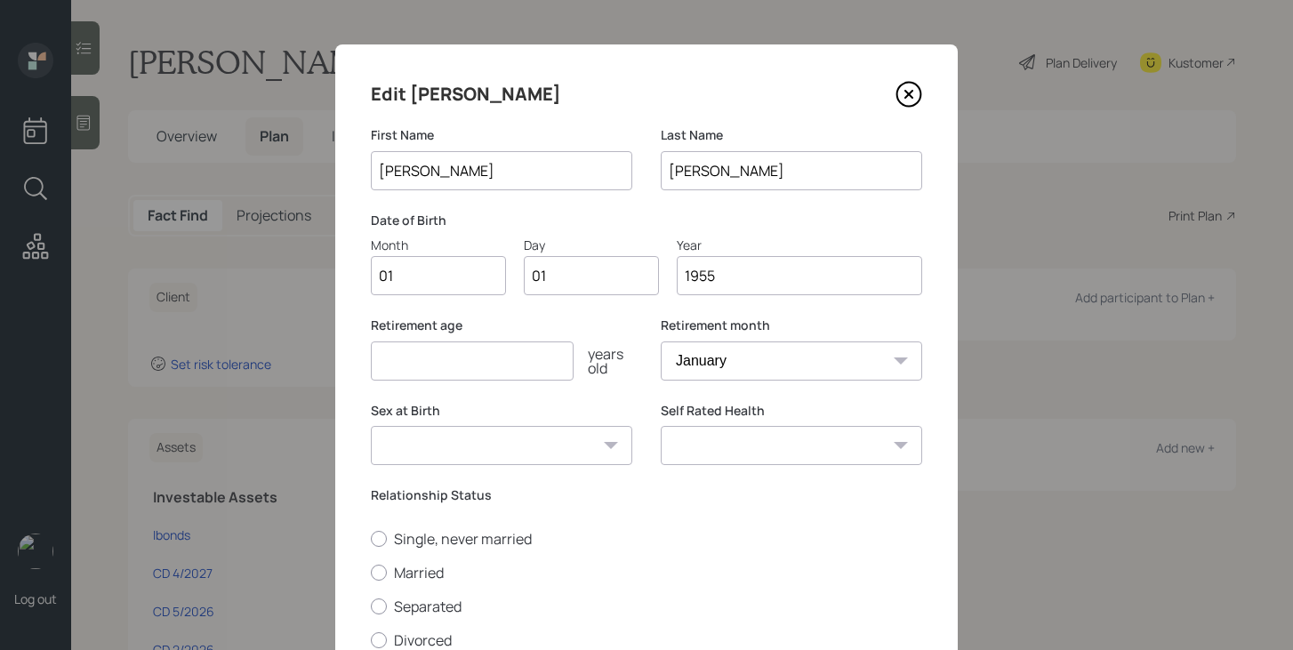
type input "1955"
click at [451, 376] on input "number" at bounding box center [472, 361] width 203 height 39
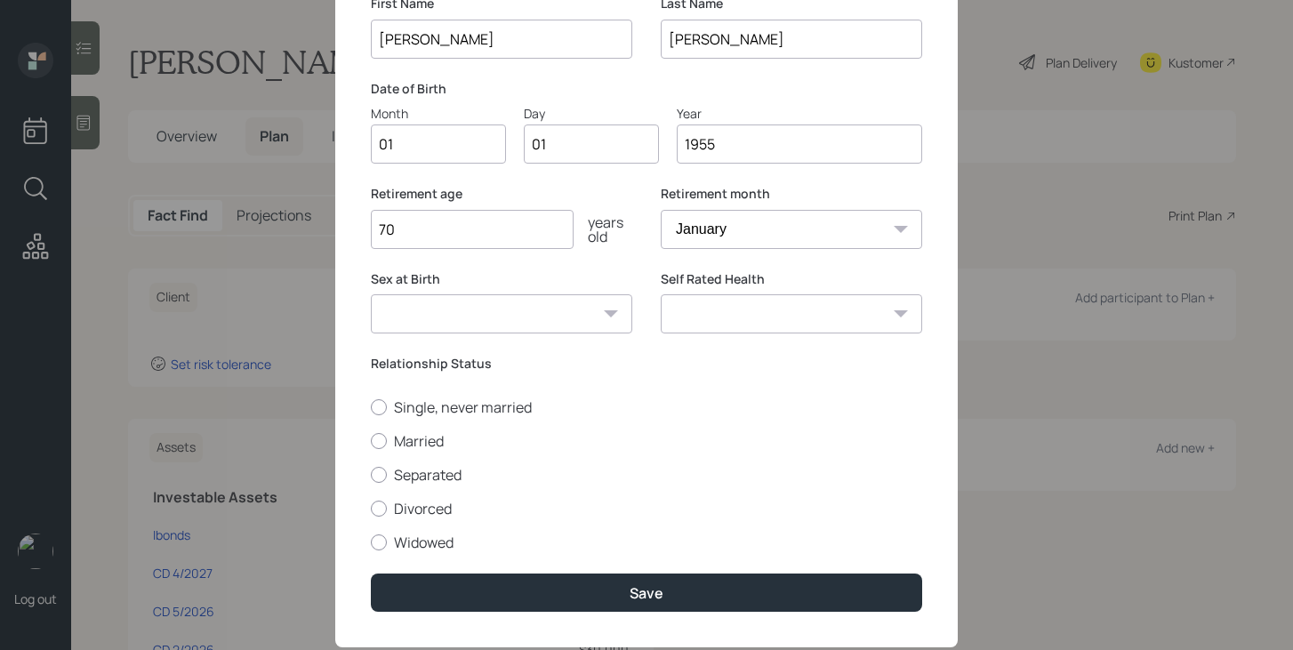
scroll to position [174, 0]
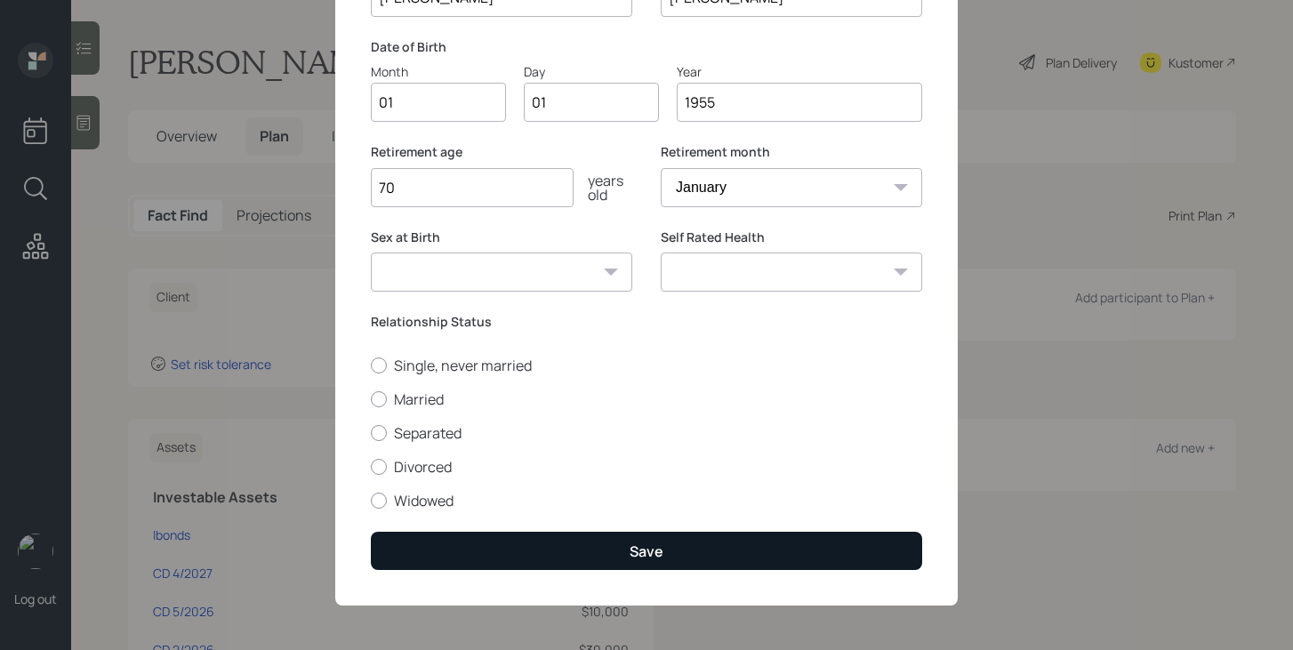
type input "70"
click at [533, 559] on button "Save" at bounding box center [646, 551] width 551 height 38
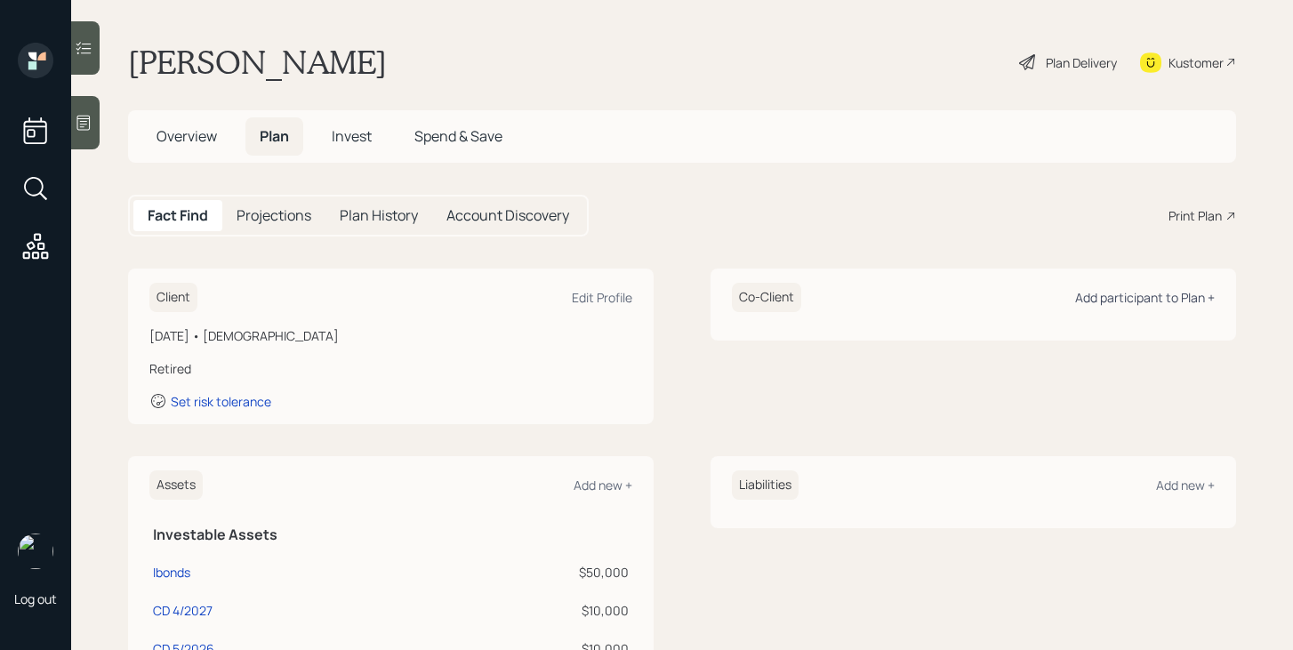
click at [1174, 301] on div "Add participant to Plan +" at bounding box center [1145, 297] width 140 height 17
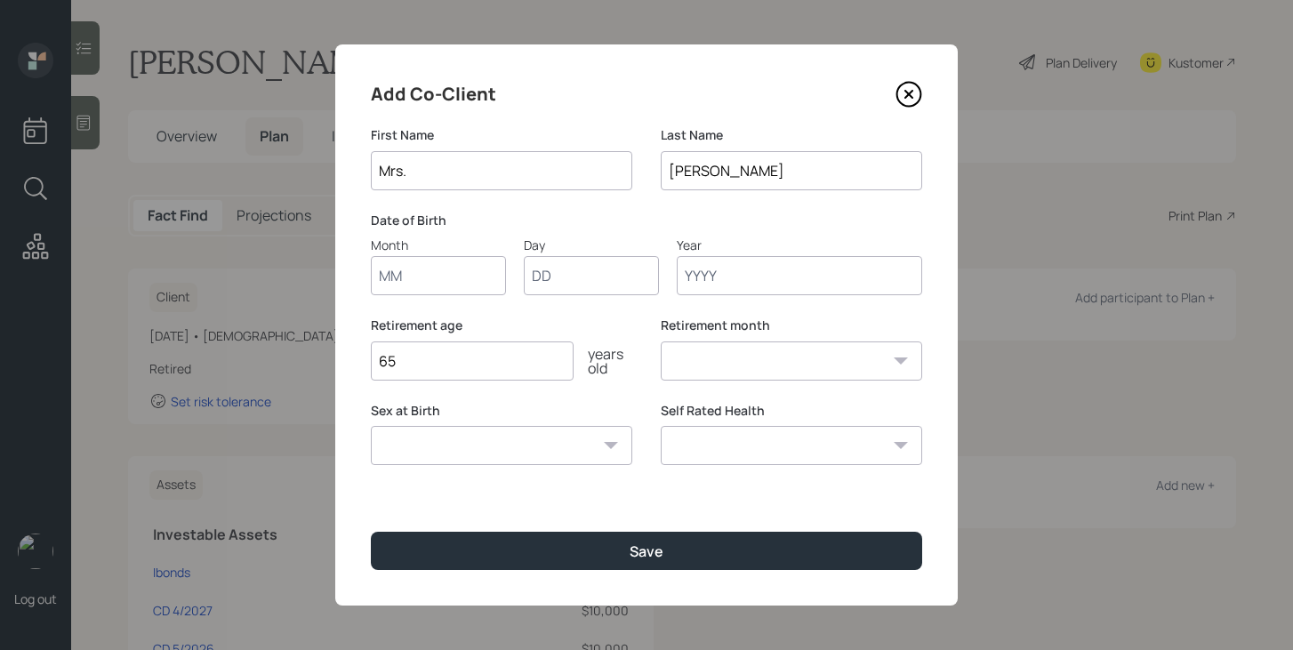
type input "Mrs."
click at [469, 284] on input "Month" at bounding box center [438, 275] width 135 height 39
type input "01"
type input "1955"
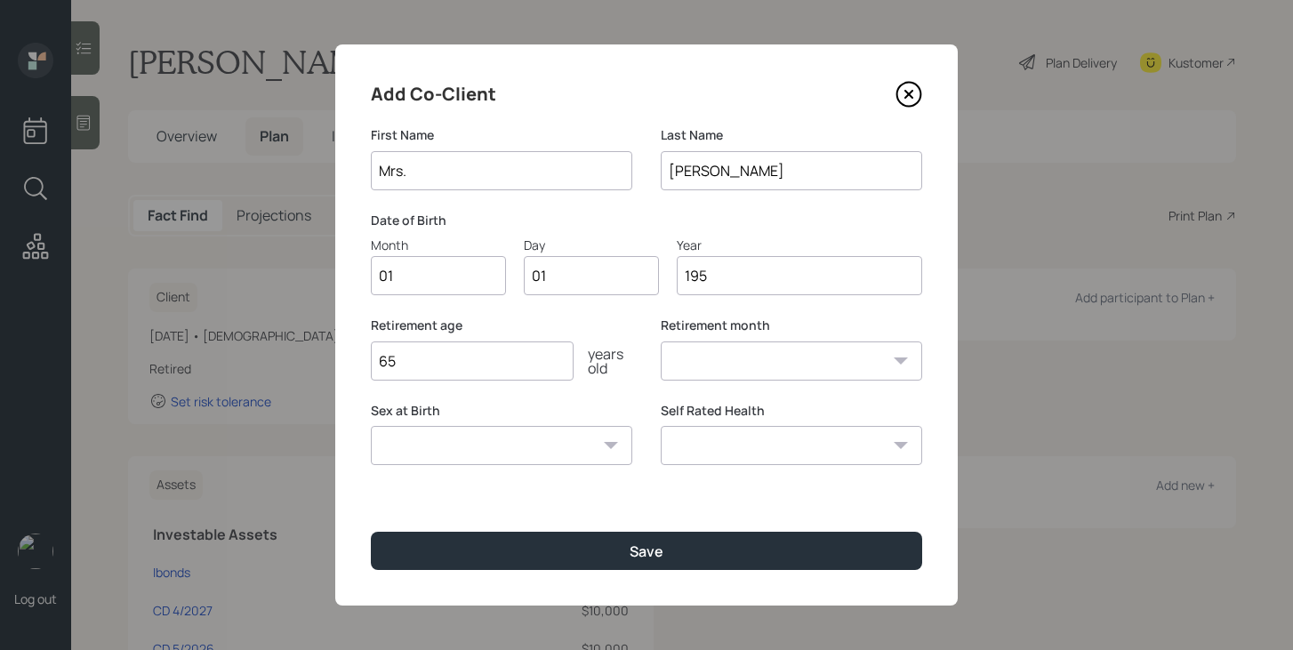
select select "1"
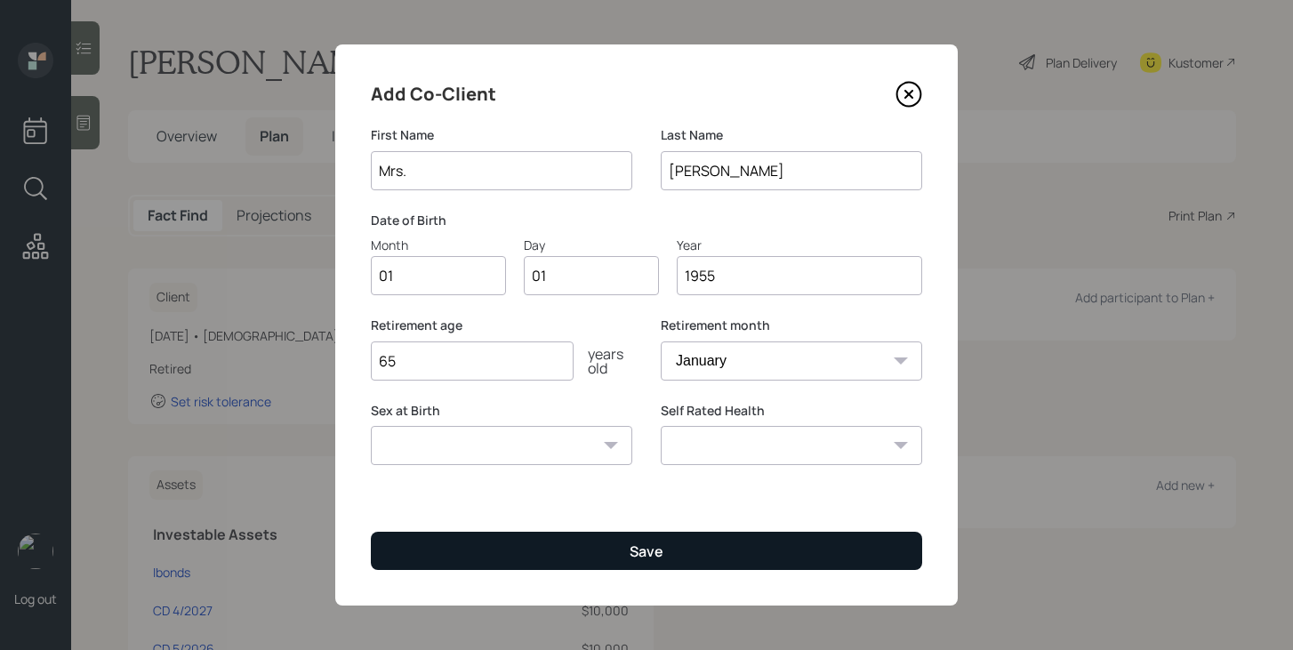
type input "1955"
click at [567, 544] on button "Save" at bounding box center [646, 551] width 551 height 38
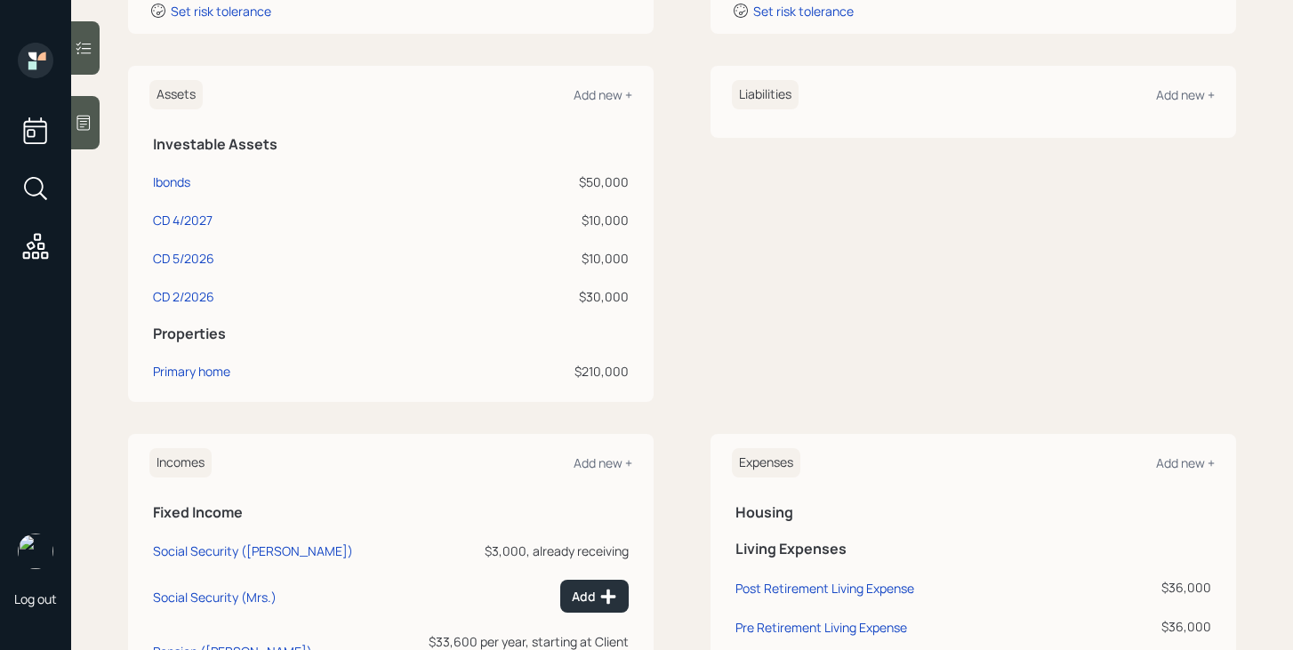
scroll to position [637, 0]
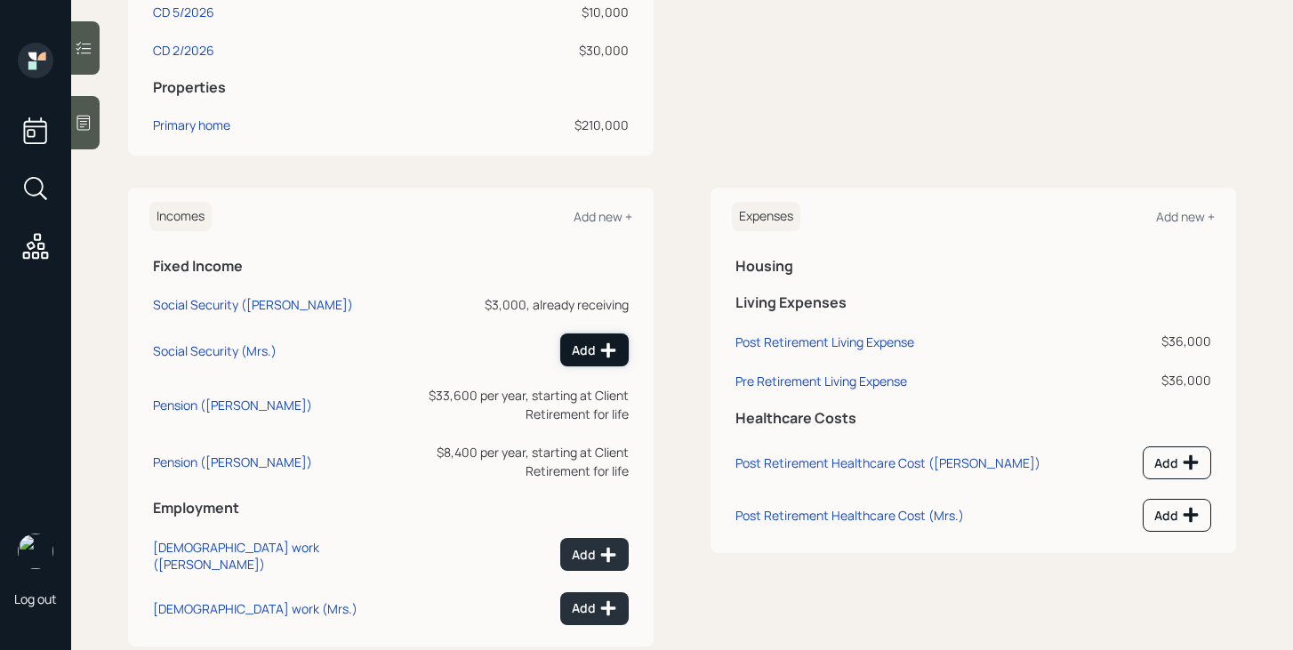
click at [579, 353] on div "Add" at bounding box center [594, 351] width 45 height 18
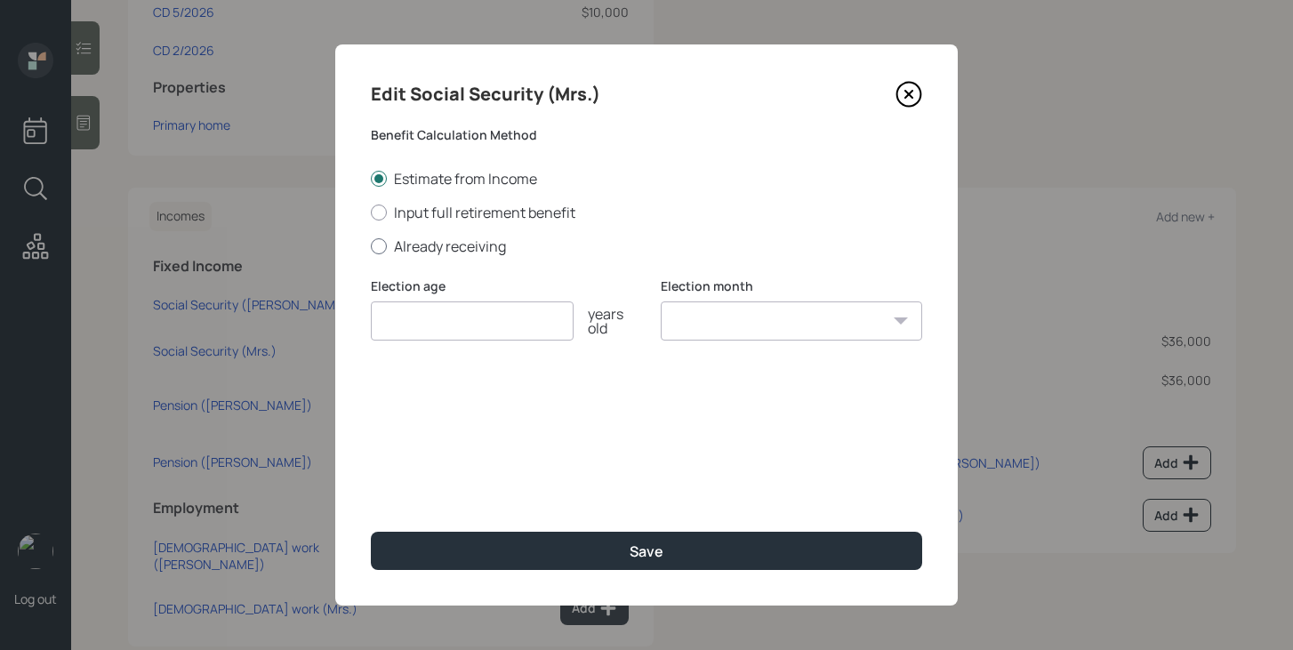
click at [430, 246] on label "Already receiving" at bounding box center [646, 247] width 551 height 20
click at [371, 246] on input "Already receiving" at bounding box center [370, 245] width 1 height 1
radio input "true"
click at [432, 333] on input "number" at bounding box center [472, 320] width 203 height 39
type input "70"
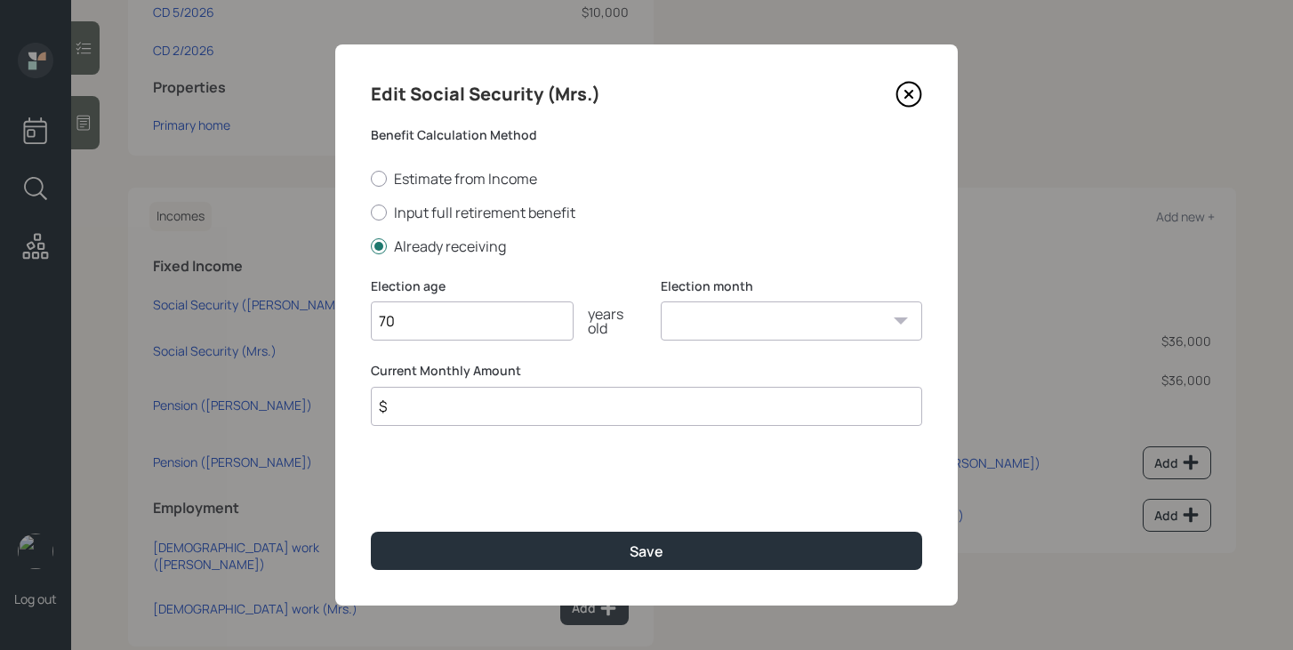
click at [750, 326] on select "January February March April May June July August September October November De…" at bounding box center [791, 320] width 261 height 39
select select "12"
click at [661, 301] on select "January February March April May June July August September October November De…" at bounding box center [791, 320] width 261 height 39
click at [712, 416] on input "$" at bounding box center [646, 406] width 551 height 39
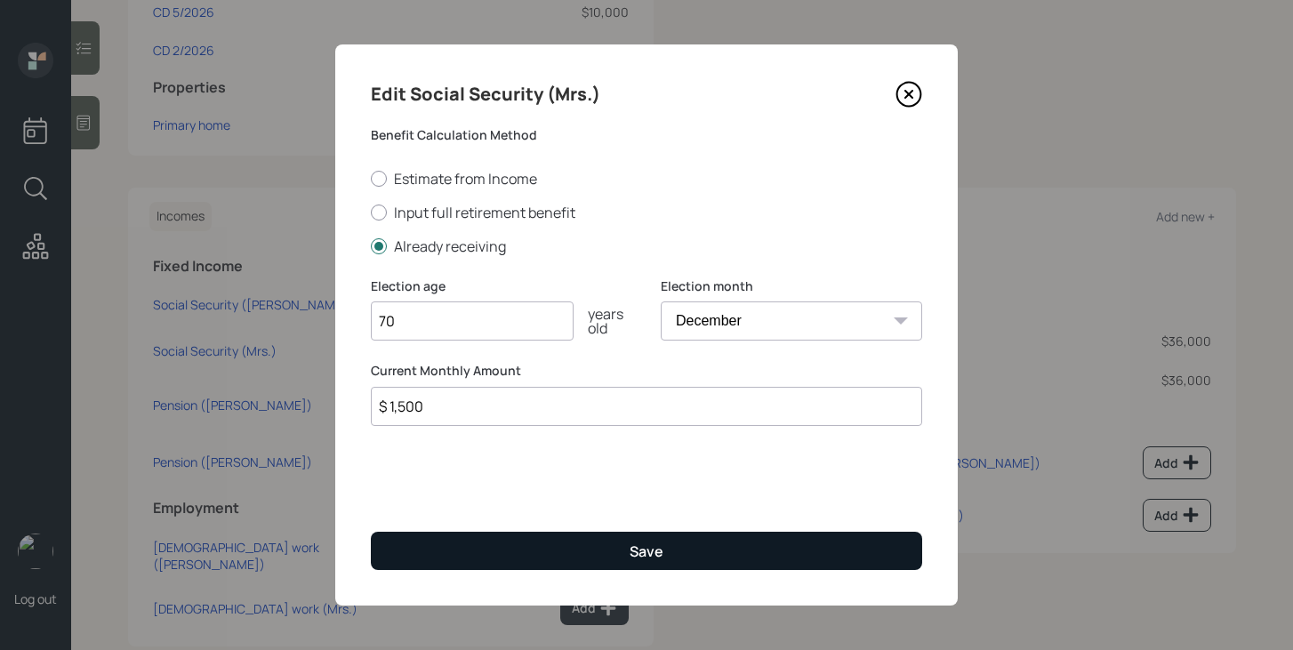
type input "$ 1,500"
click at [690, 554] on button "Save" at bounding box center [646, 551] width 551 height 38
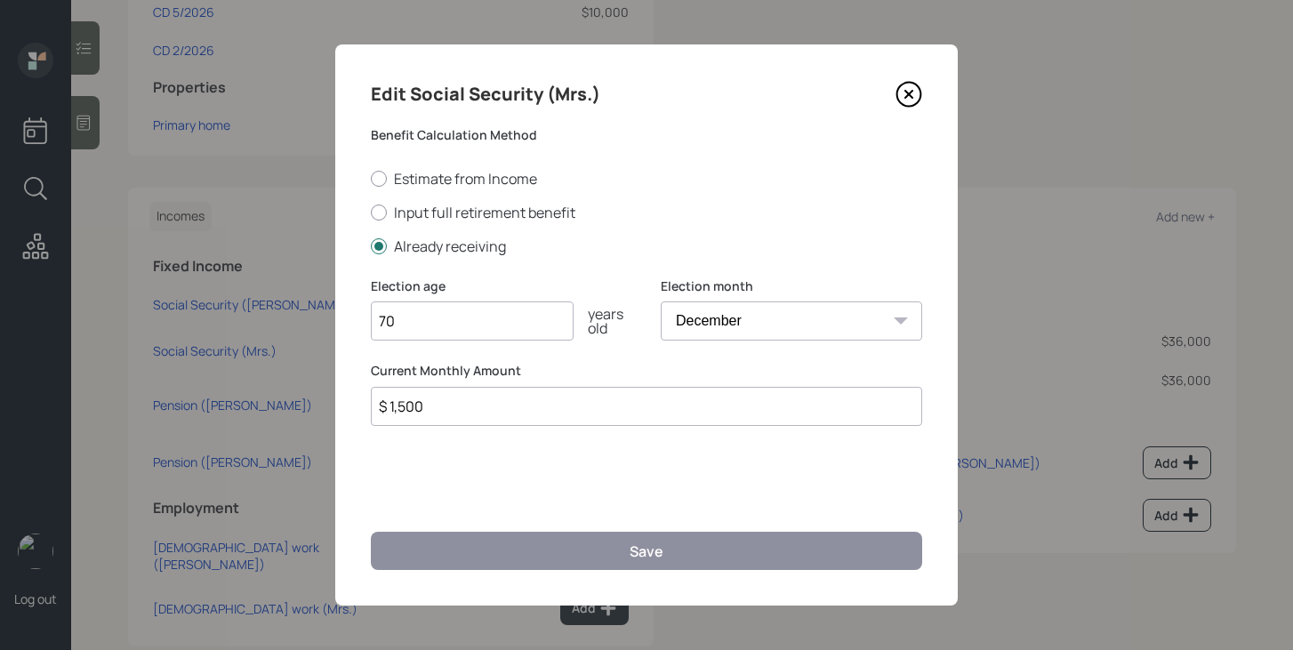
scroll to position [623, 0]
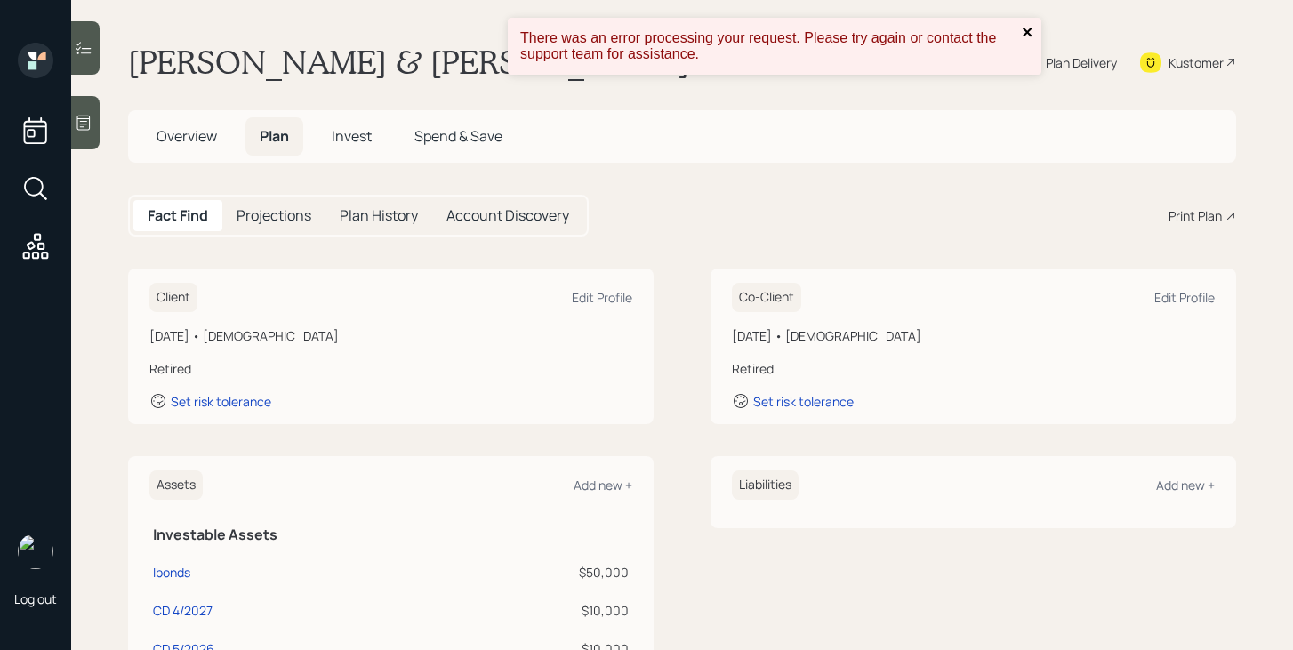
click at [1023, 33] on icon "close" at bounding box center [1028, 32] width 12 height 14
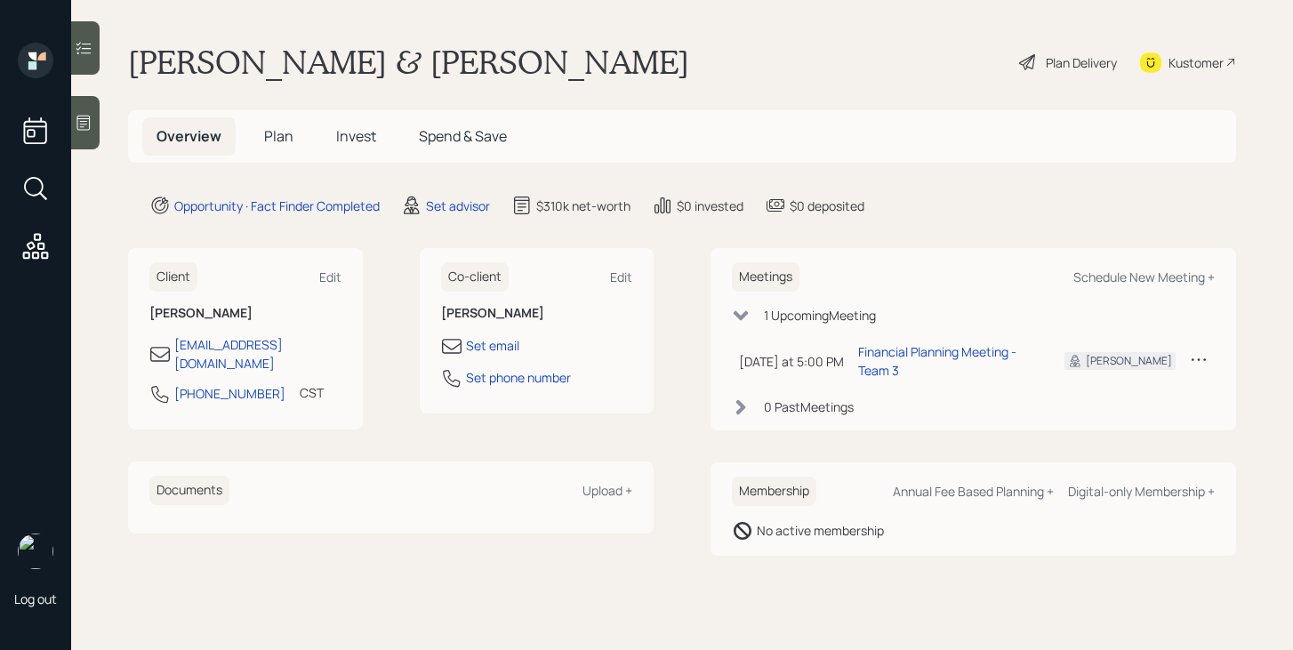
click at [285, 141] on span "Plan" at bounding box center [278, 136] width 29 height 20
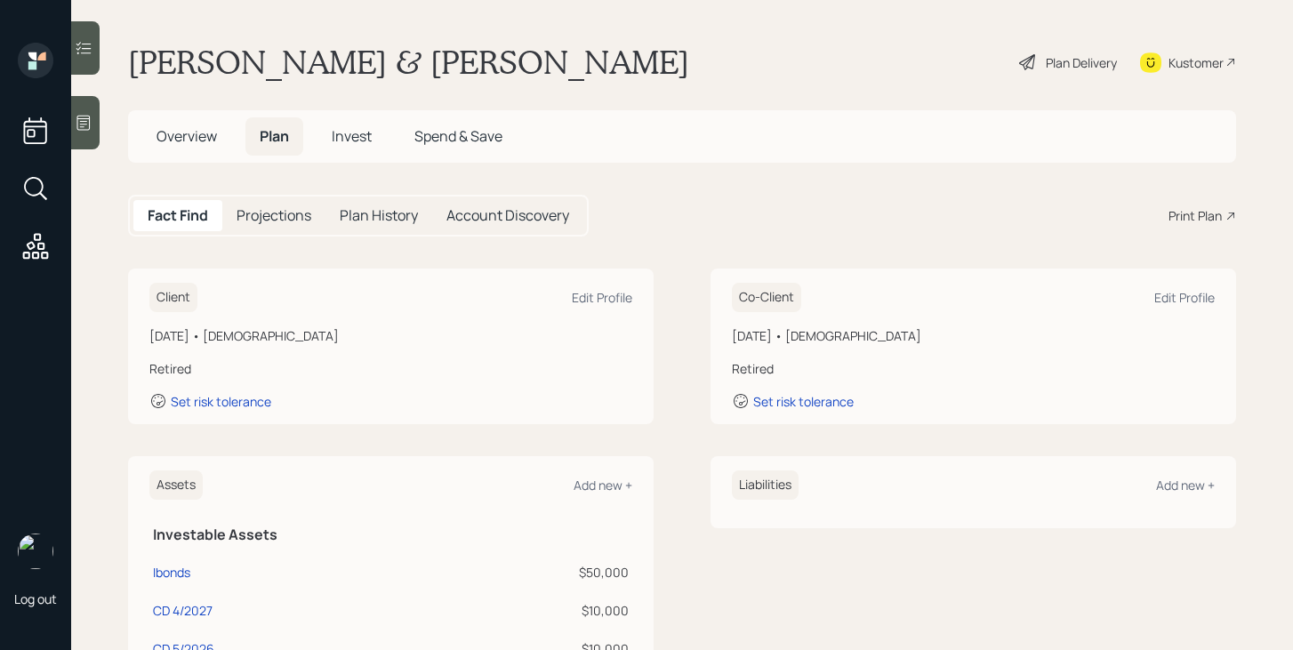
click at [185, 141] on span "Overview" at bounding box center [187, 136] width 60 height 20
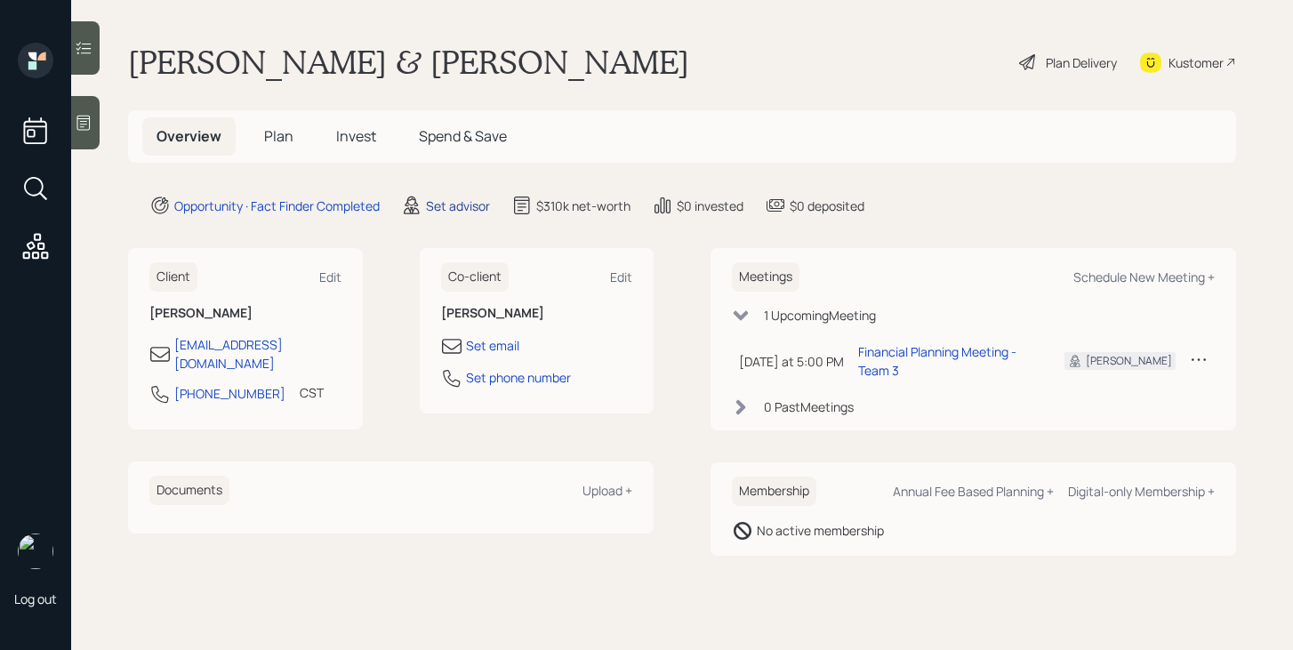
click at [461, 212] on div "Set advisor" at bounding box center [458, 206] width 64 height 19
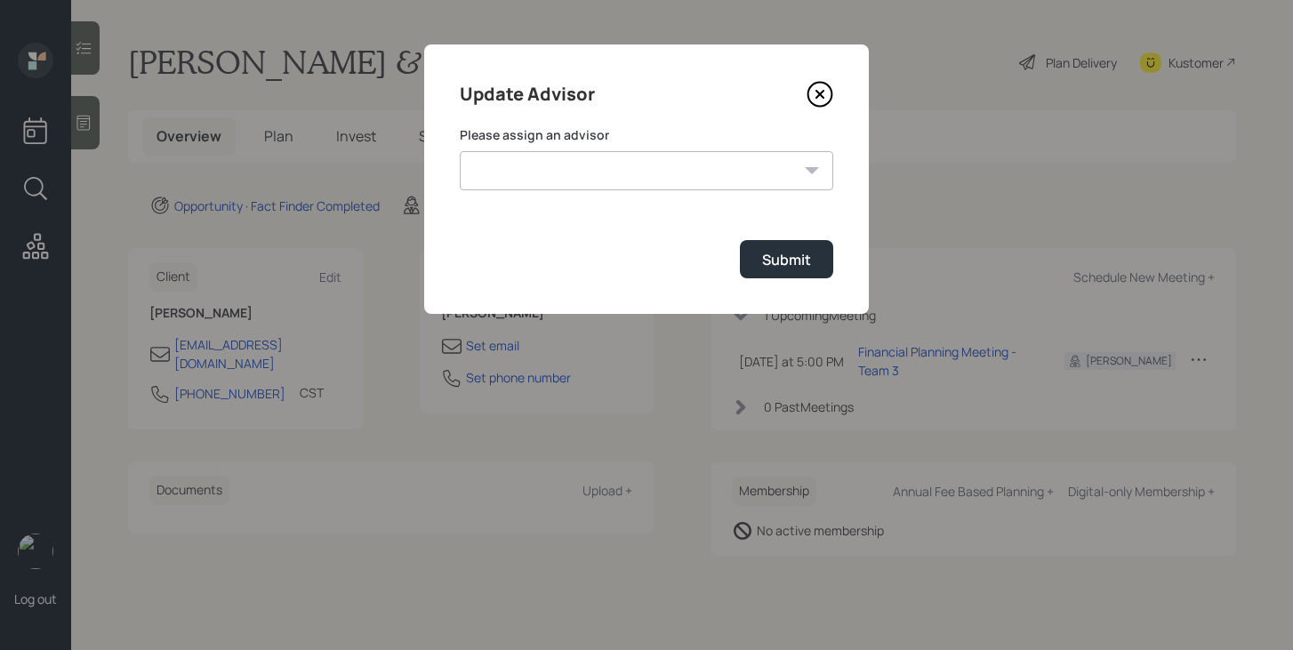
click at [581, 168] on select "Jonah Coleman Tyler End James DiStasi Treva Nostdahl Eric Schwartz Aleksandra S…" at bounding box center [647, 170] width 374 height 39
select select "bffa7908-1b2a-4c79-9bb6-f0ec9aed22d3"
click at [460, 151] on select "Jonah Coleman Tyler End James DiStasi Treva Nostdahl Eric Schwartz Aleksandra S…" at bounding box center [647, 170] width 374 height 39
click at [767, 267] on div "Submit" at bounding box center [786, 260] width 49 height 20
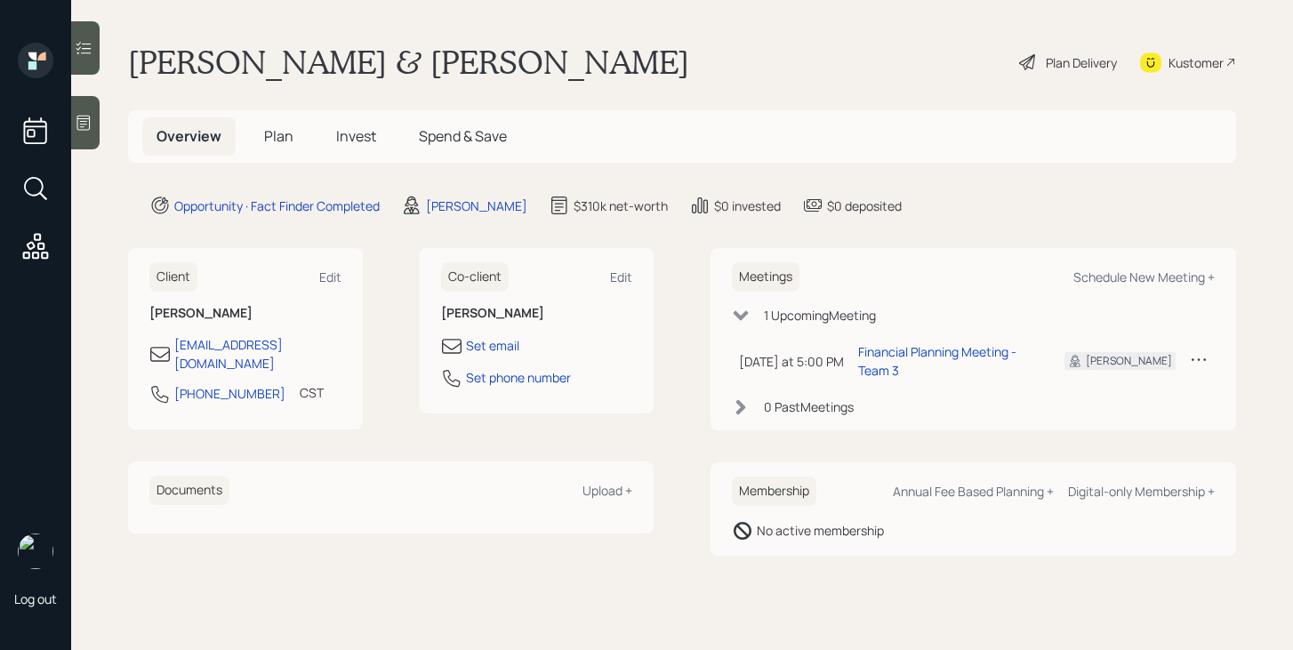
click at [278, 138] on span "Plan" at bounding box center [278, 136] width 29 height 20
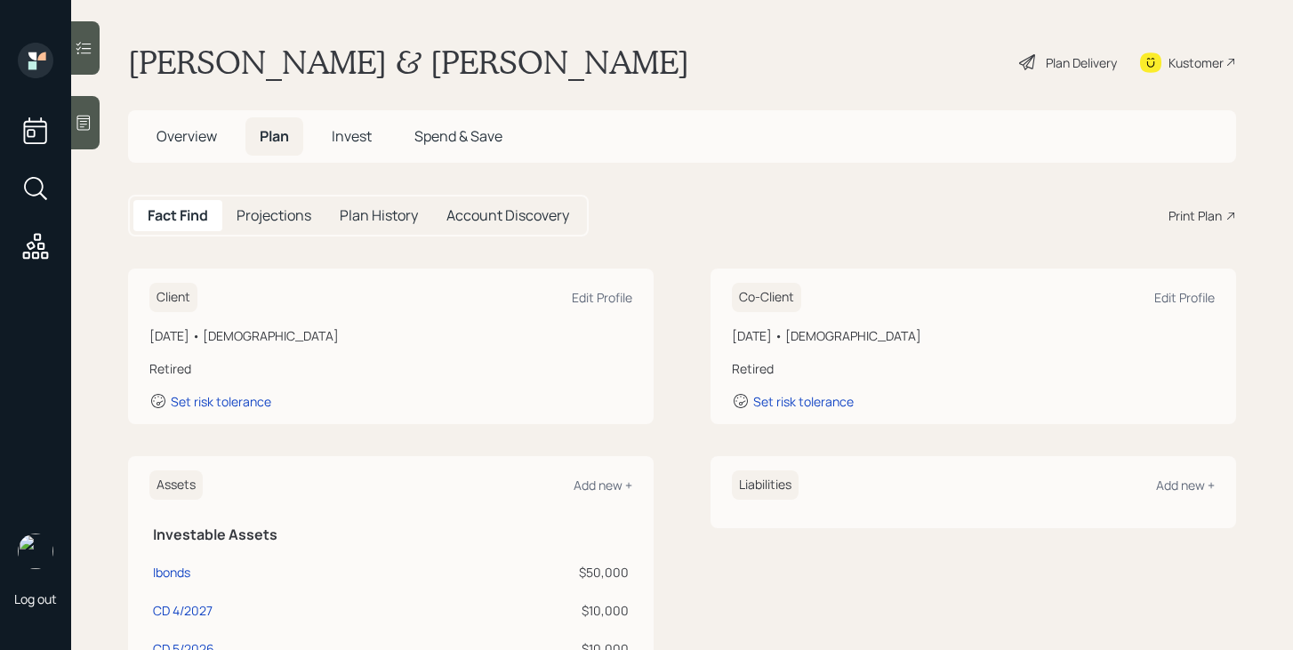
click at [1050, 55] on div "Plan Delivery" at bounding box center [1081, 62] width 71 height 19
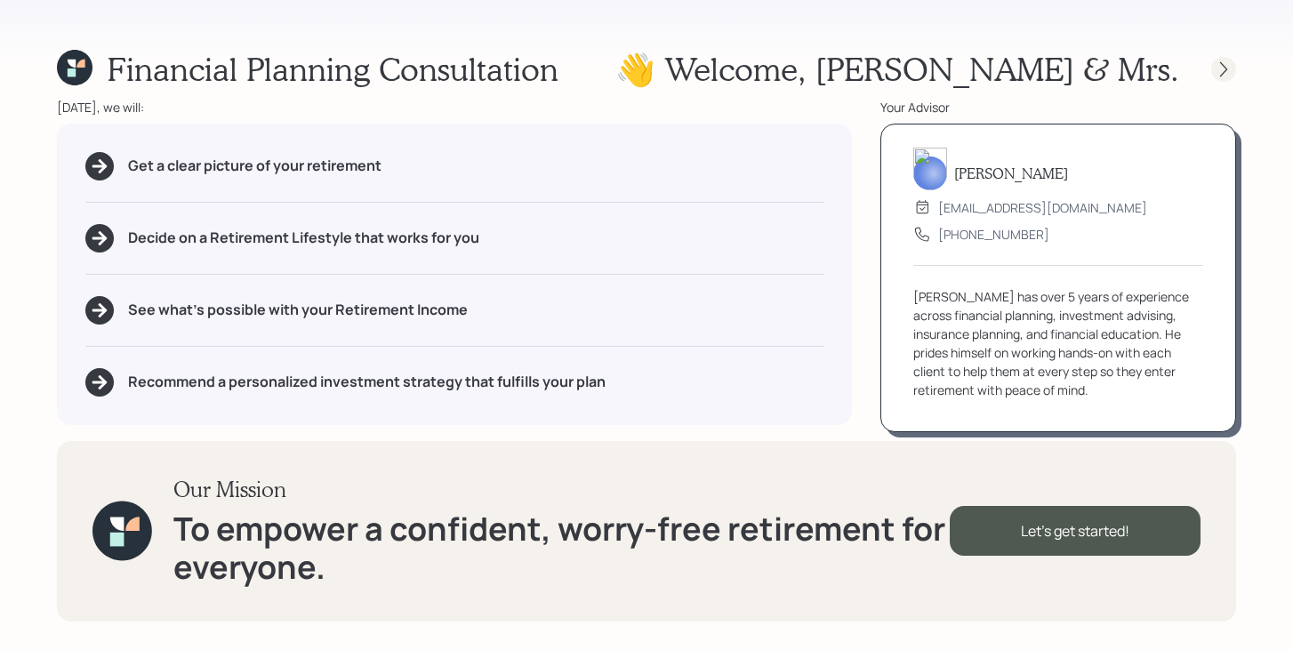
click at [1234, 68] on div at bounding box center [1223, 69] width 25 height 25
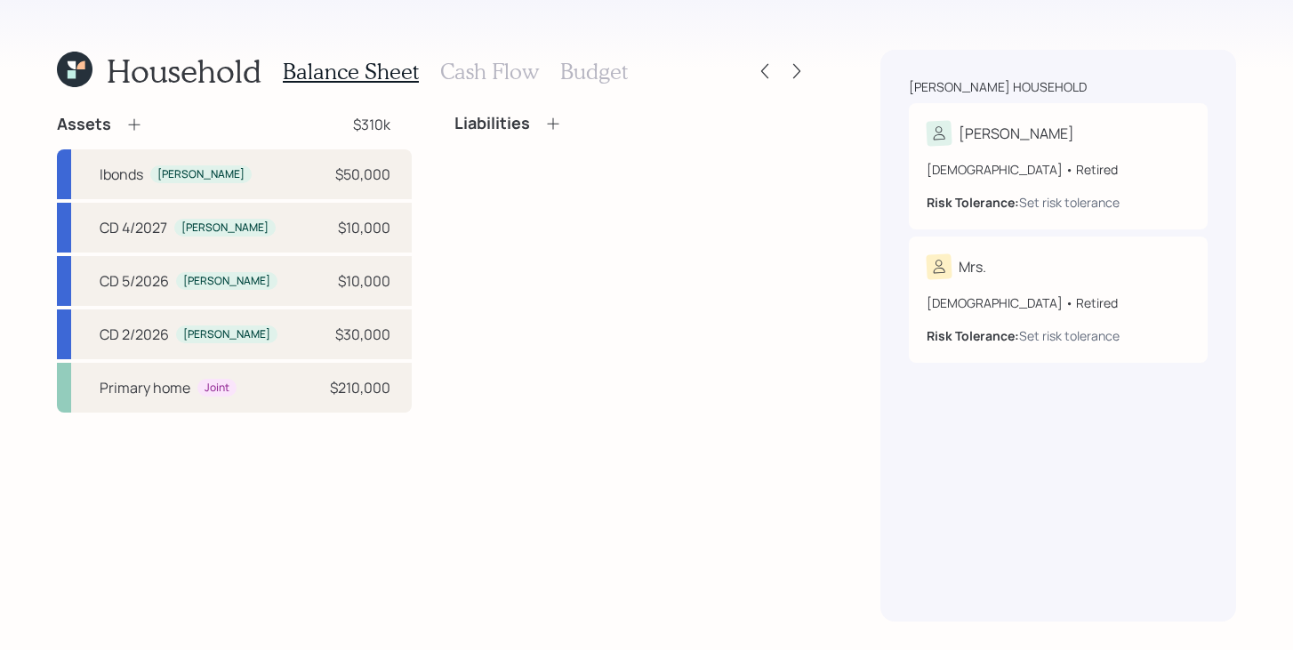
click at [615, 85] on div "Balance Sheet Cash Flow Budget" at bounding box center [455, 71] width 345 height 43
click at [615, 80] on h3 "Budget" at bounding box center [594, 72] width 68 height 26
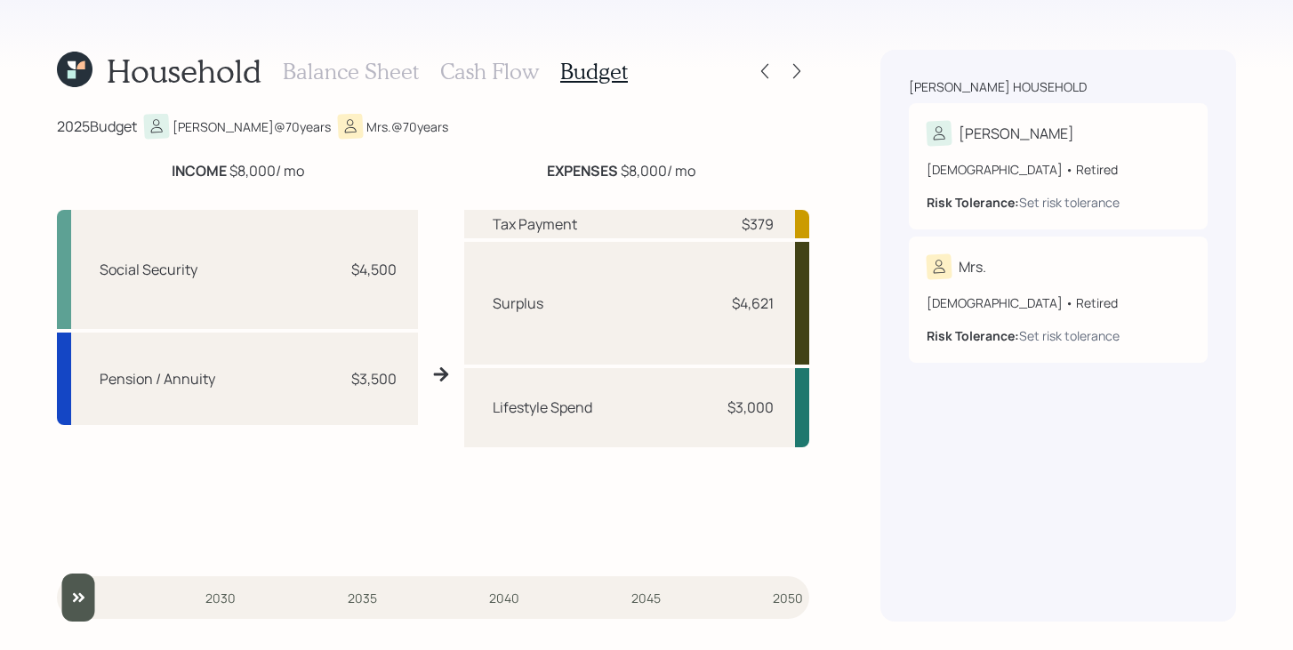
click at [88, 597] on input "slider" at bounding box center [433, 598] width 752 height 48
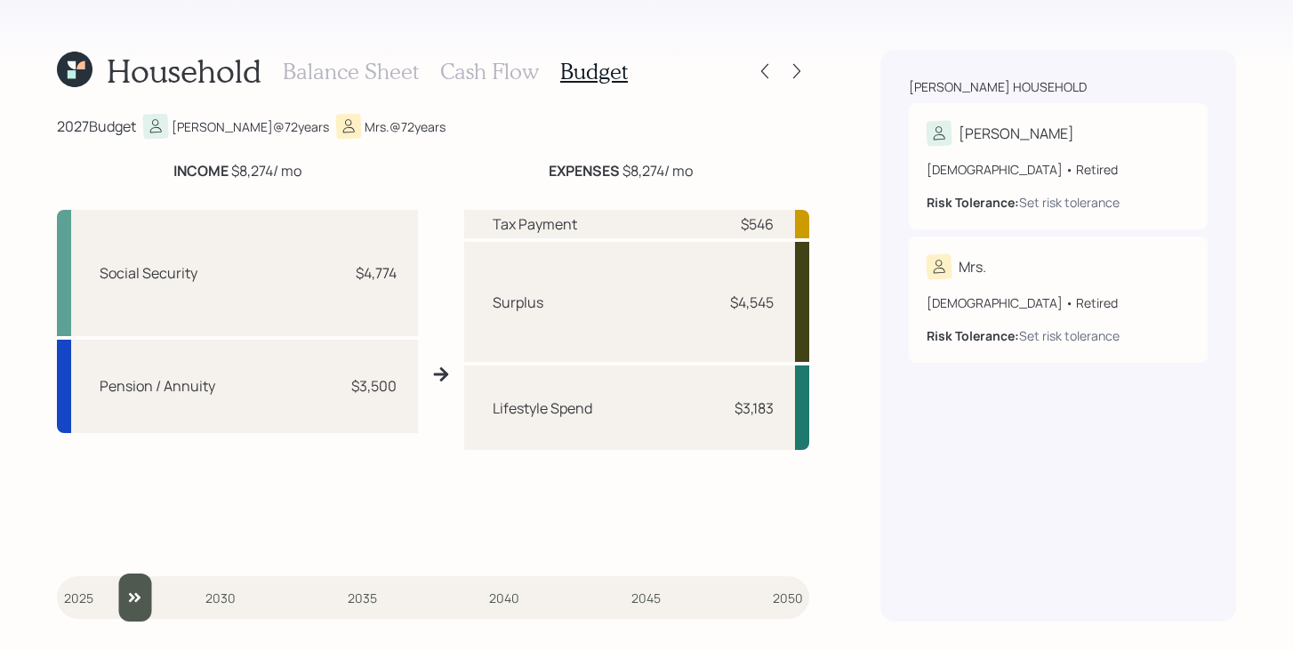
click at [115, 597] on input "slider" at bounding box center [433, 598] width 752 height 48
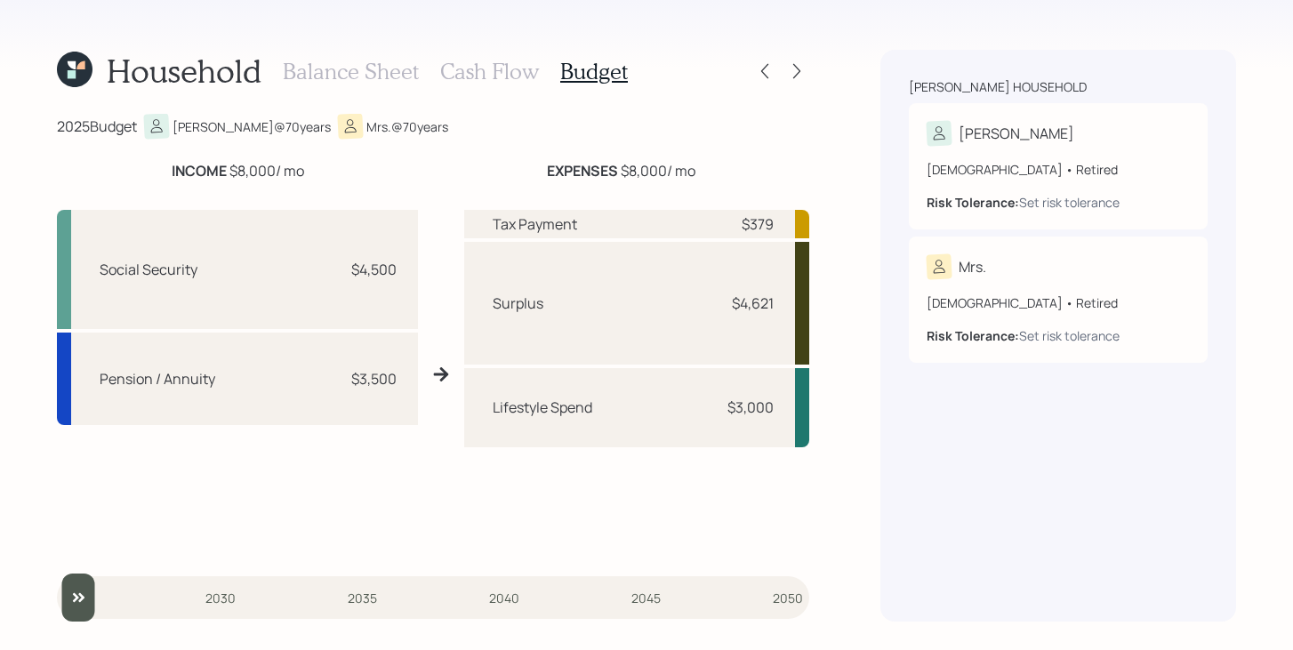
type input "2025"
drag, startPoint x: 136, startPoint y: 595, endPoint x: 68, endPoint y: 591, distance: 67.7
click at [68, 591] on input "slider" at bounding box center [433, 598] width 752 height 48
click at [499, 71] on h3 "Cash Flow" at bounding box center [489, 72] width 99 height 26
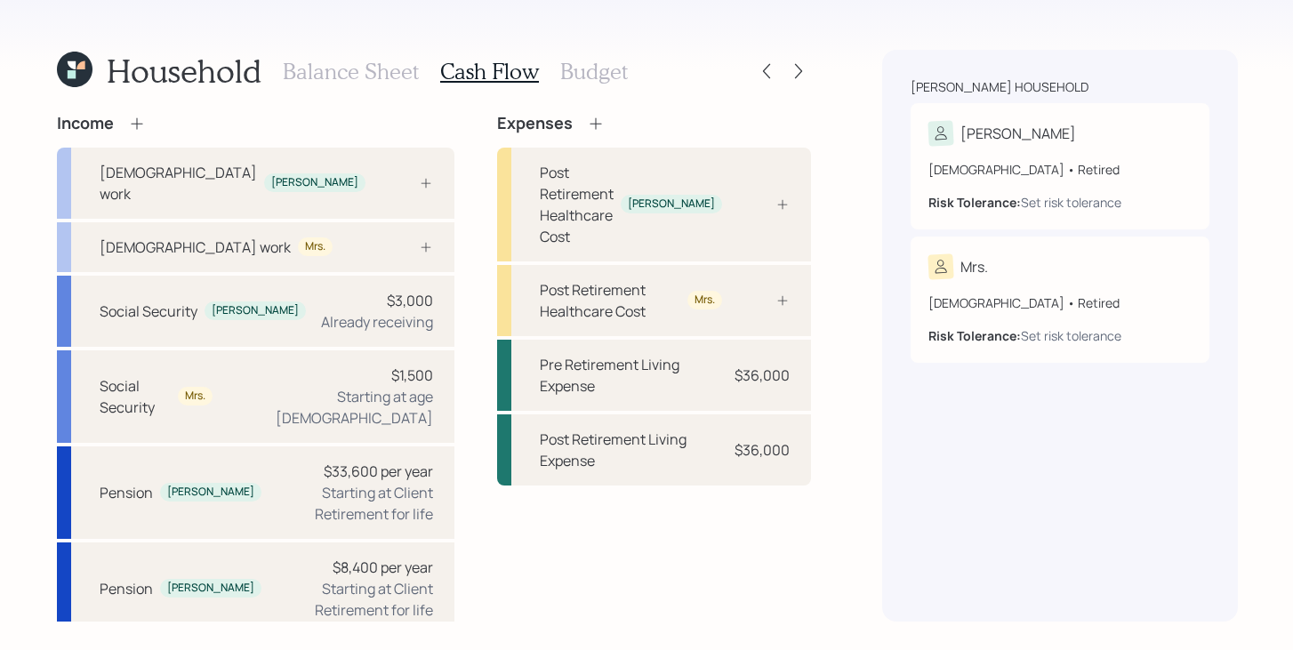
click at [592, 66] on h3 "Budget" at bounding box center [594, 72] width 68 height 26
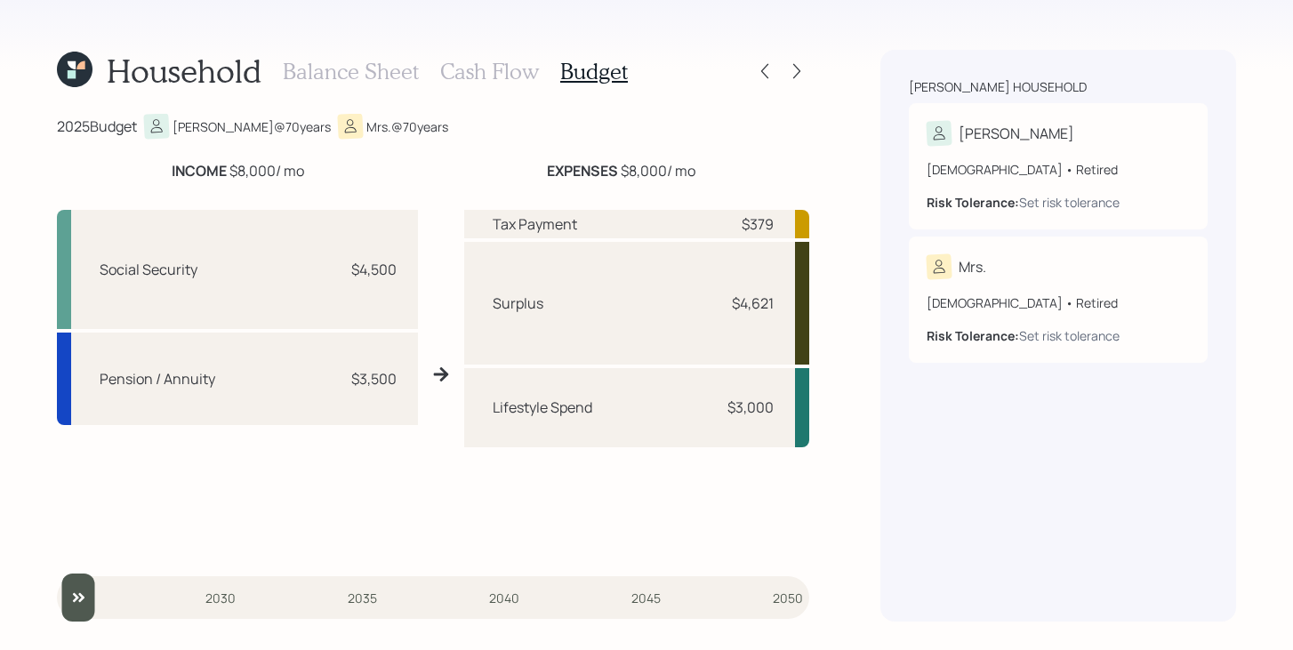
click at [515, 62] on h3 "Cash Flow" at bounding box center [489, 72] width 99 height 26
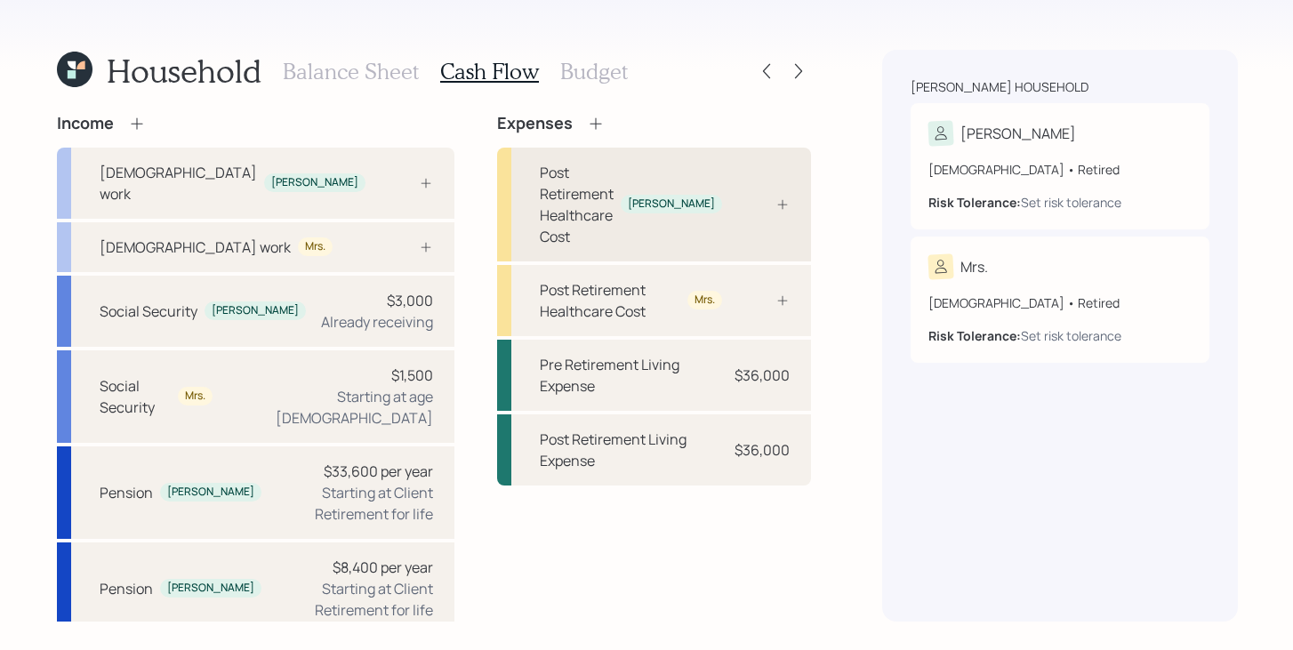
click at [614, 197] on div "Post Retirement Healthcare Cost" at bounding box center [577, 204] width 74 height 85
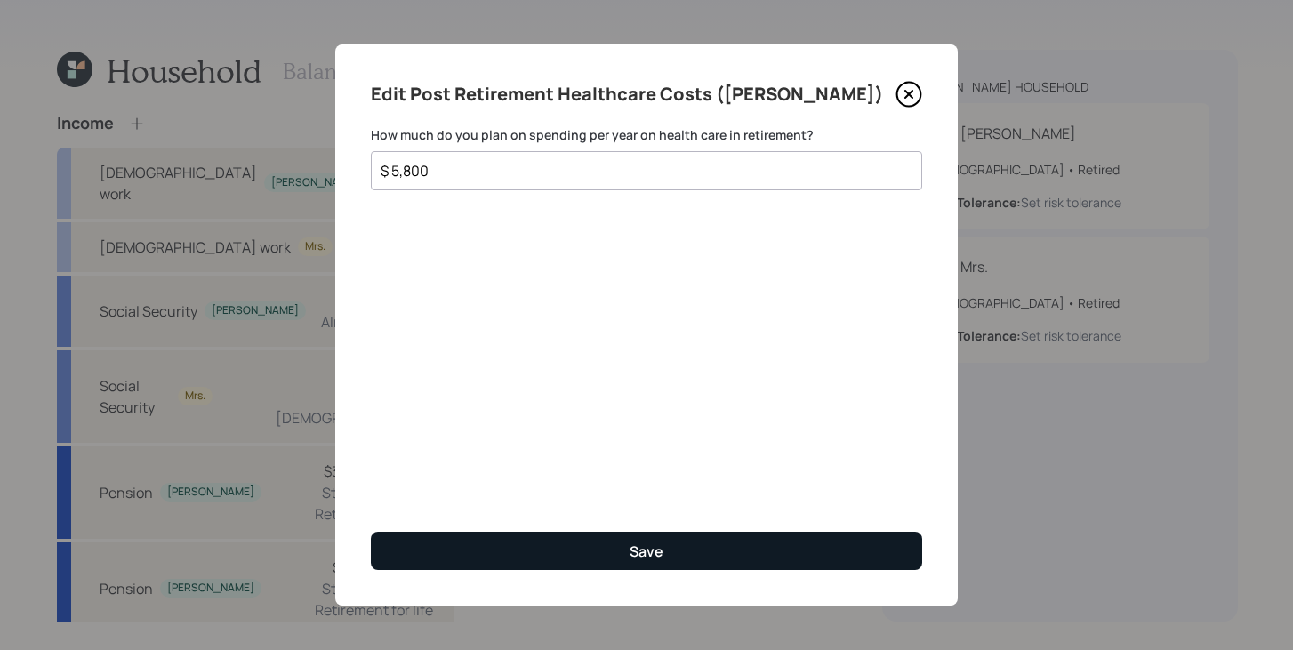
type input "$ 5,800"
click at [597, 545] on button "Save" at bounding box center [646, 551] width 551 height 38
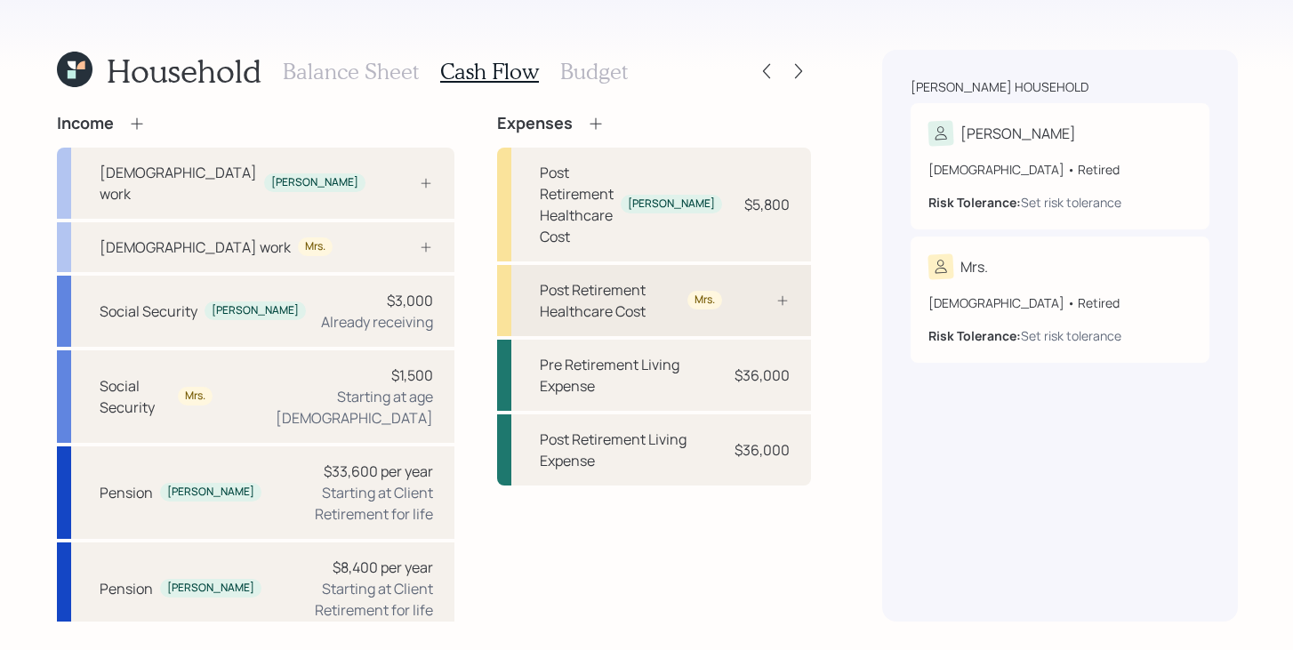
click at [782, 293] on icon at bounding box center [783, 300] width 14 height 14
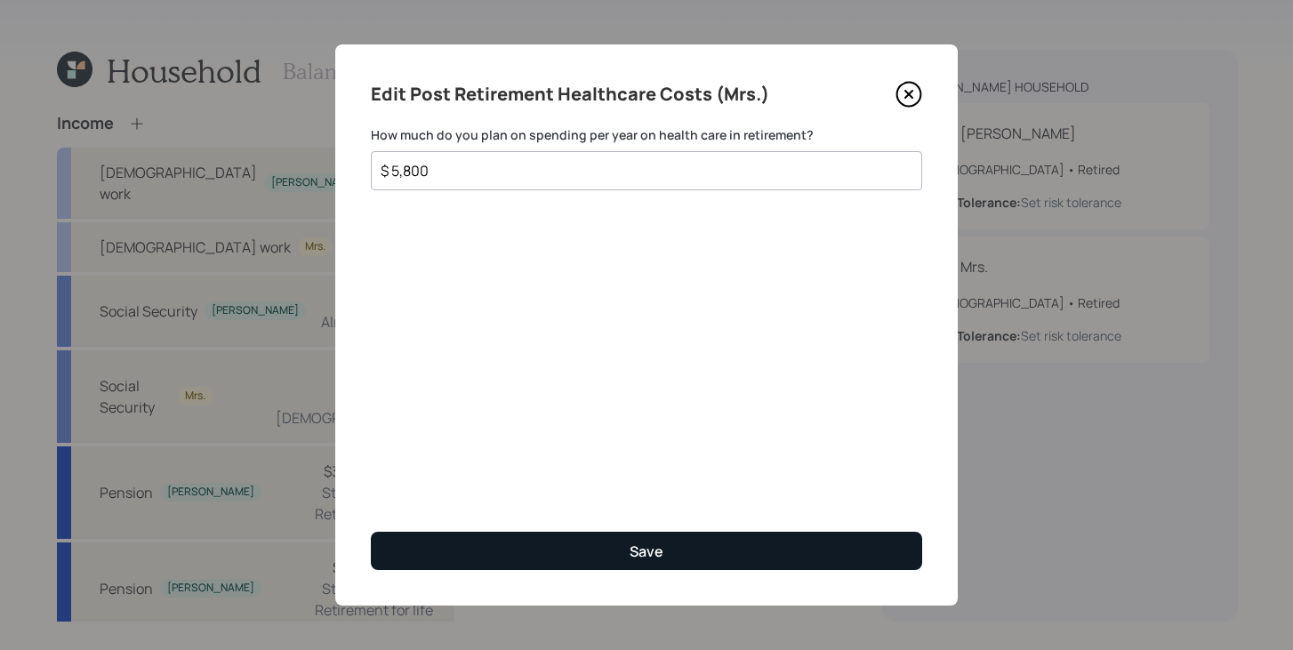
type input "$ 5,800"
click at [600, 554] on button "Save" at bounding box center [646, 551] width 551 height 38
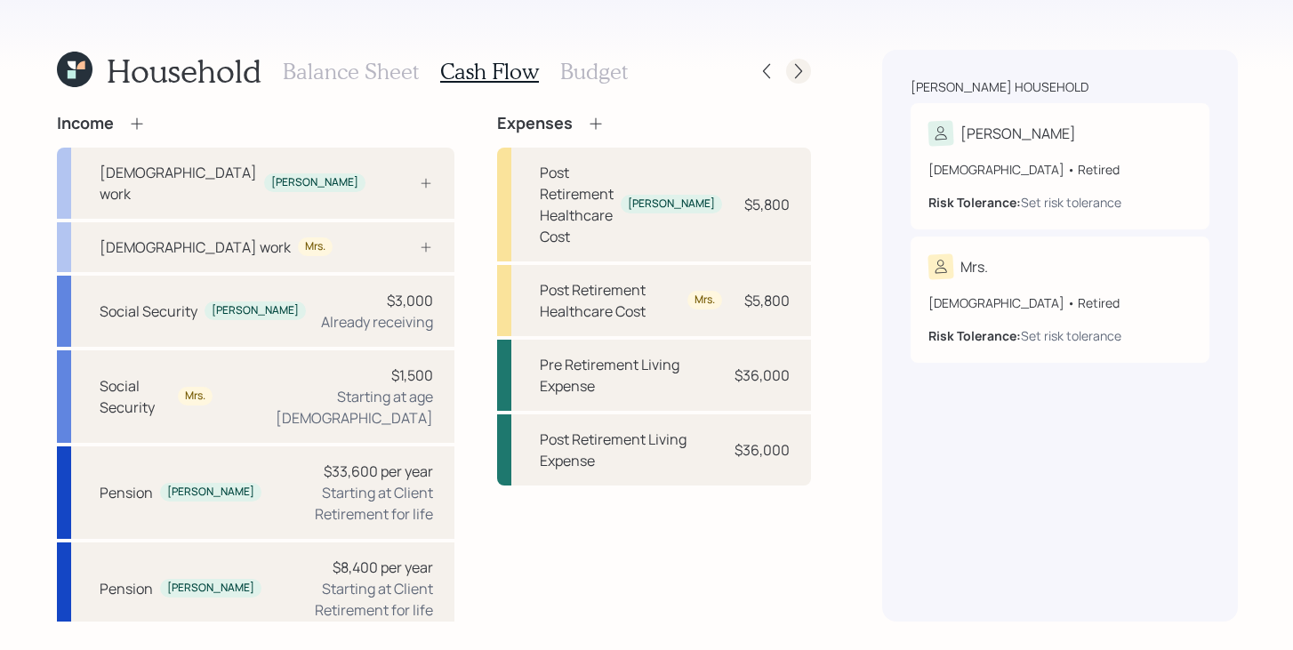
click at [804, 70] on icon at bounding box center [799, 71] width 18 height 18
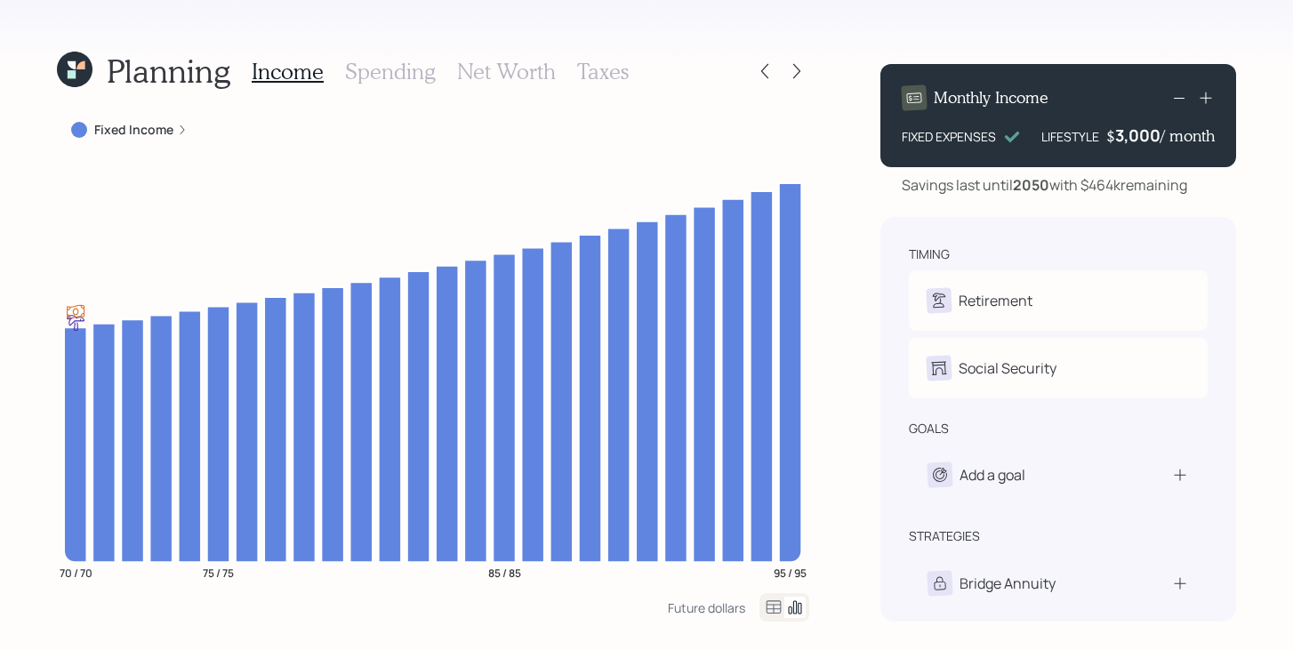
click at [370, 76] on h3 "Spending" at bounding box center [390, 72] width 91 height 26
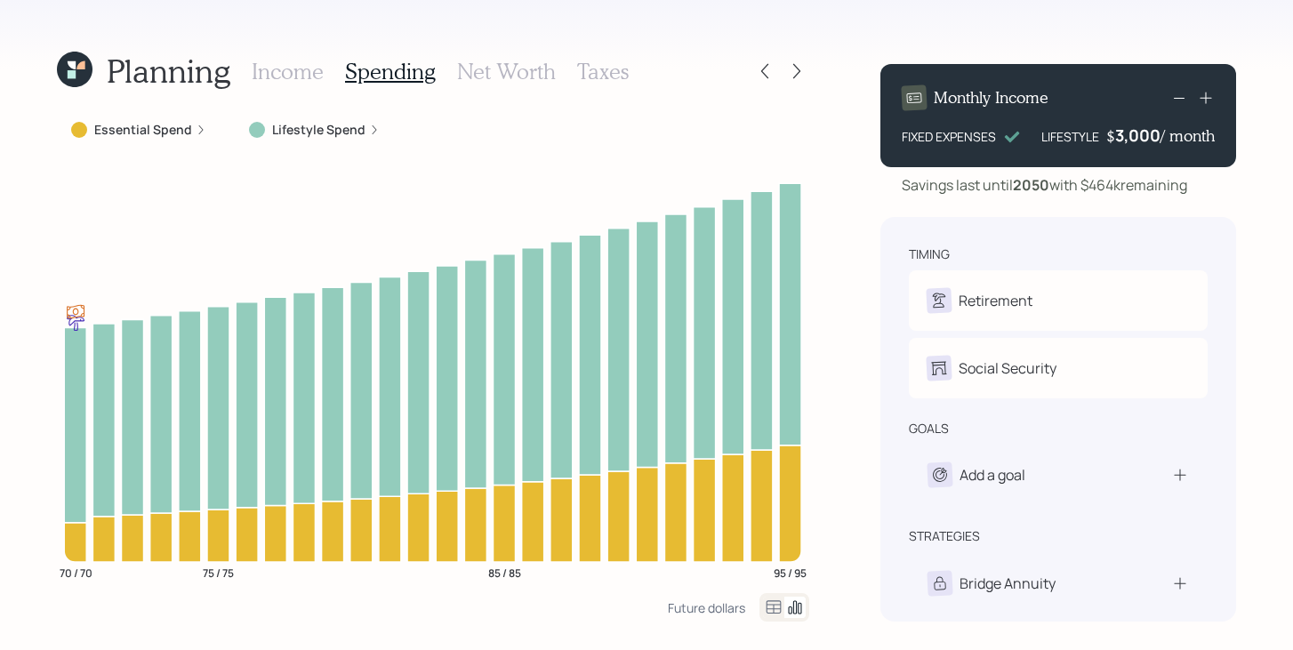
click at [305, 132] on label "Lifestyle Spend" at bounding box center [318, 130] width 93 height 18
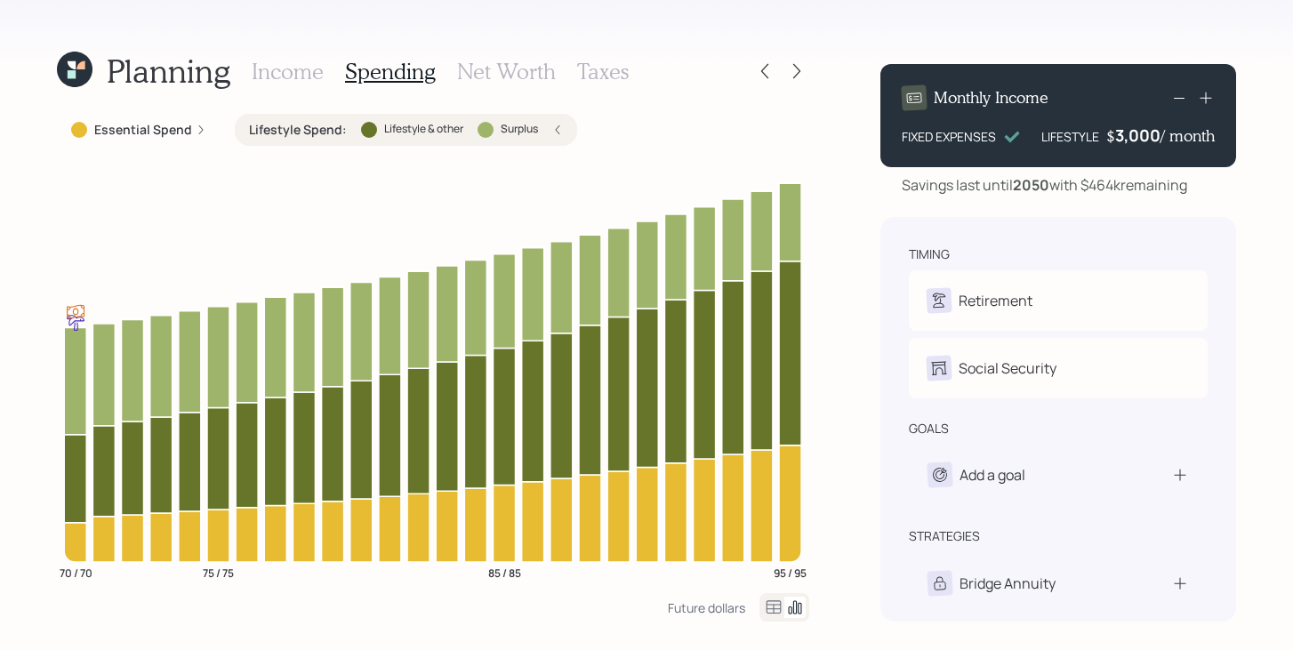
click at [165, 132] on label "Essential Spend" at bounding box center [143, 130] width 98 height 18
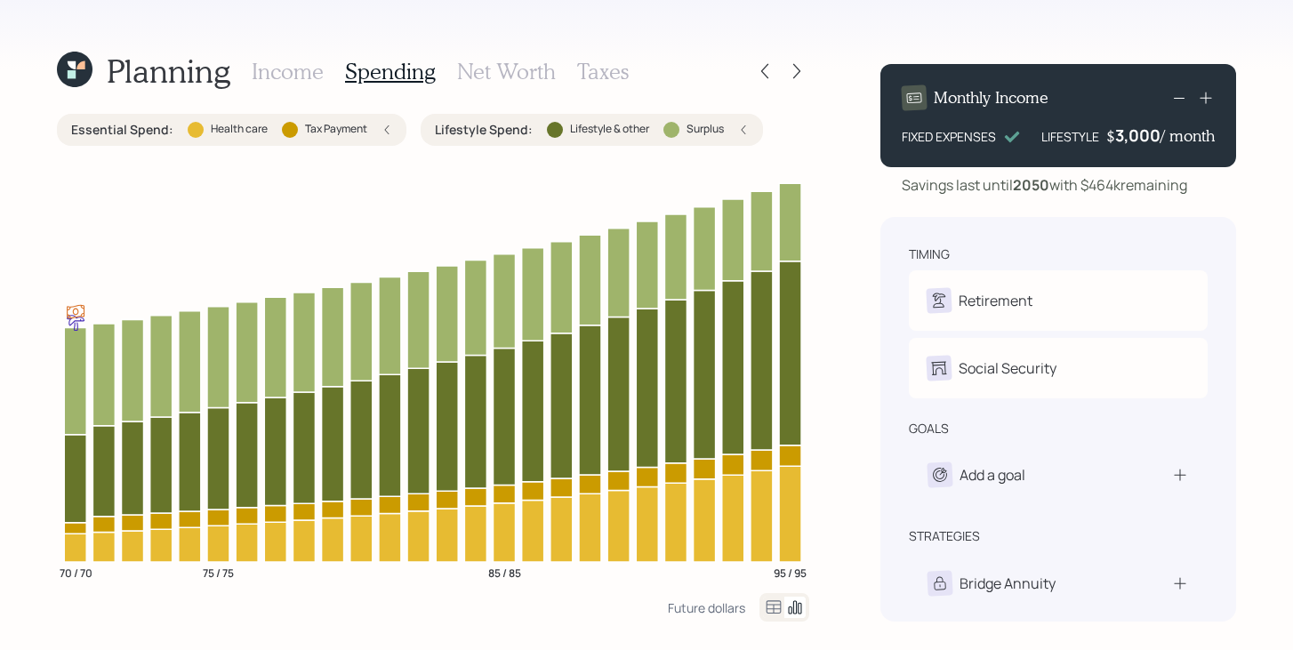
click at [201, 132] on div "Health care" at bounding box center [228, 130] width 80 height 16
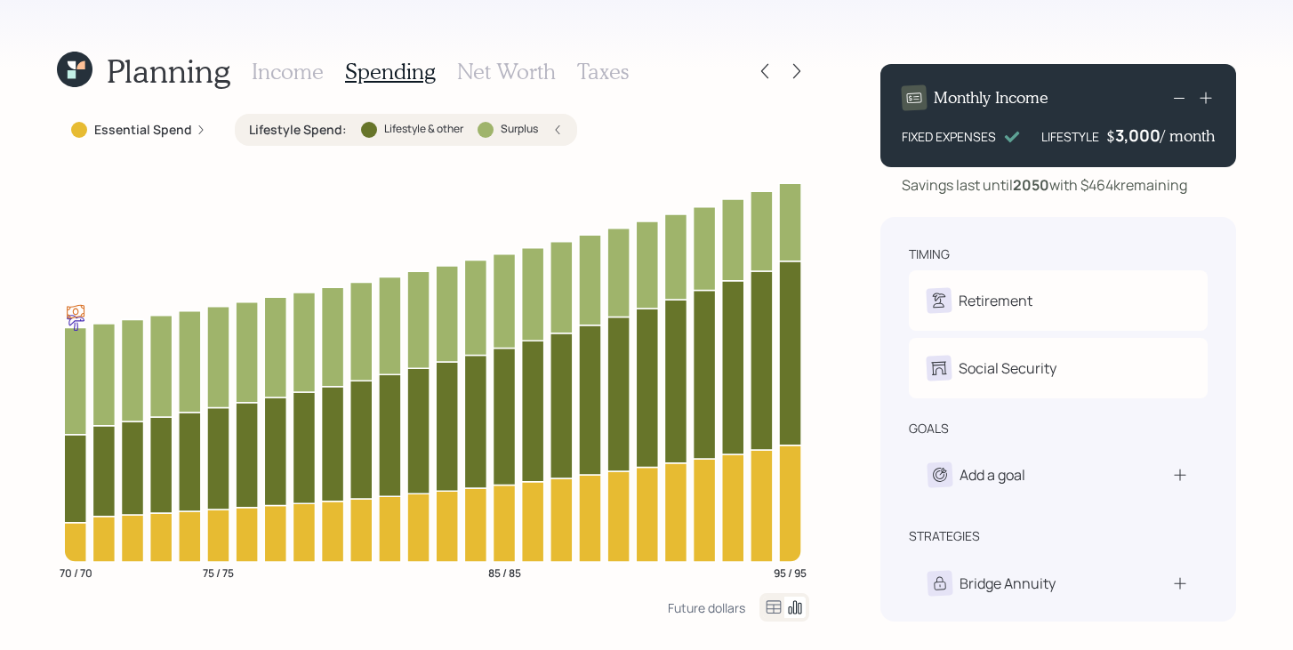
click at [350, 133] on div "Lifestyle Spend : Lifestyle & other Surplus" at bounding box center [406, 130] width 314 height 18
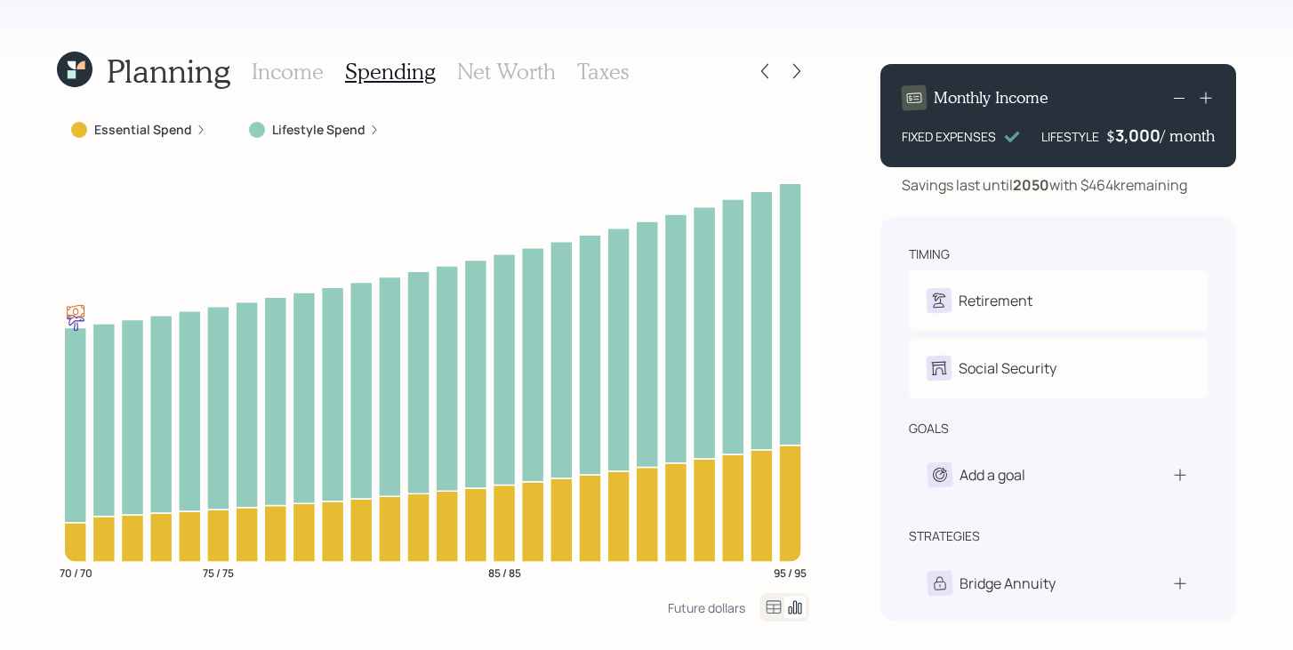
click at [295, 73] on h3 "Income" at bounding box center [288, 72] width 72 height 26
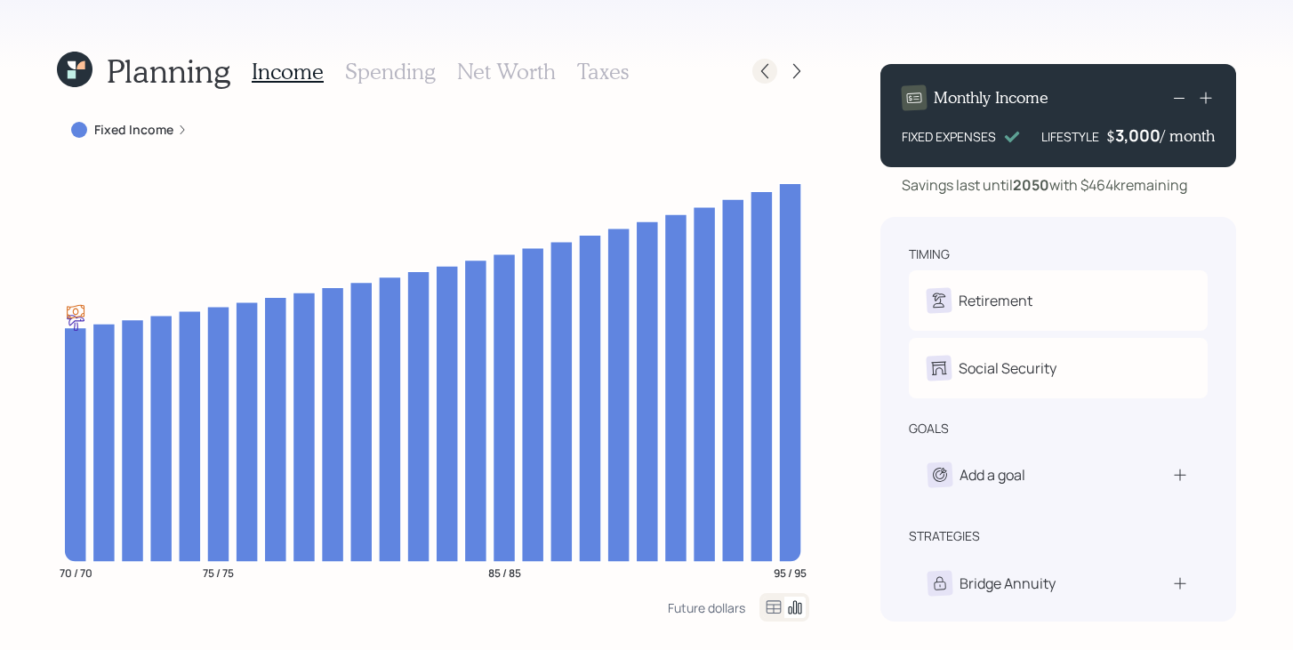
click at [759, 77] on icon at bounding box center [765, 71] width 18 height 18
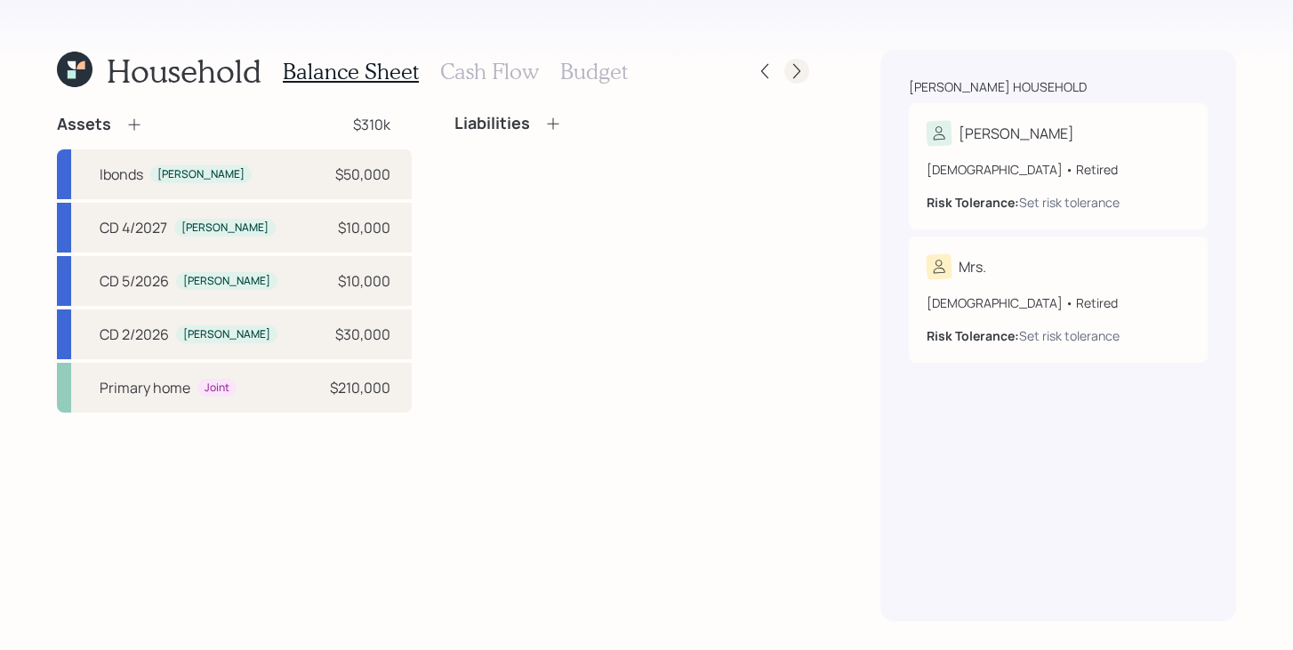
click at [800, 72] on icon at bounding box center [797, 71] width 18 height 18
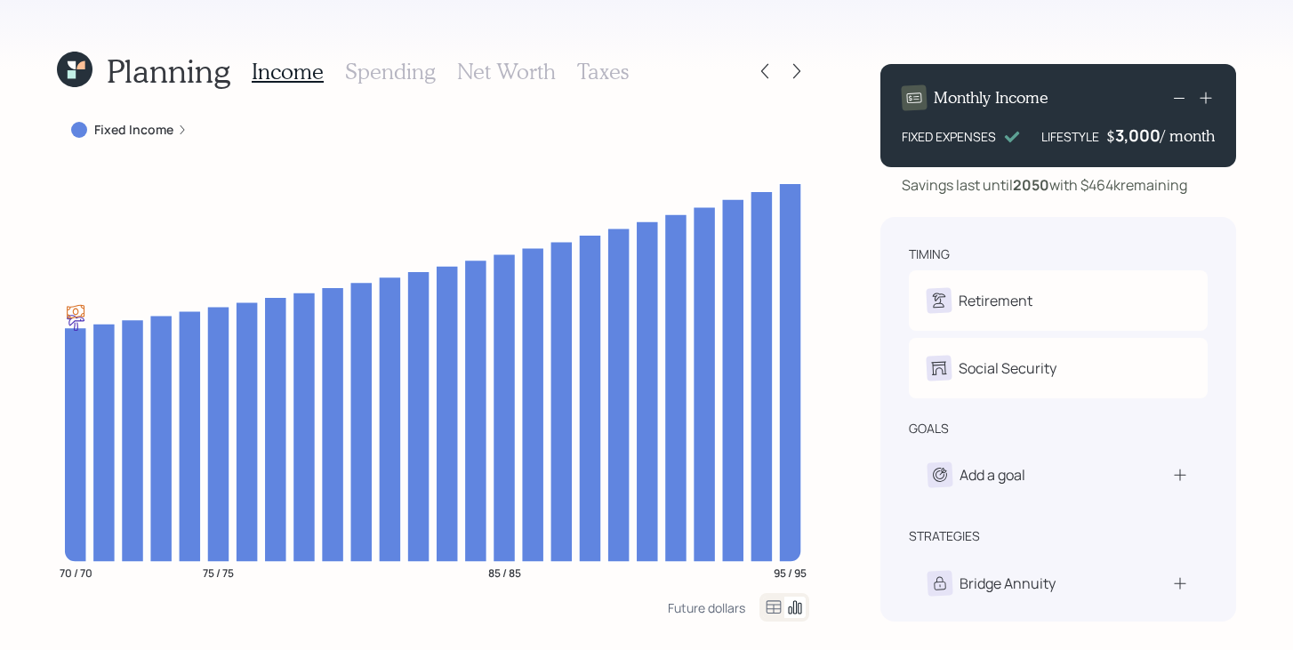
click at [800, 72] on icon at bounding box center [797, 71] width 18 height 18
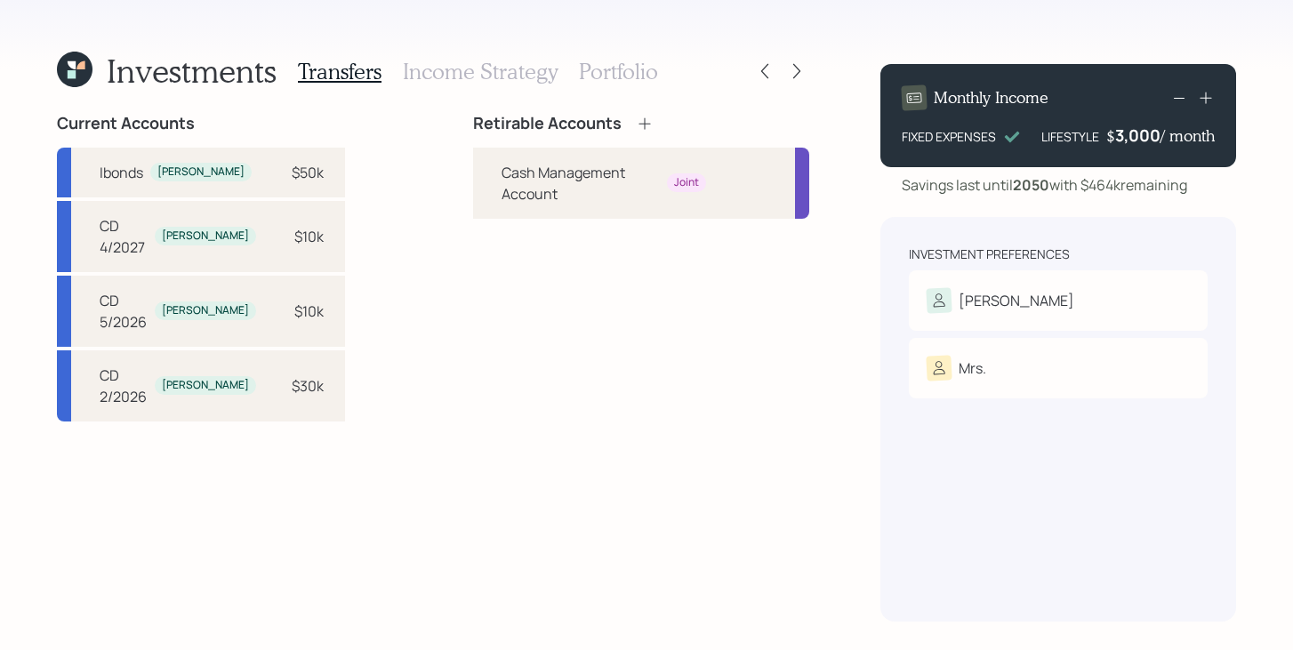
click at [636, 122] on icon at bounding box center [645, 124] width 18 height 18
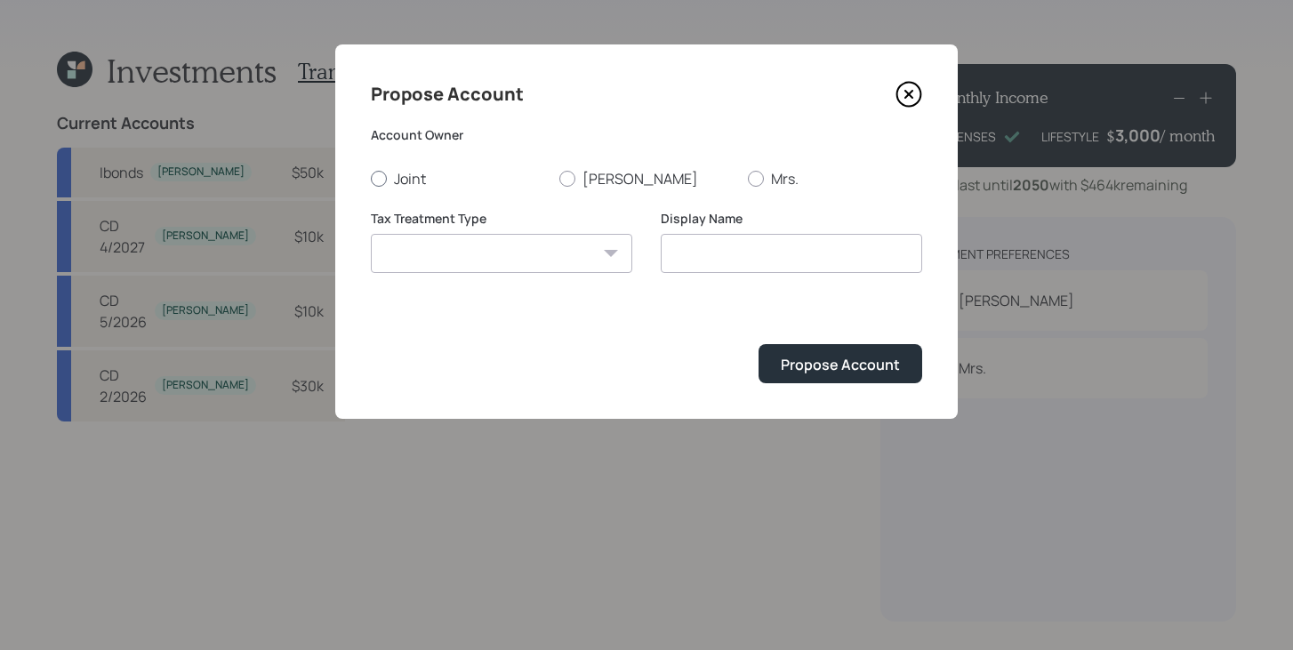
click at [417, 177] on label "Joint" at bounding box center [458, 179] width 174 height 20
click at [371, 178] on input "Joint" at bounding box center [370, 178] width 1 height 1
radio input "true"
click at [424, 259] on select "Roth Taxable Traditional" at bounding box center [501, 253] width 261 height 39
select select "taxable"
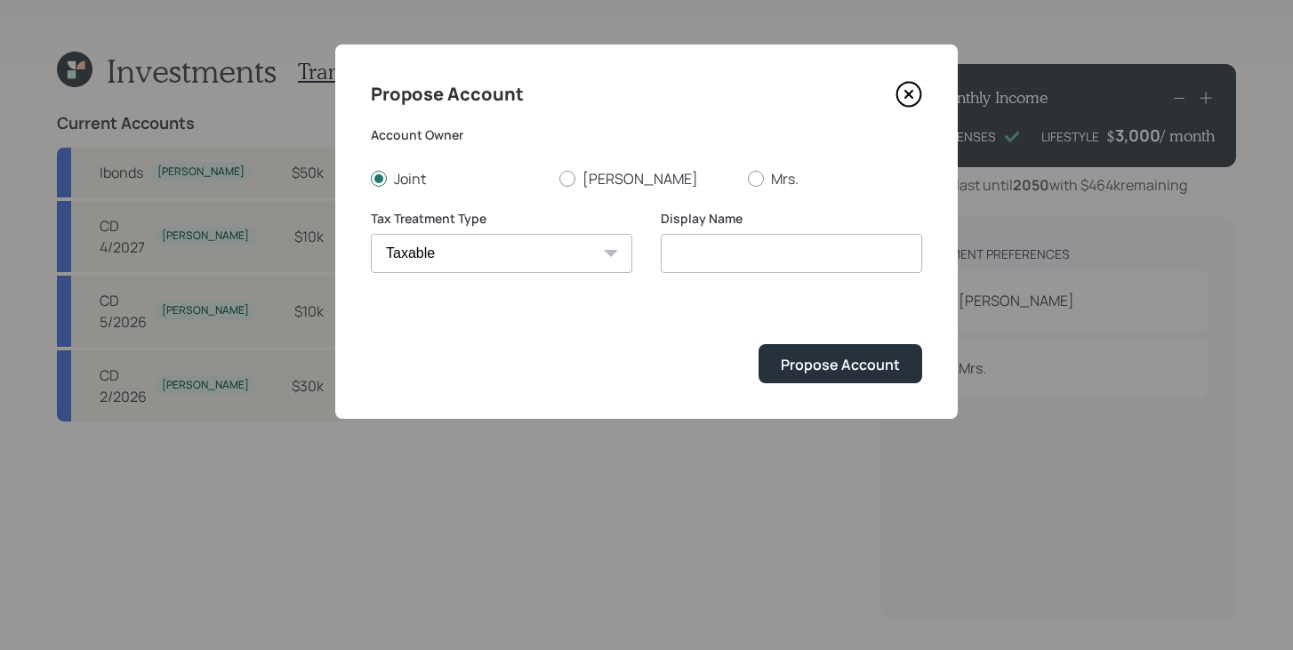
click at [371, 234] on select "Roth Taxable Traditional" at bounding box center [501, 253] width 261 height 39
click at [731, 248] on input "Taxable" at bounding box center [791, 253] width 261 height 39
type input "Taxable Brokerage"
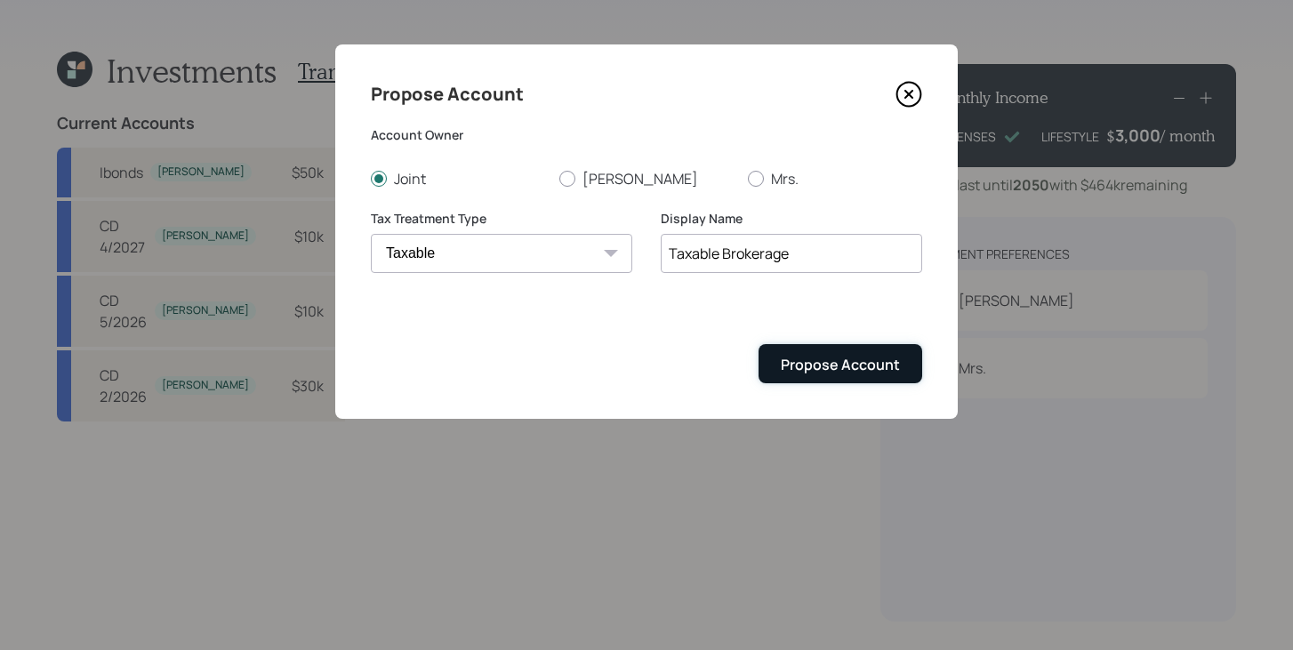
click at [782, 364] on button "Propose Account" at bounding box center [841, 363] width 164 height 38
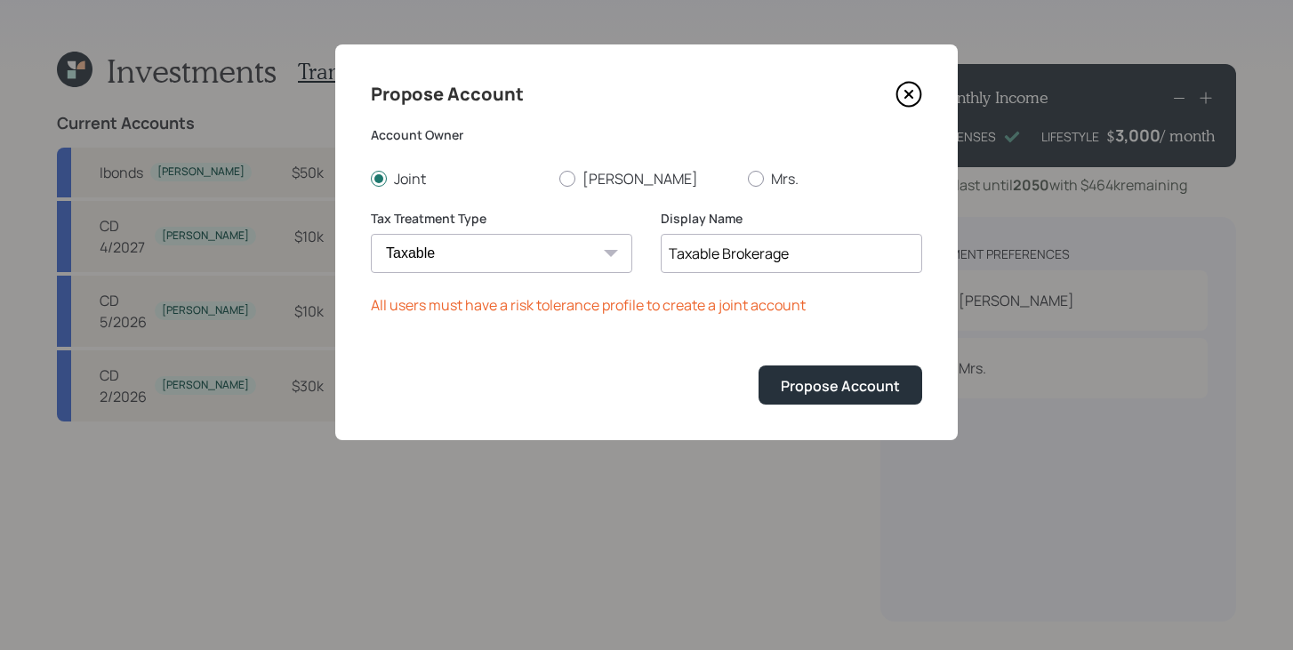
click at [915, 92] on icon at bounding box center [909, 94] width 27 height 27
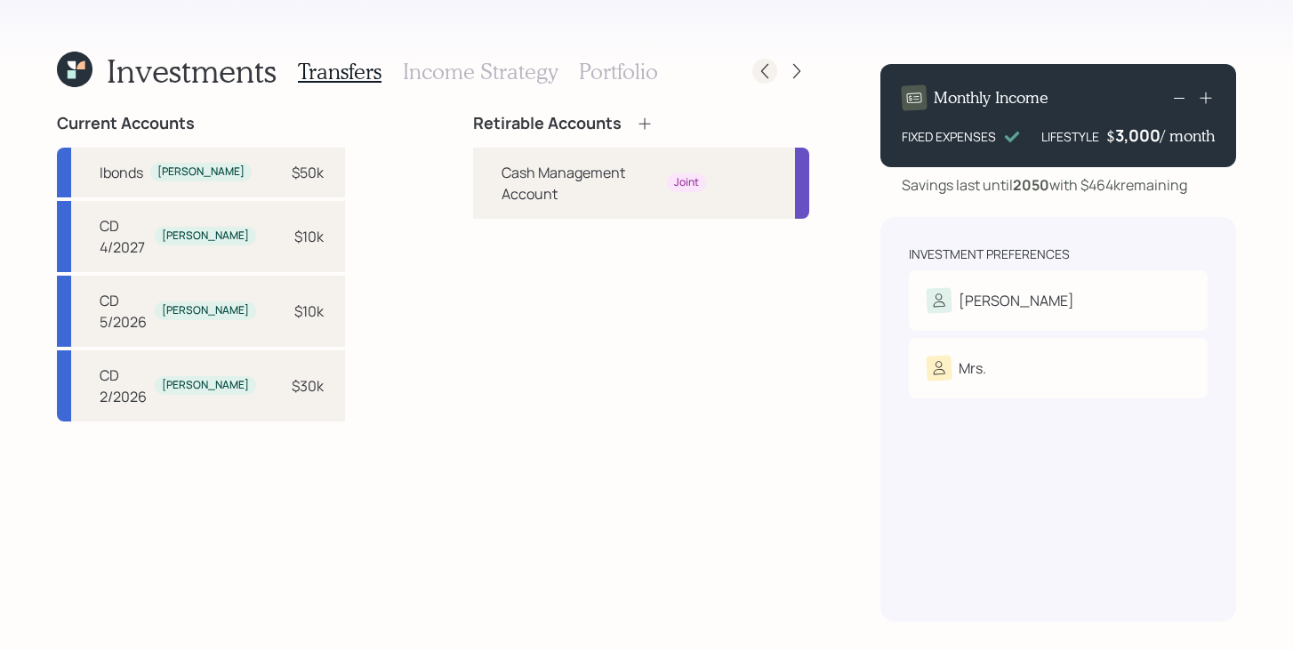
click at [756, 72] on icon at bounding box center [765, 71] width 18 height 18
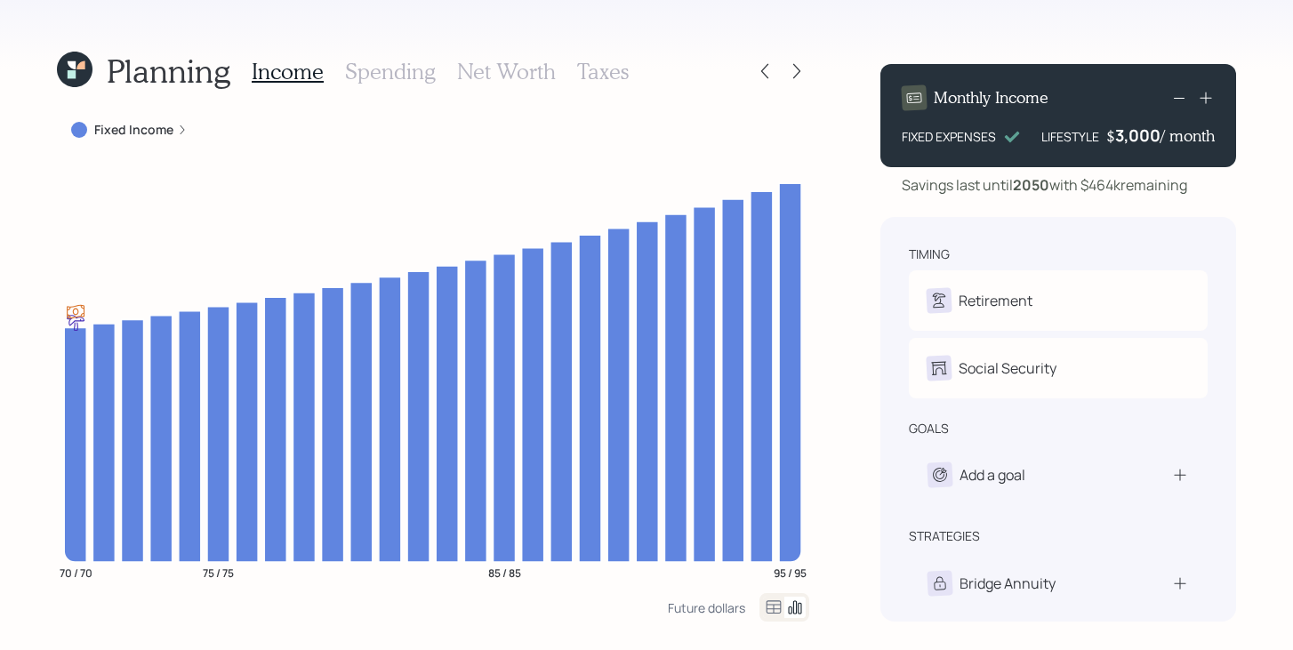
click at [756, 72] on icon at bounding box center [765, 71] width 18 height 18
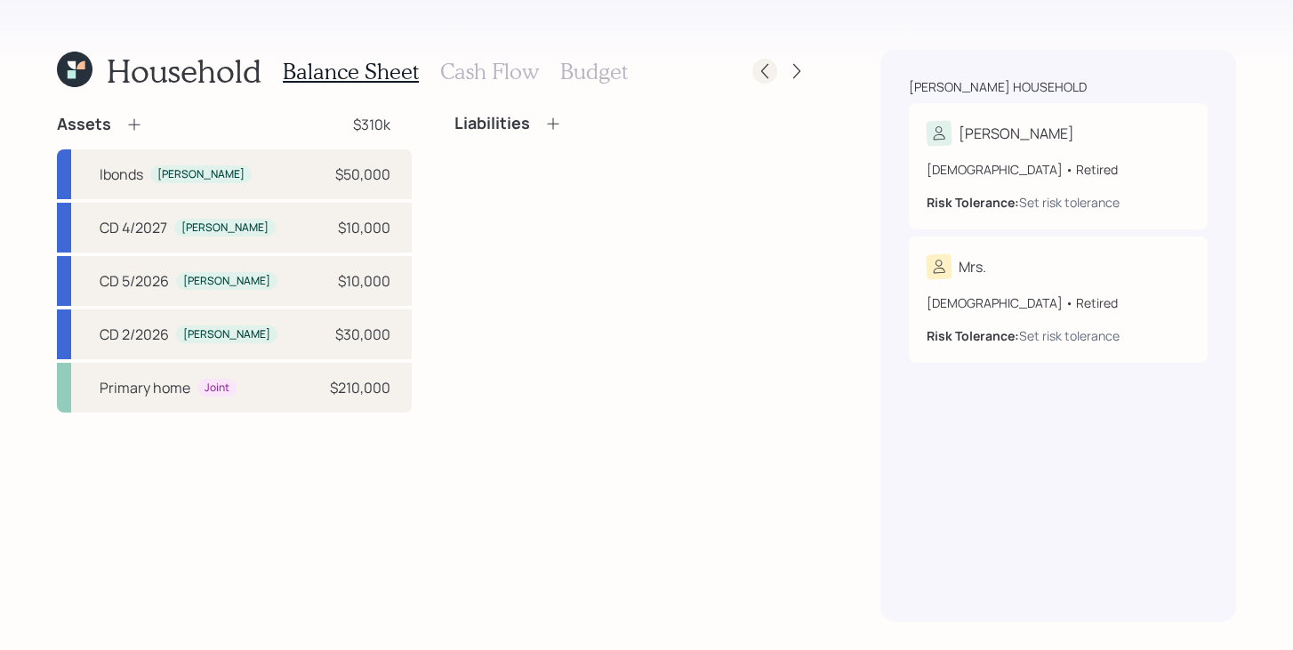
click at [756, 71] on icon at bounding box center [765, 71] width 18 height 18
click at [79, 76] on icon at bounding box center [75, 70] width 36 height 36
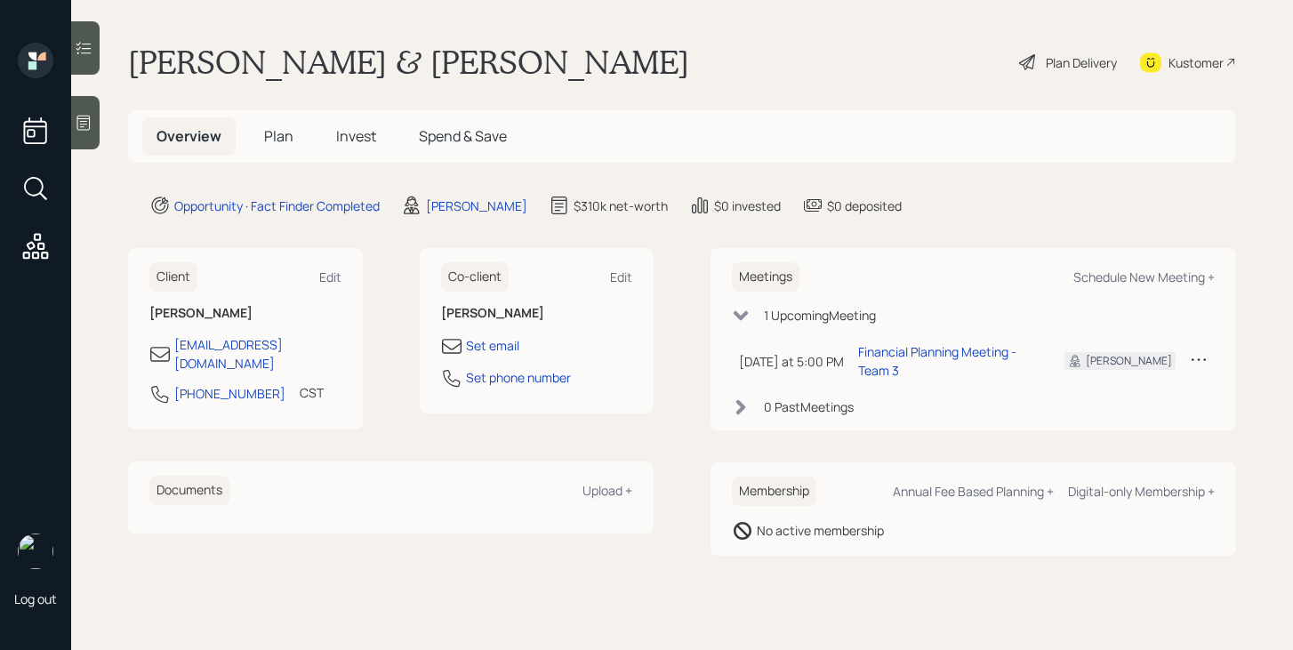
click at [291, 137] on span "Plan" at bounding box center [278, 136] width 29 height 20
